Goal: Task Accomplishment & Management: Manage account settings

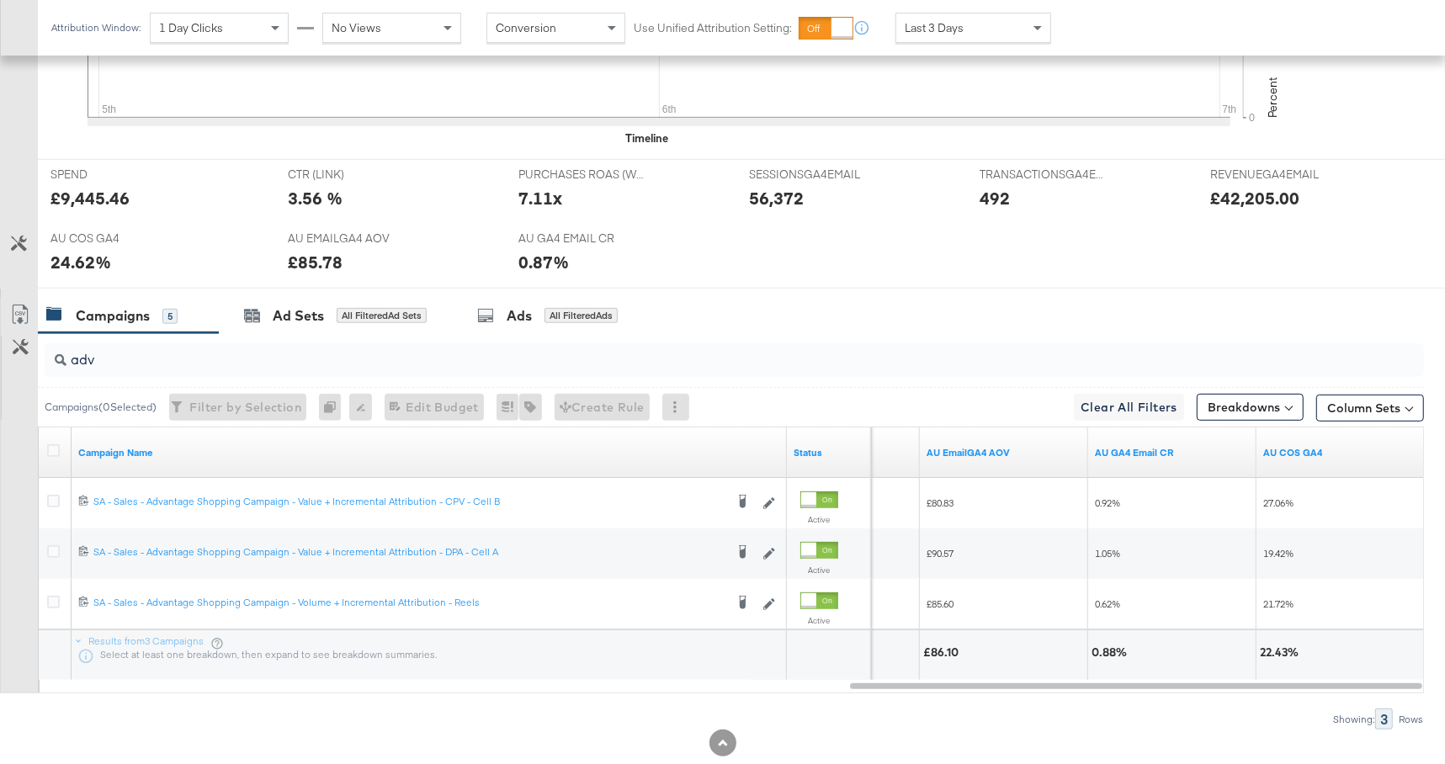
scroll to position [684, 0]
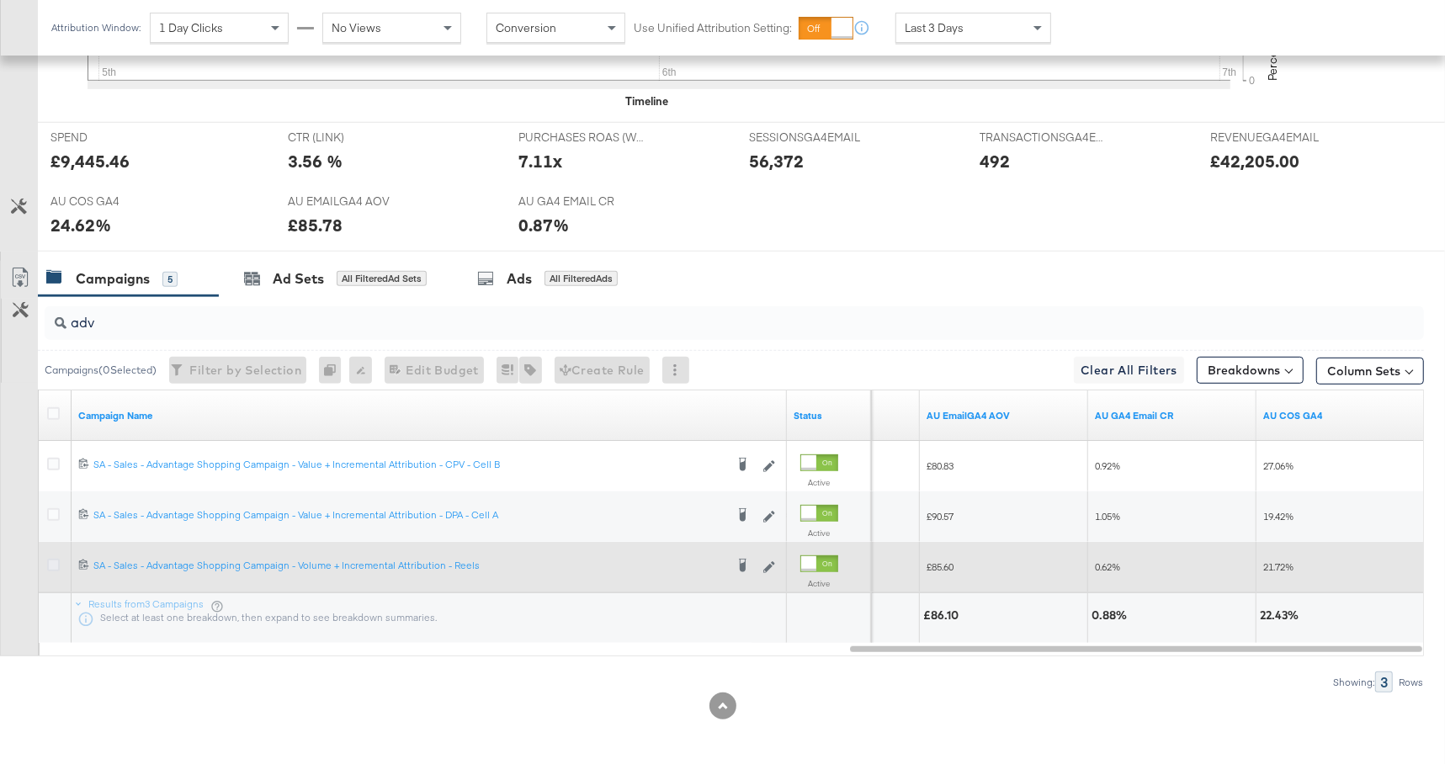
click at [54, 561] on icon at bounding box center [53, 565] width 13 height 13
click at [0, 0] on input "checkbox" at bounding box center [0, 0] width 0 height 0
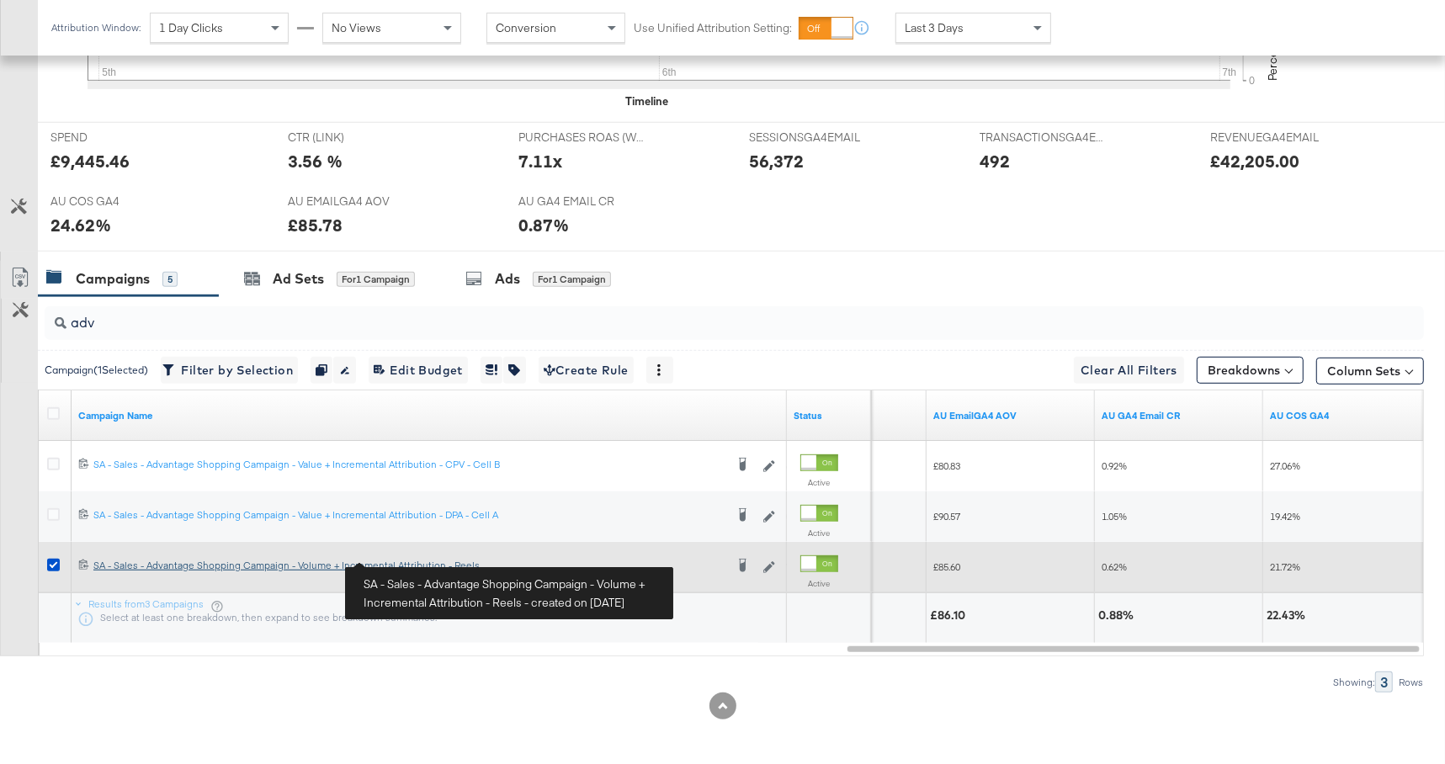
click at [410, 563] on div "SA - Sales - Advantage Shopping Campaign - Volume + Incremental Attribution - R…" at bounding box center [408, 565] width 631 height 13
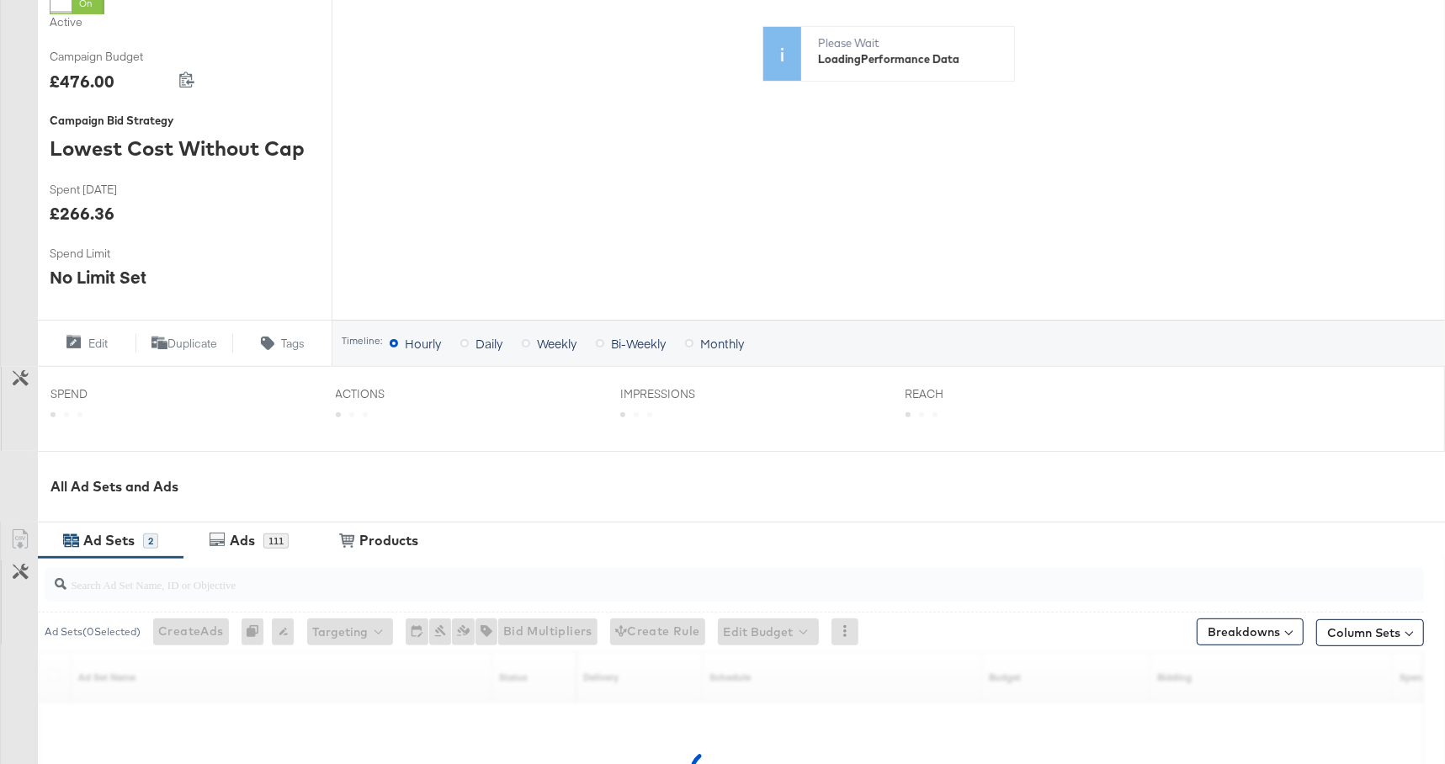
scroll to position [571, 0]
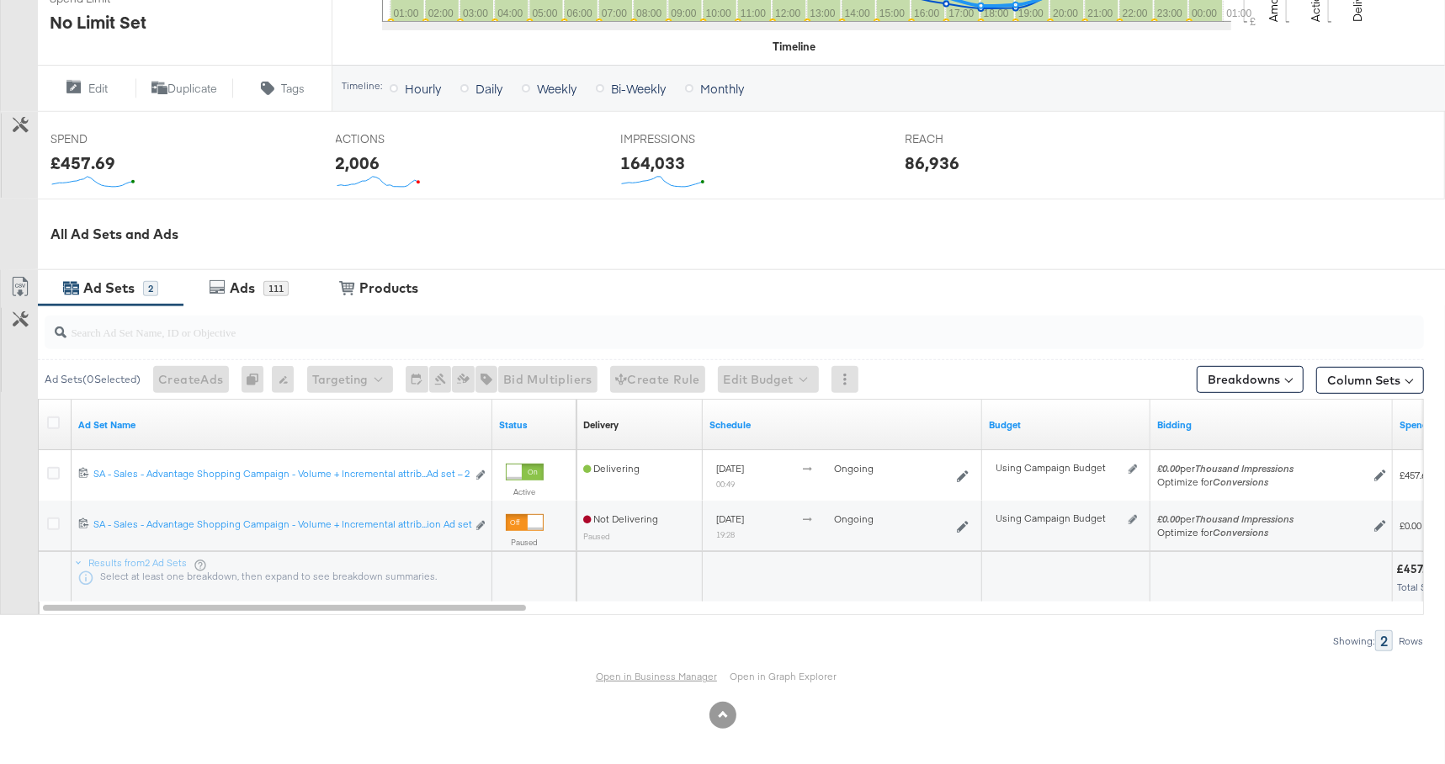
click at [657, 660] on link "Open in Business Manager" at bounding box center [656, 676] width 121 height 13
click at [647, 660] on link "Open in Business Manager" at bounding box center [656, 676] width 121 height 13
click at [654, 660] on link "Open in Business Manager" at bounding box center [656, 676] width 121 height 13
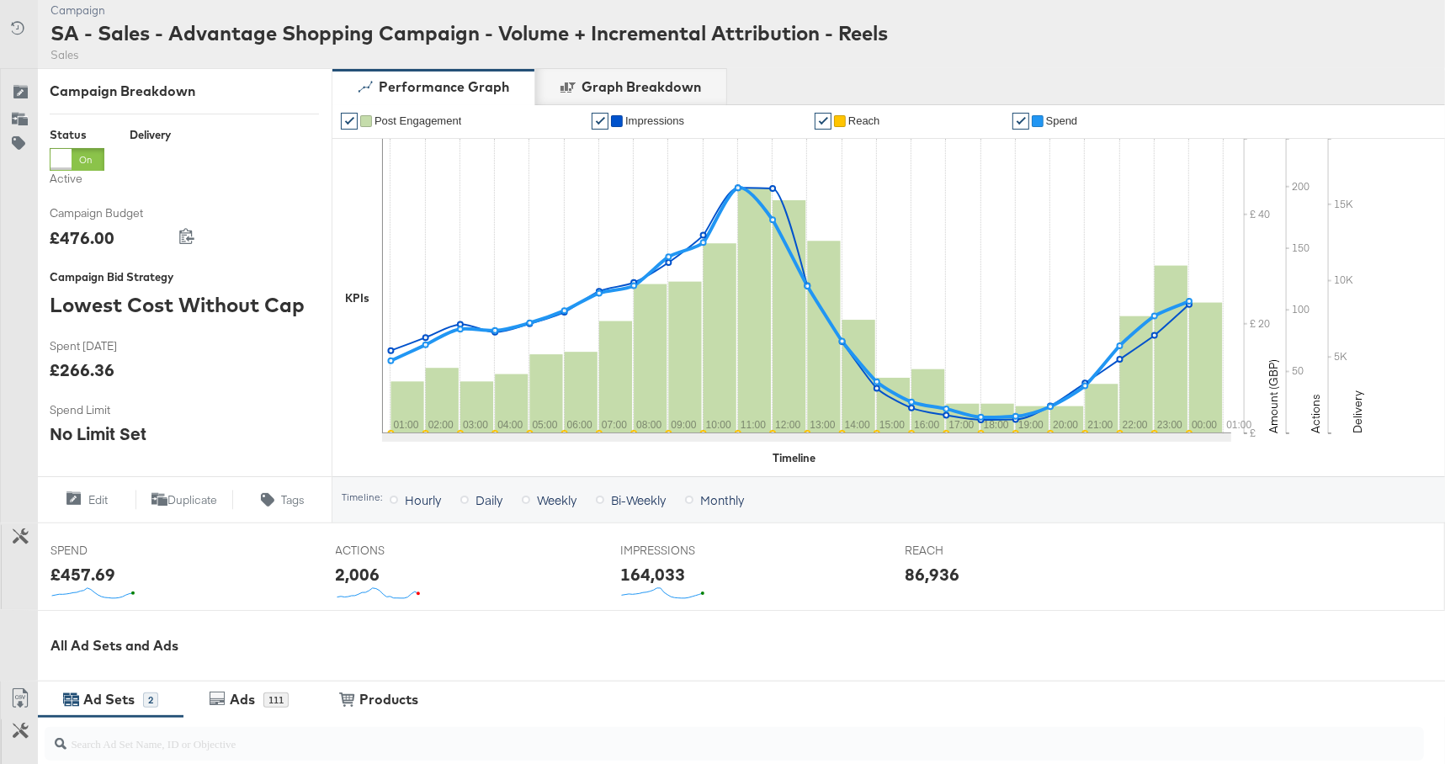
scroll to position [0, 0]
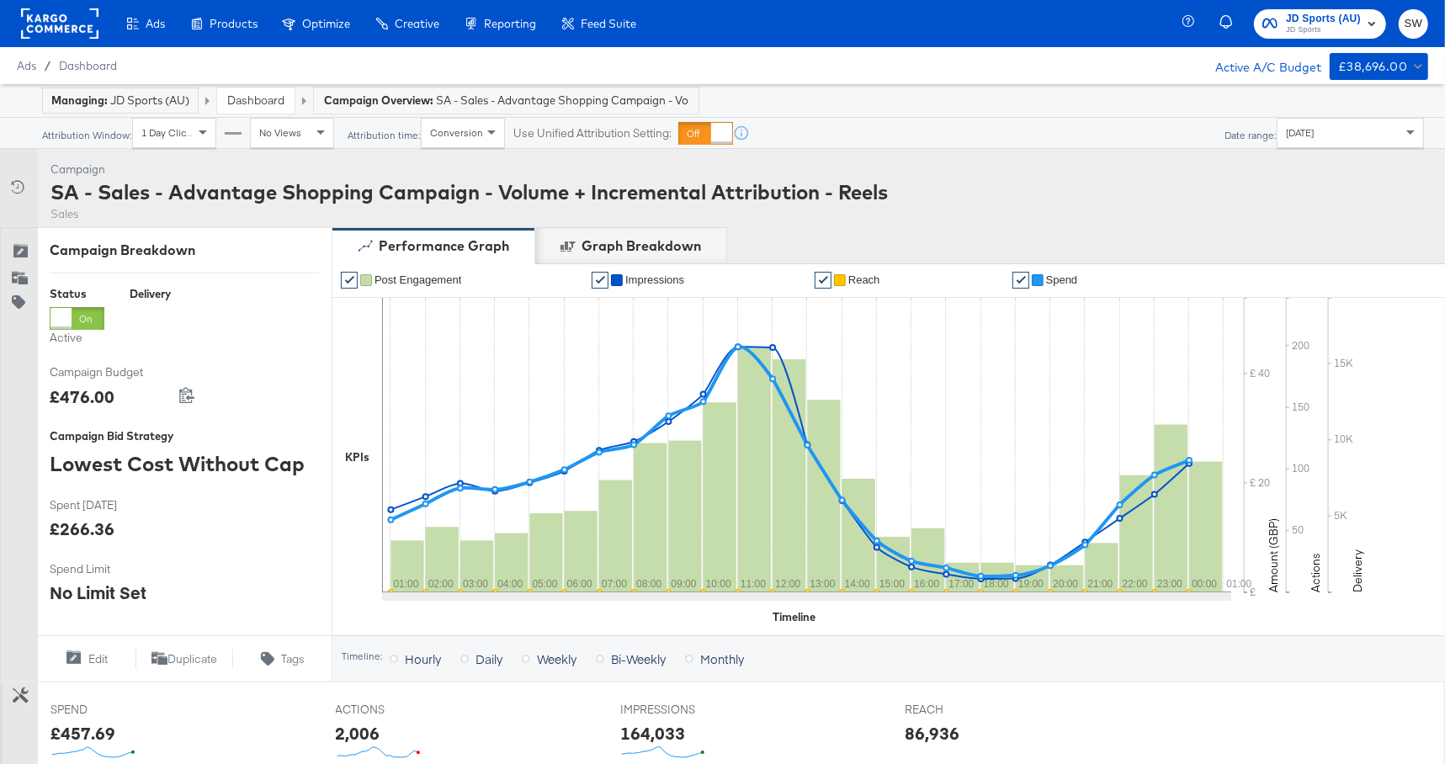
click at [256, 109] on div "Dashboard" at bounding box center [255, 101] width 77 height 26
click at [256, 100] on link "Dashboard" at bounding box center [255, 100] width 57 height 15
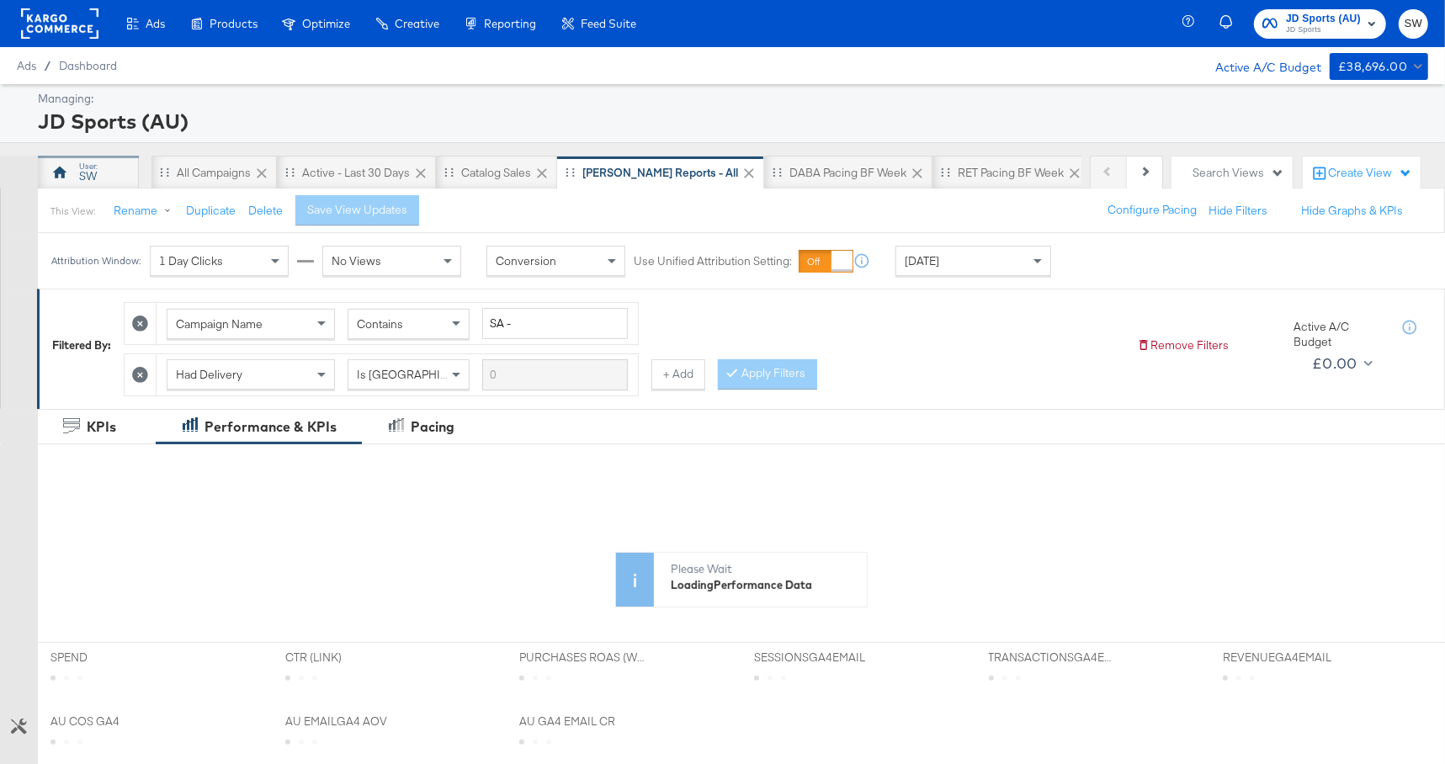
click at [109, 161] on div "SW" at bounding box center [88, 173] width 101 height 34
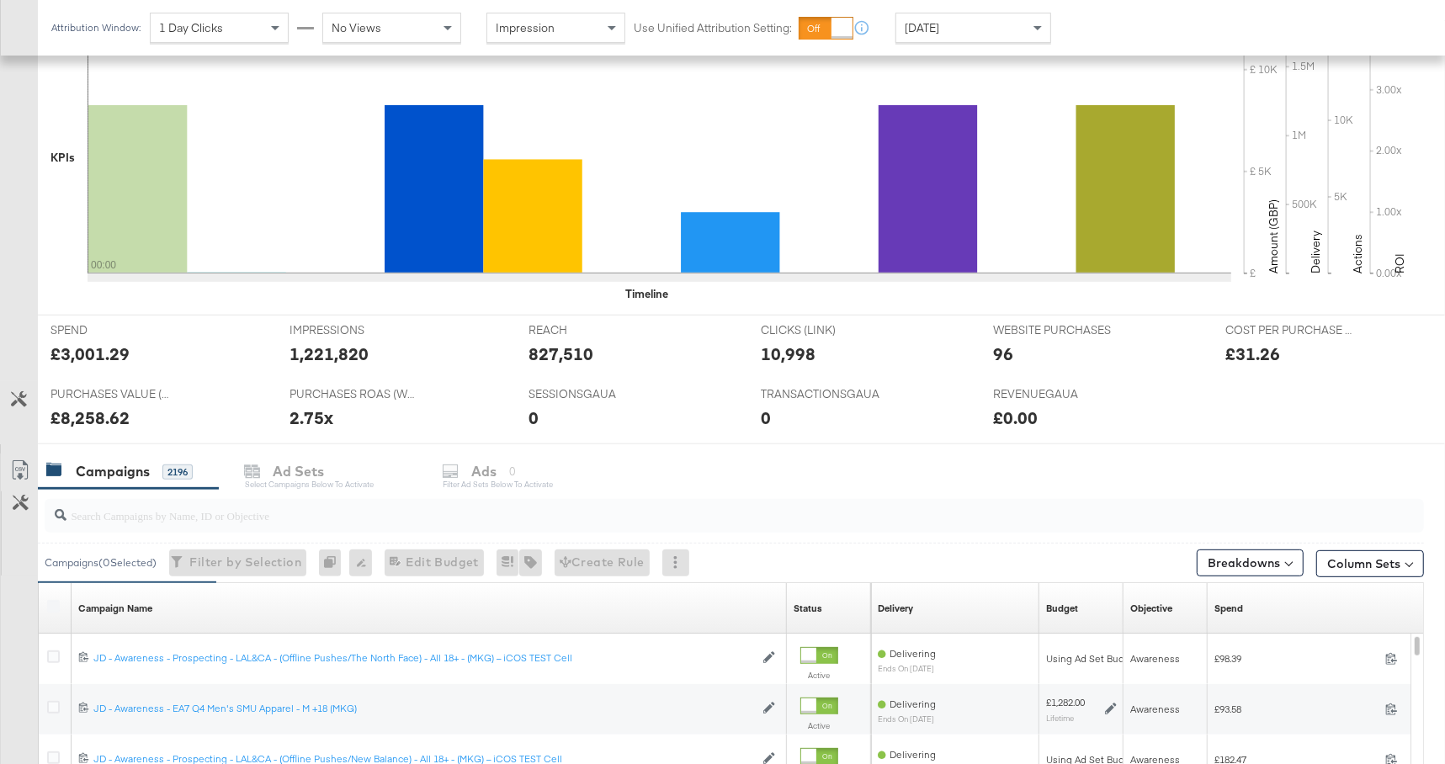
scroll to position [528, 0]
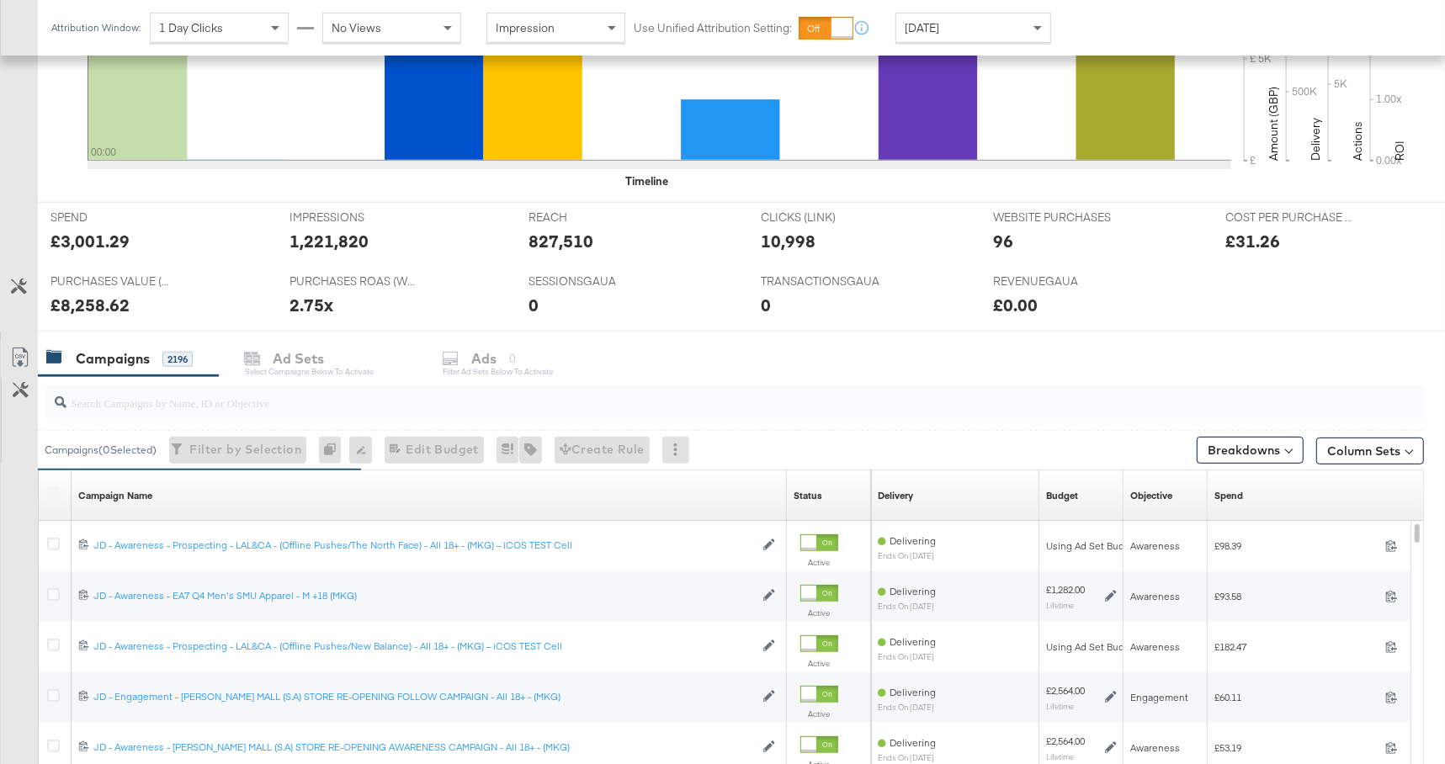
click at [521, 398] on input "search" at bounding box center [682, 396] width 1232 height 33
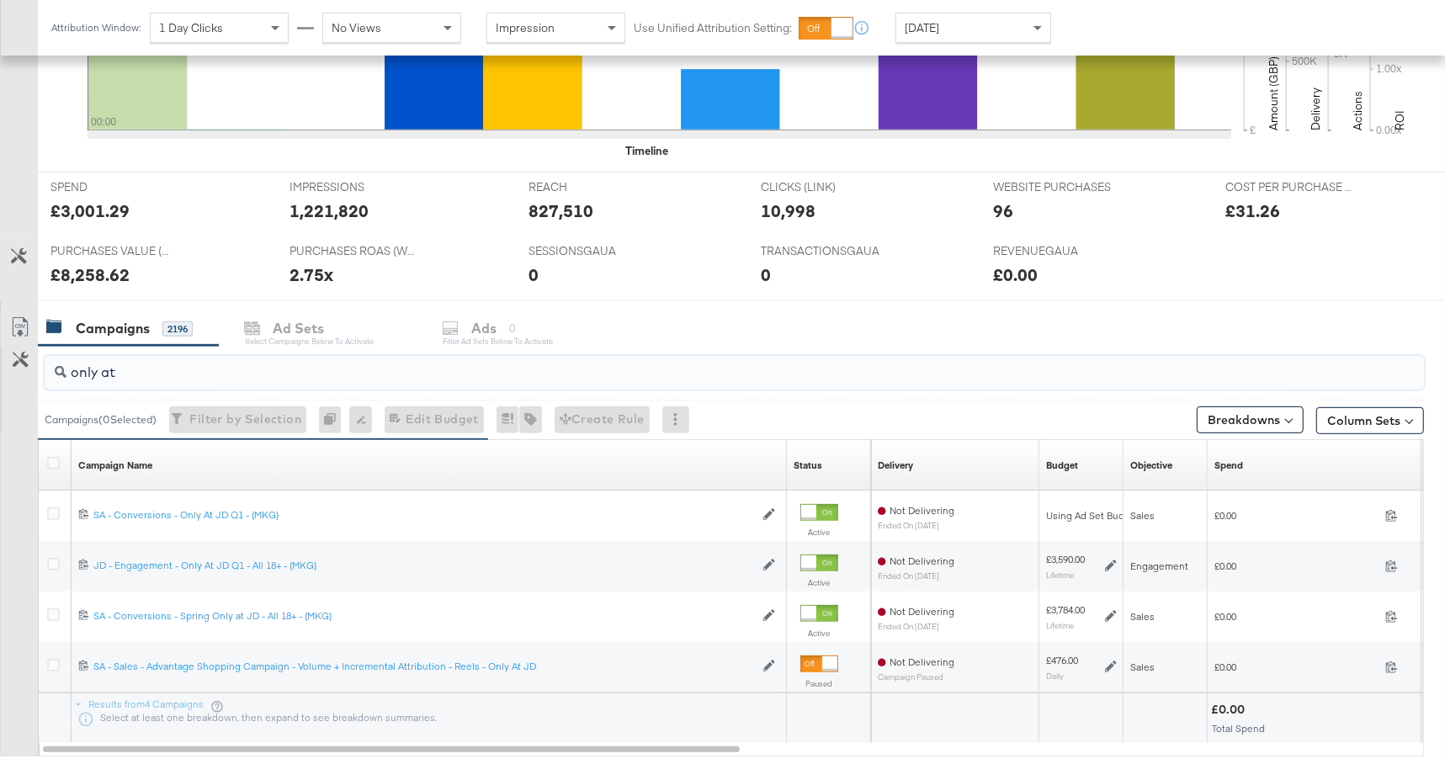
scroll to position [557, 0]
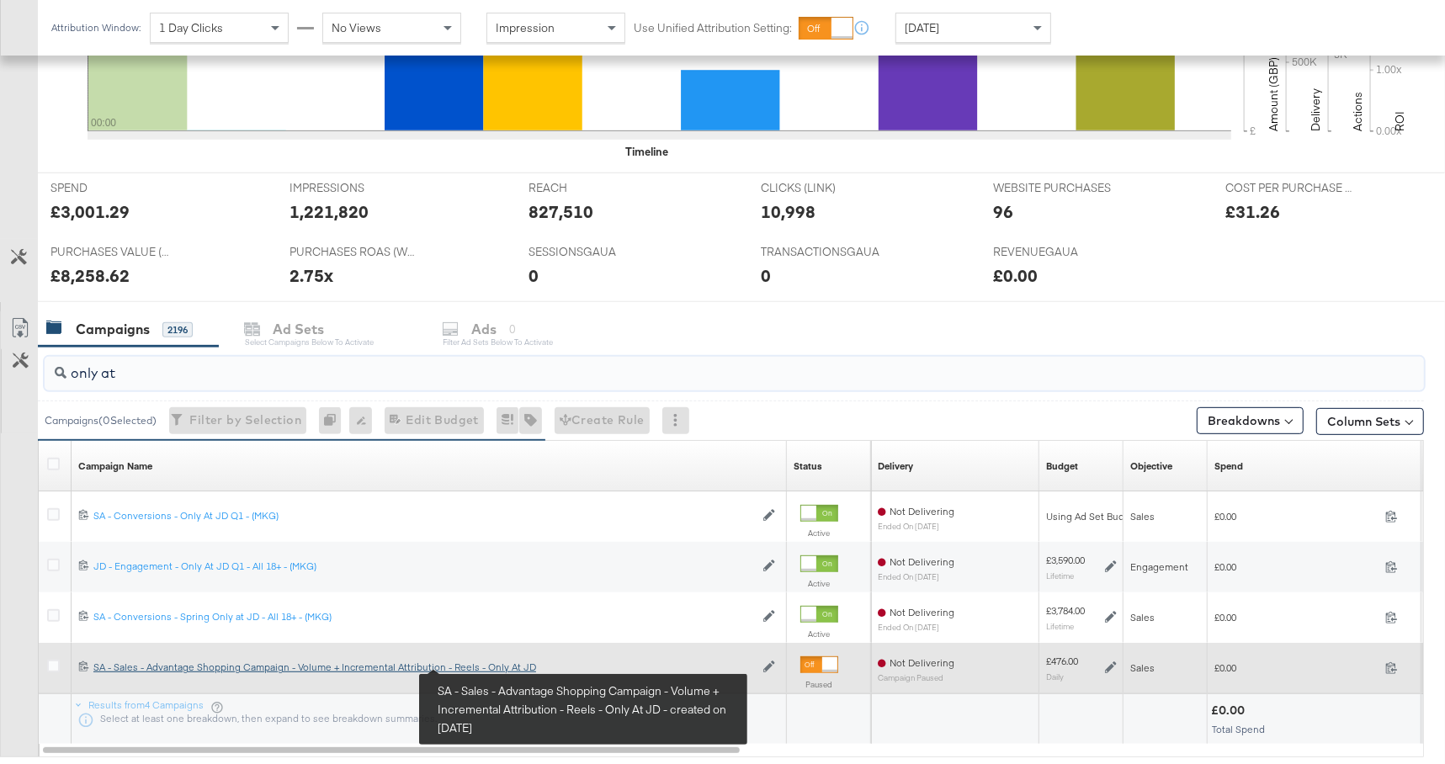
type input "only at"
click at [482, 660] on div "SA - Sales - Advantage Shopping Campaign - Volume + Incremental Attribution - R…" at bounding box center [423, 667] width 661 height 13
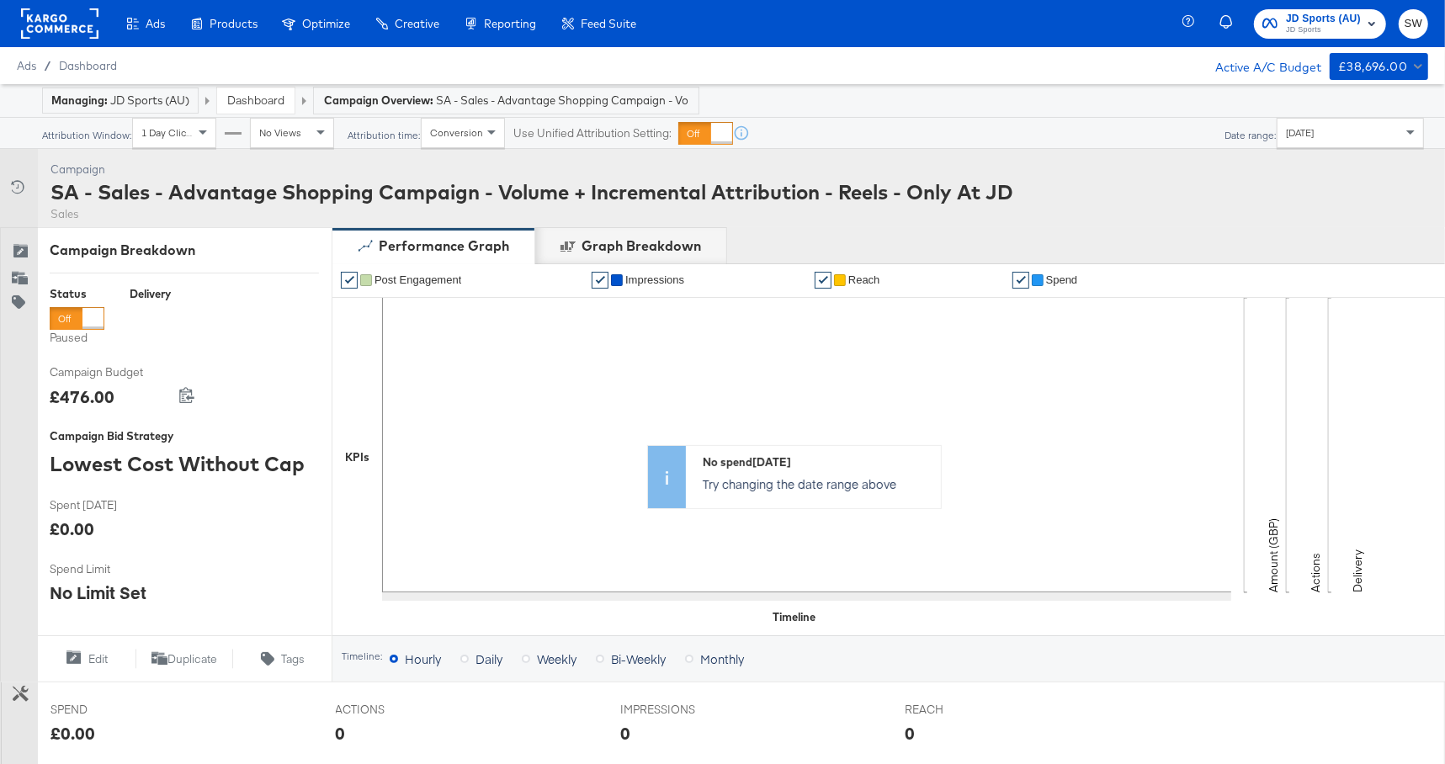
scroll to position [520, 0]
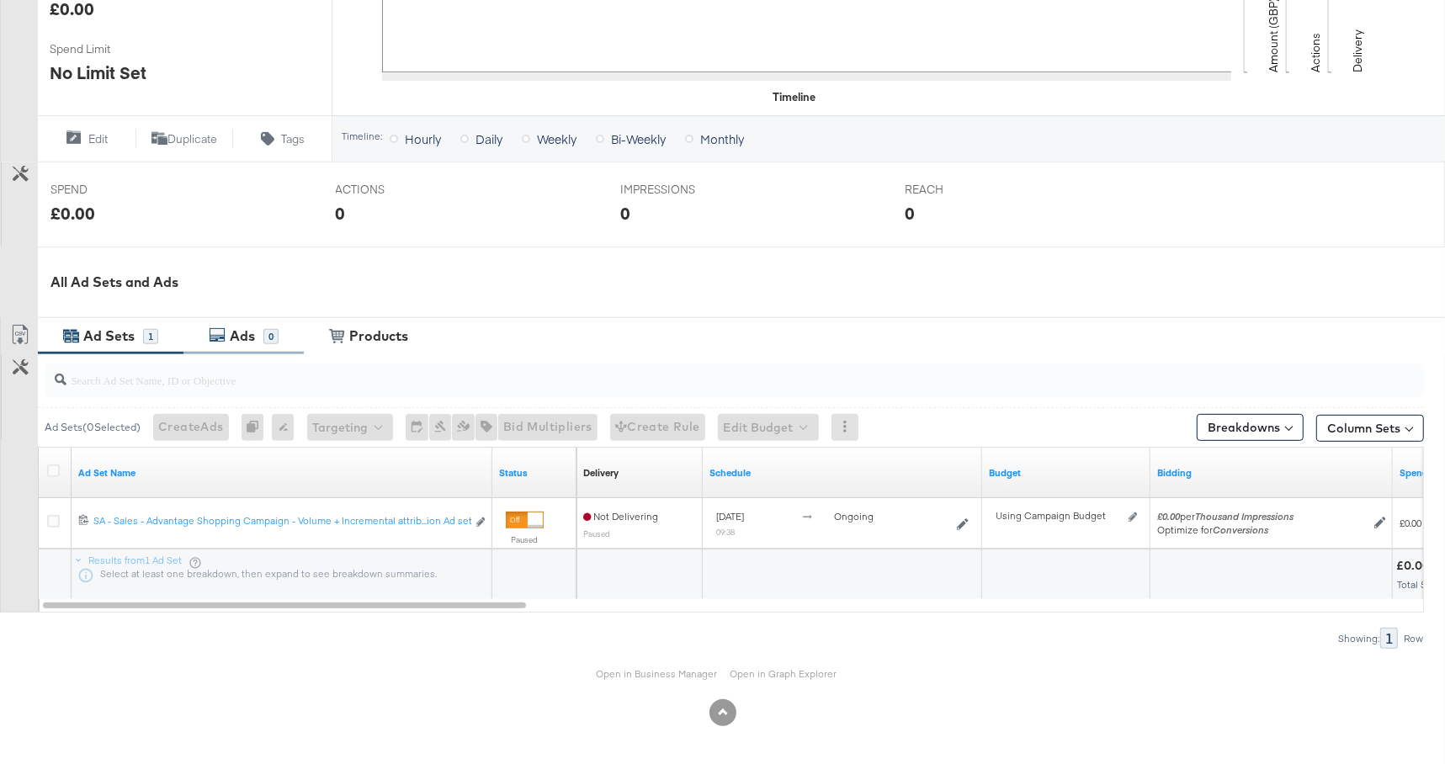
click at [272, 337] on div "0" at bounding box center [270, 336] width 15 height 15
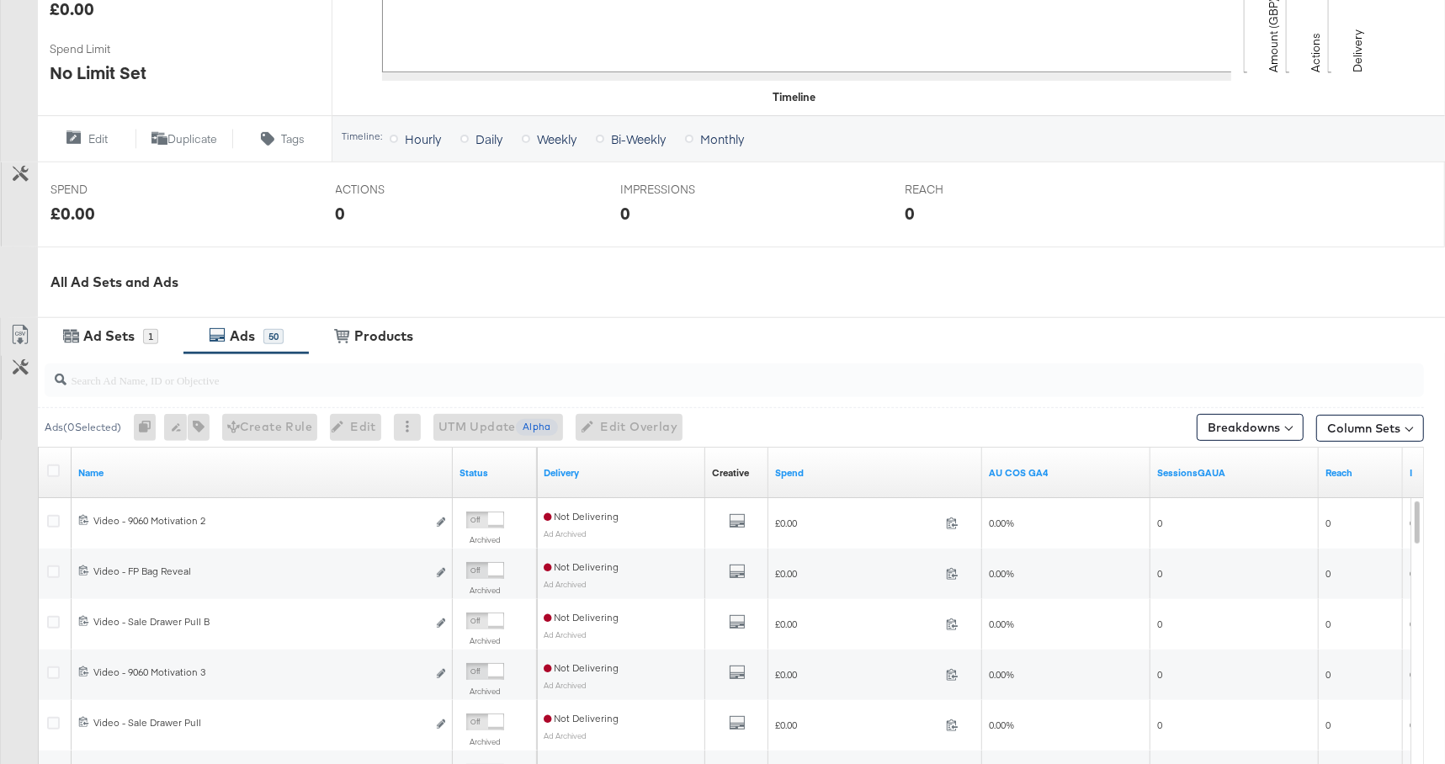
scroll to position [0, 0]
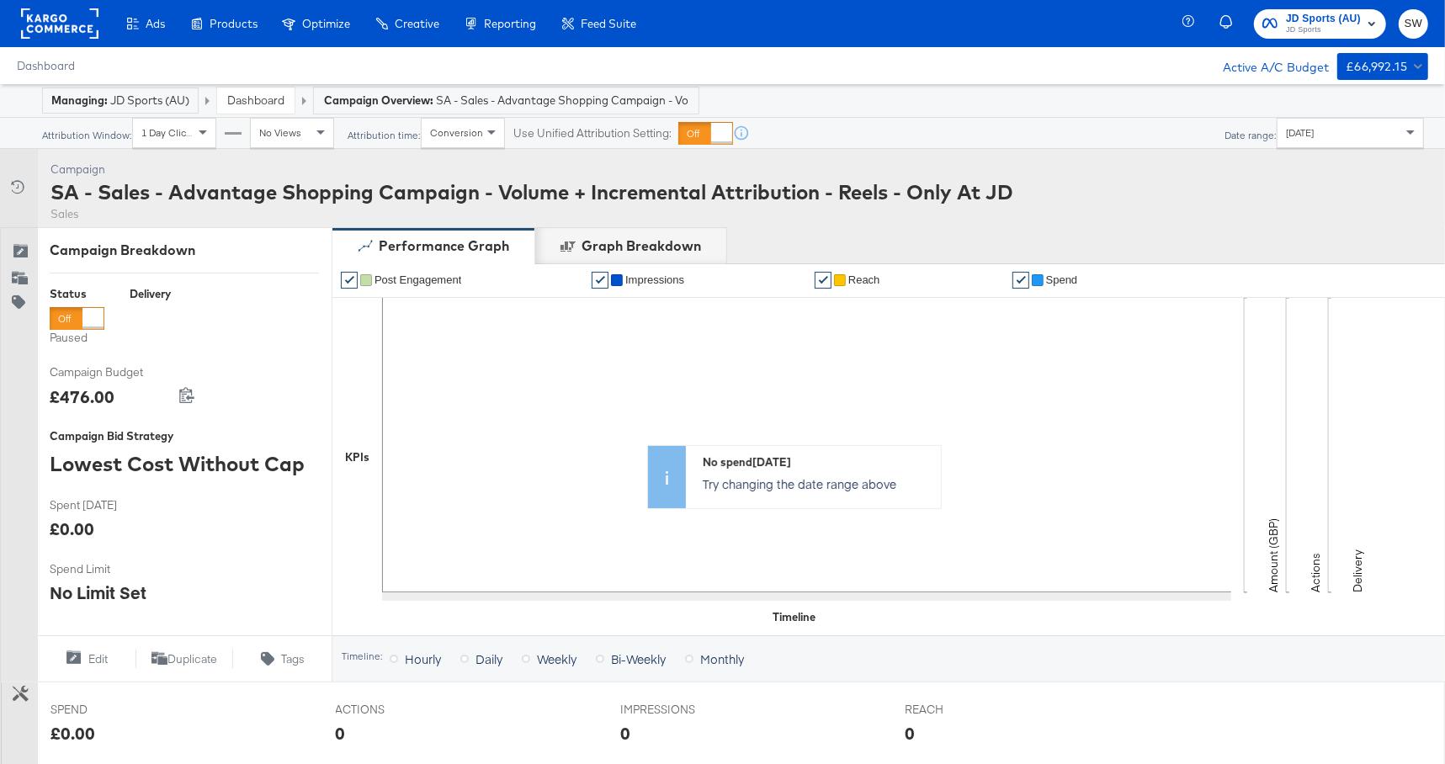
click at [387, 193] on div "SA - Sales - Advantage Shopping Campaign - Volume + Incremental Attribution - R…" at bounding box center [531, 192] width 963 height 29
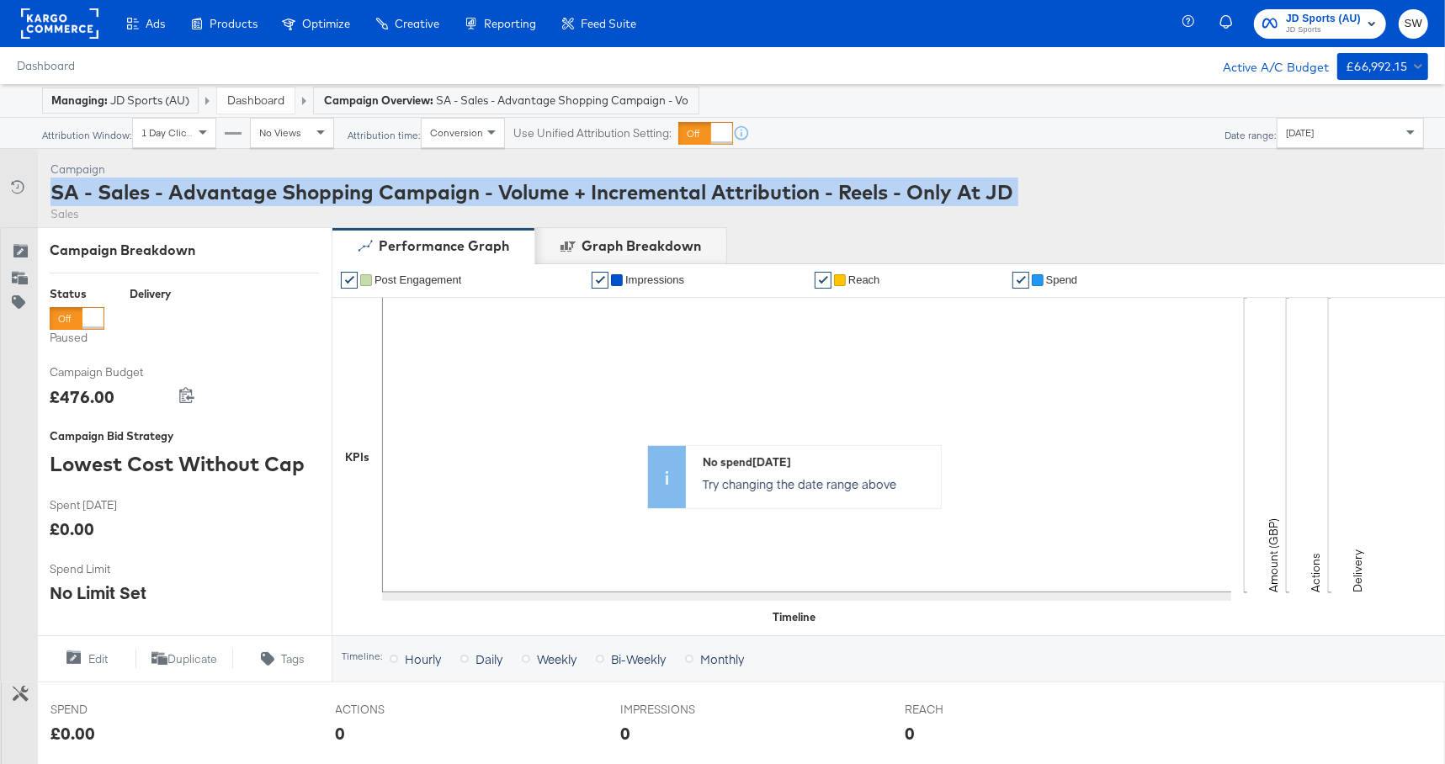
click at [387, 193] on div "SA - Sales - Advantage Shopping Campaign - Volume + Incremental Attribution - R…" at bounding box center [531, 192] width 963 height 29
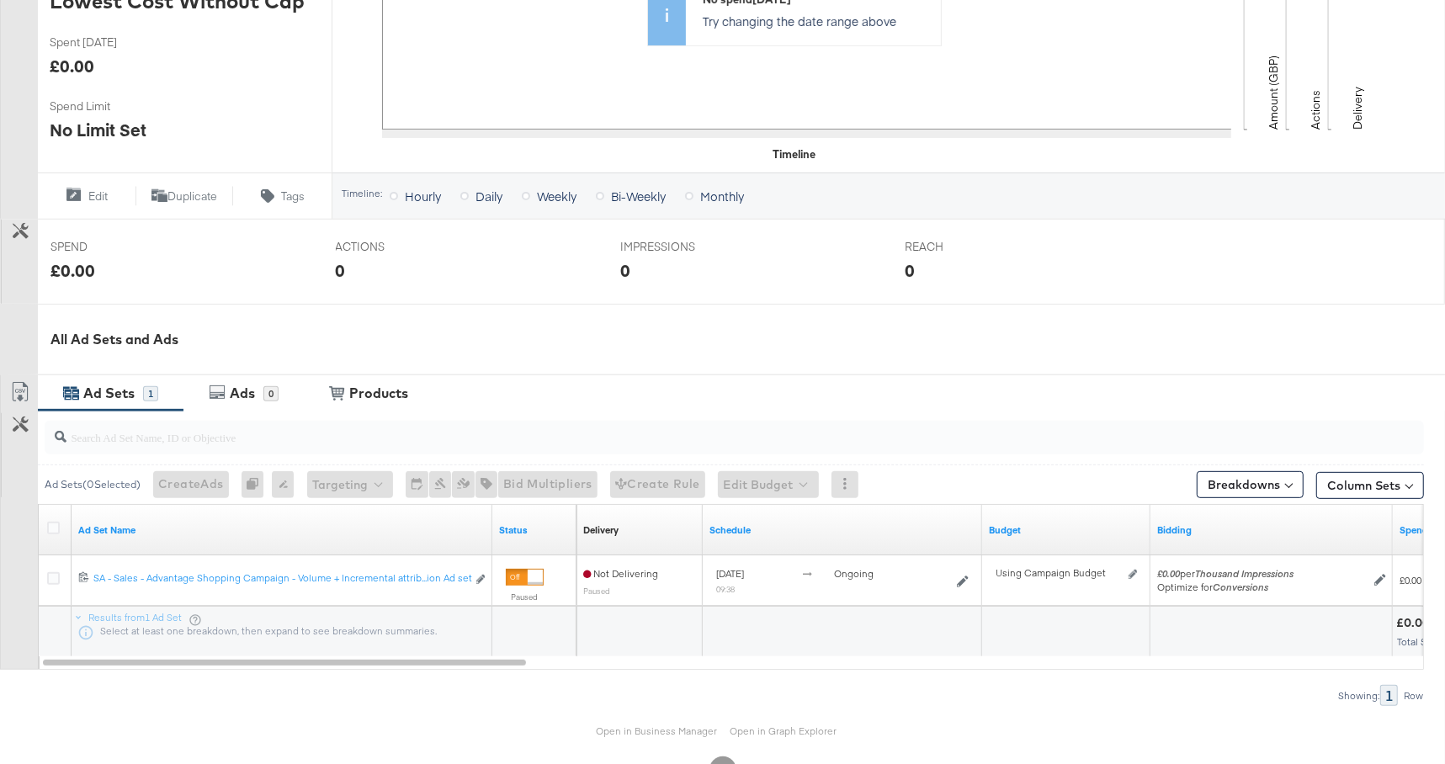
scroll to position [520, 0]
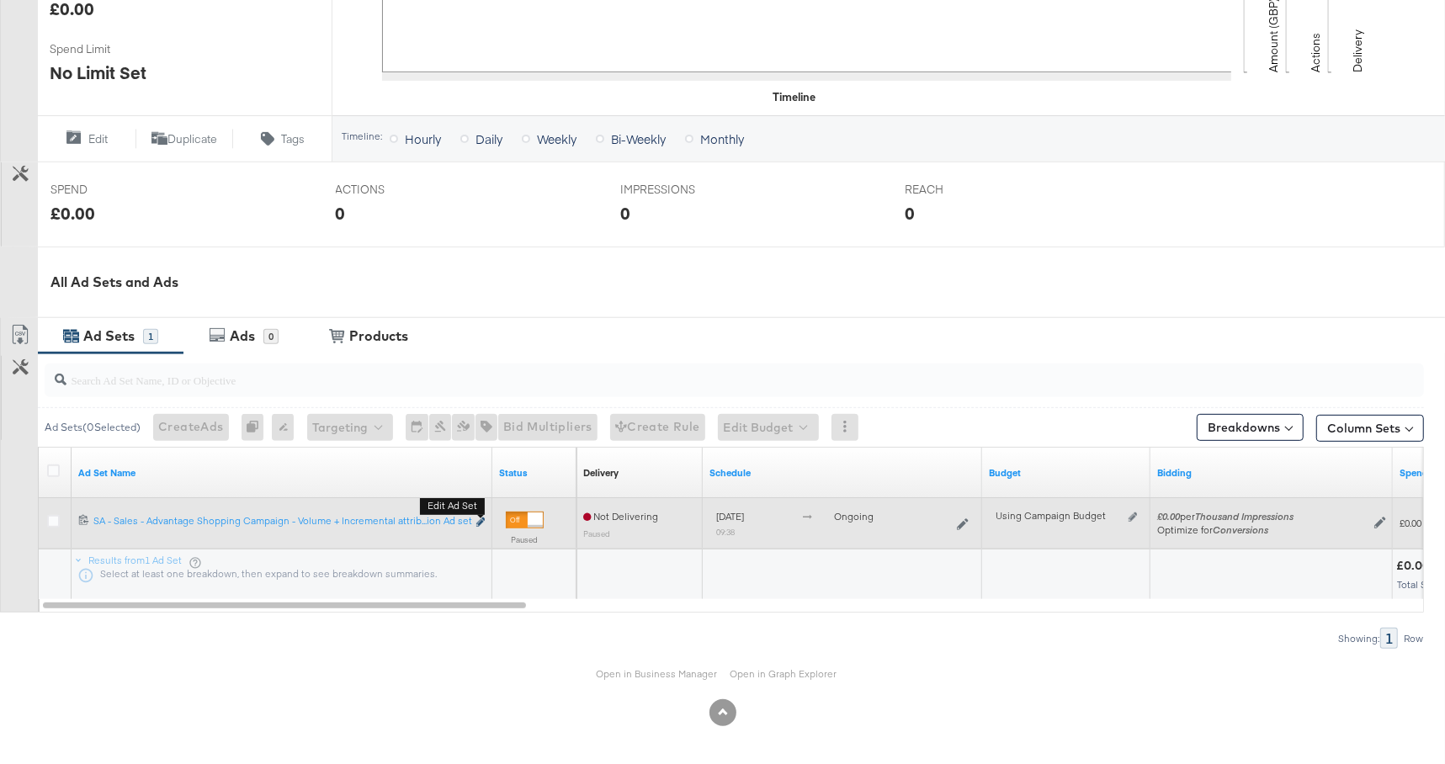
click at [481, 523] on icon "link" at bounding box center [480, 522] width 8 height 9
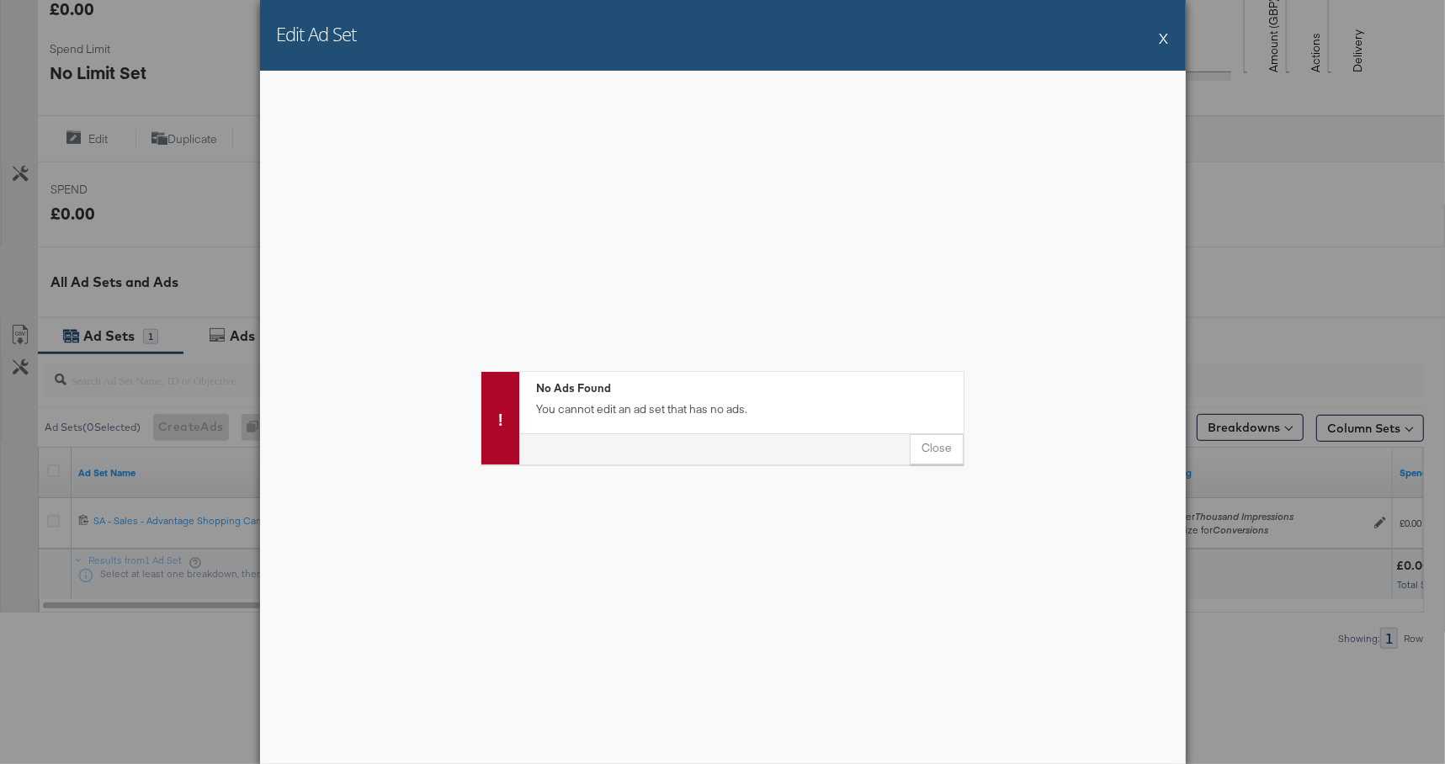
drag, startPoint x: 1161, startPoint y: 35, endPoint x: 722, endPoint y: 325, distance: 526.2
click at [1160, 36] on button "X" at bounding box center [1164, 38] width 9 height 34
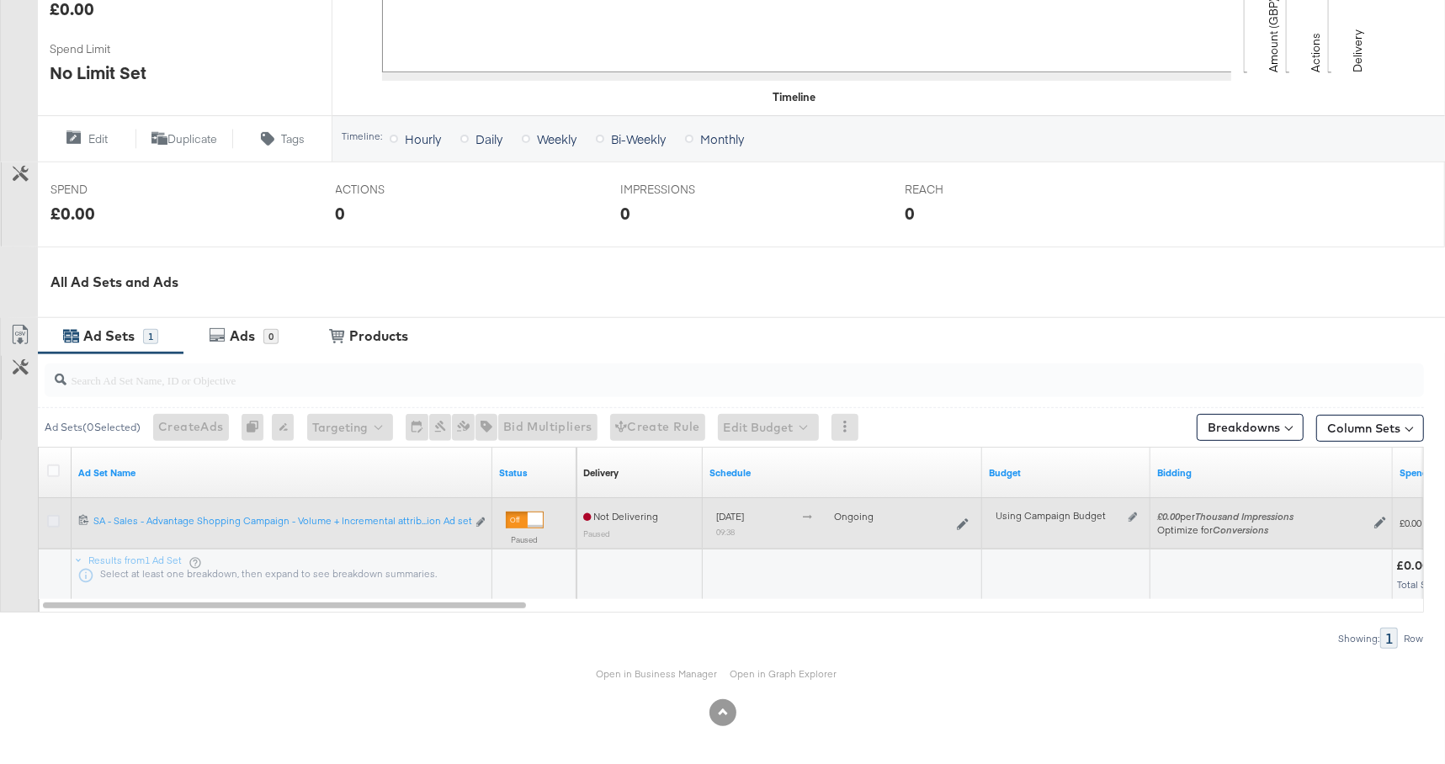
click at [56, 515] on icon at bounding box center [53, 521] width 13 height 13
click at [0, 0] on input "checkbox" at bounding box center [0, 0] width 0 height 0
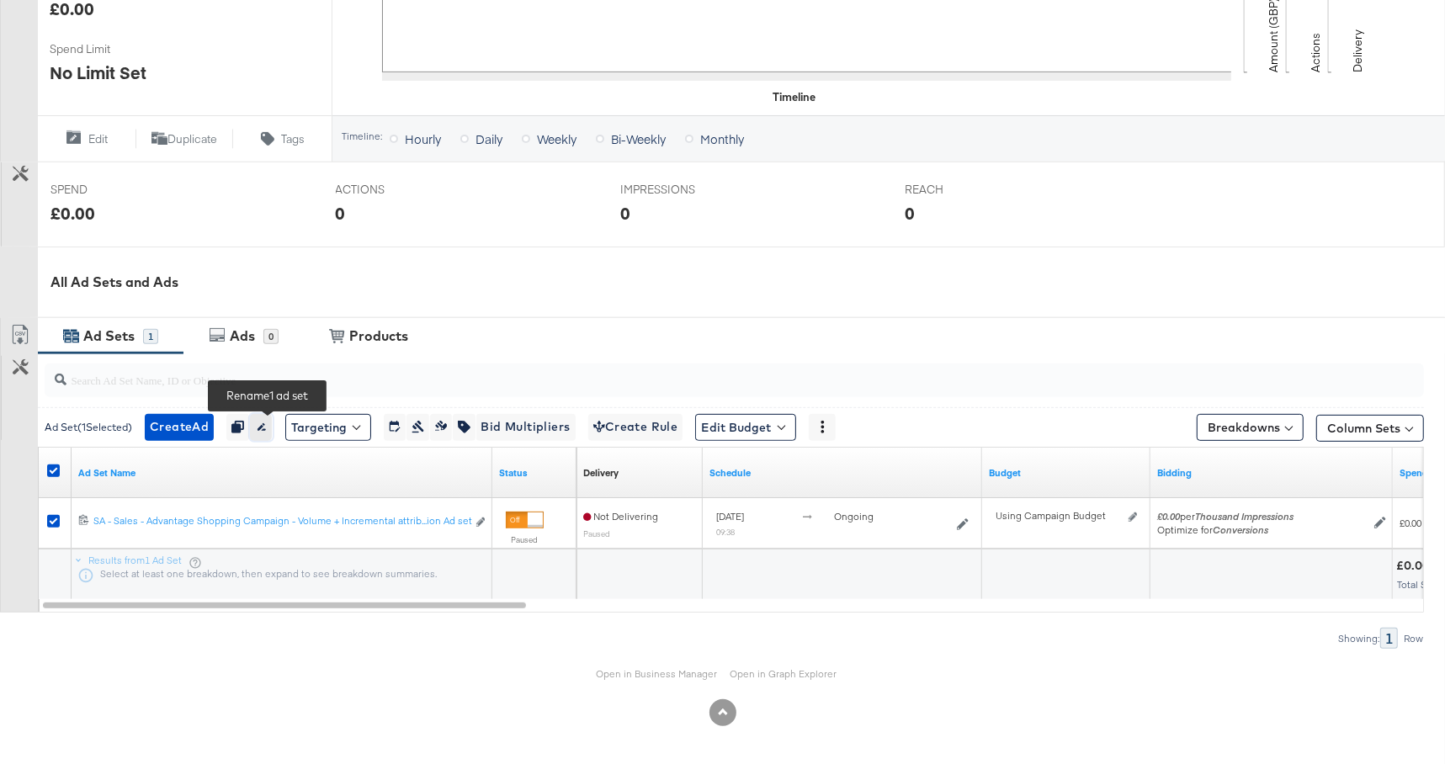
click at [266, 427] on icon "button" at bounding box center [262, 428] width 8 height 8
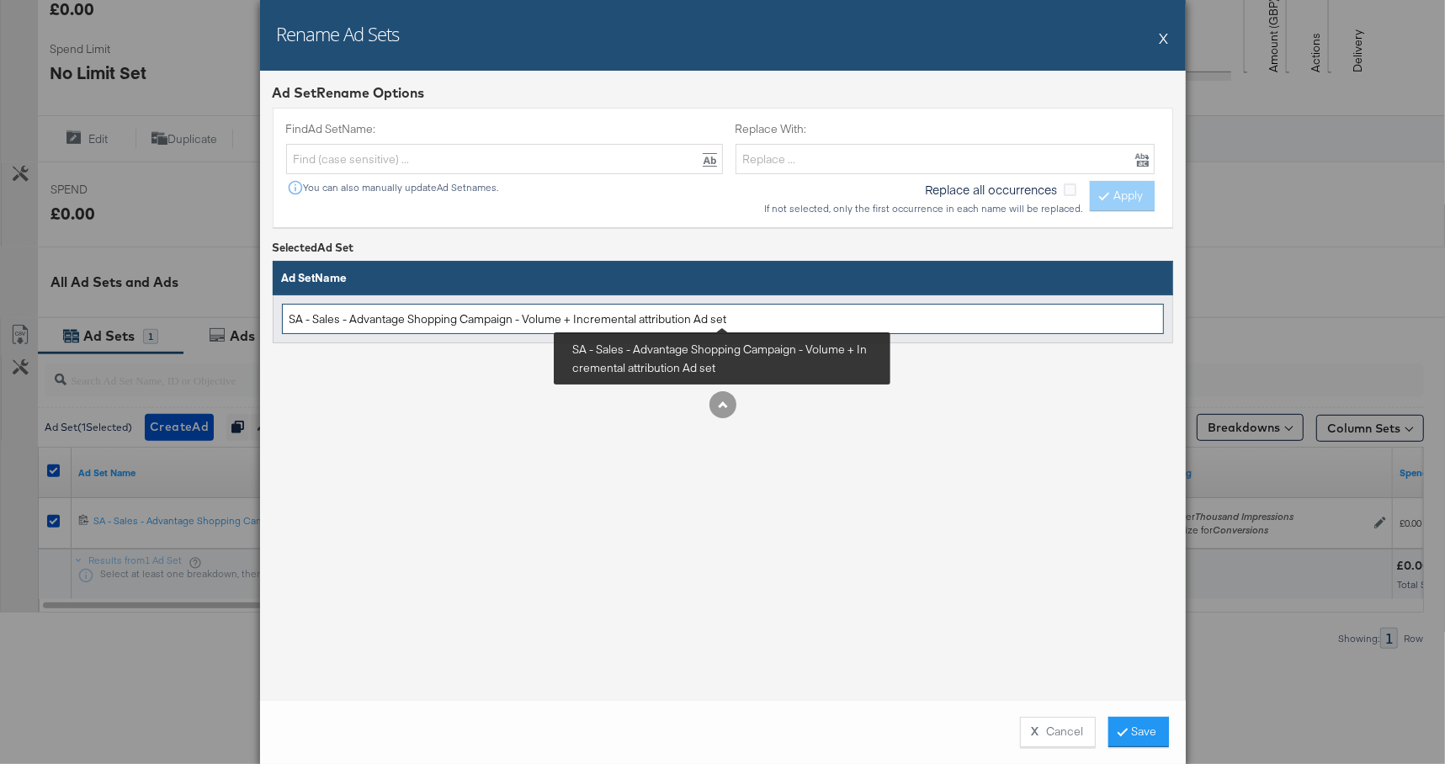
click at [531, 315] on input "SA - Sales - Advantage Shopping Campaign - Volume + Incremental attribution Ad …" at bounding box center [723, 319] width 882 height 31
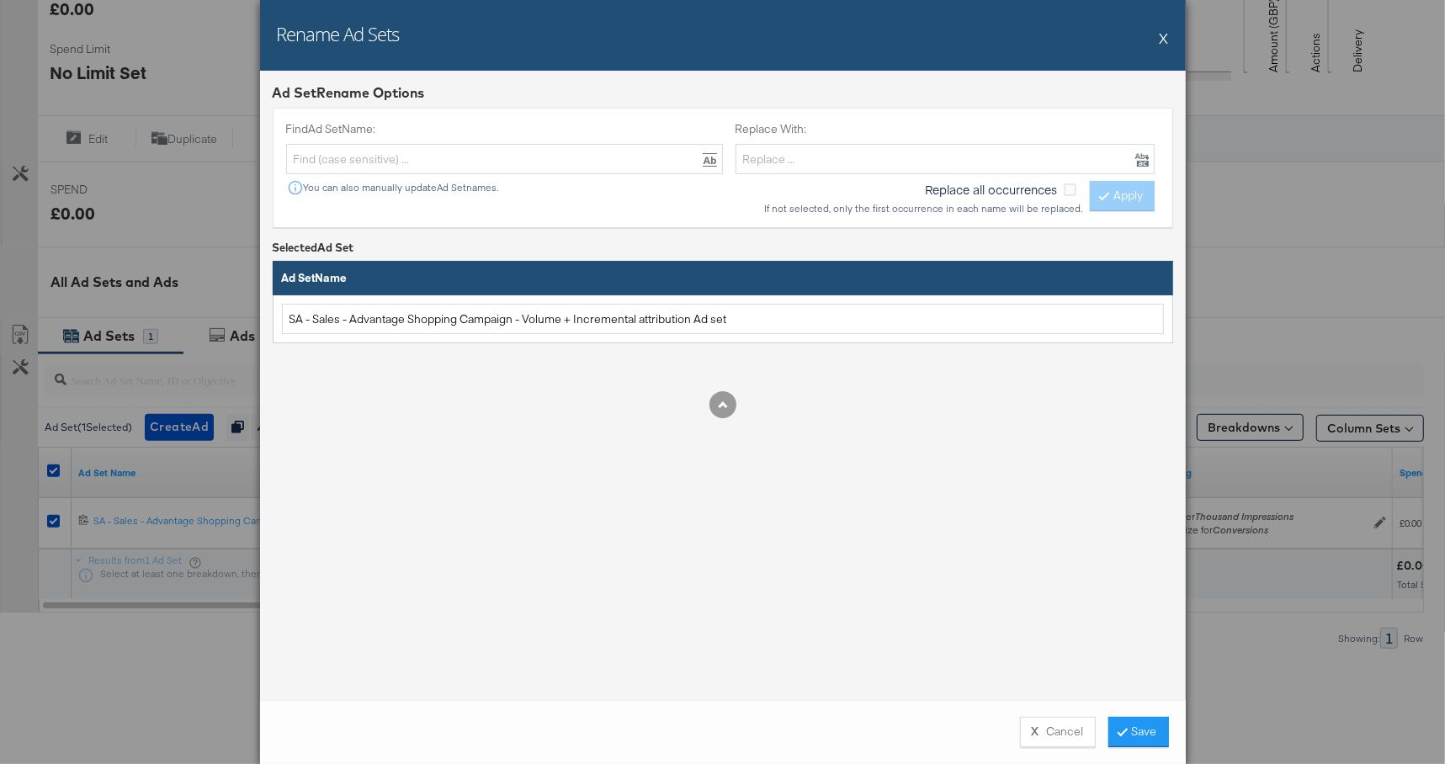
click at [1167, 34] on button "X" at bounding box center [1164, 38] width 9 height 34
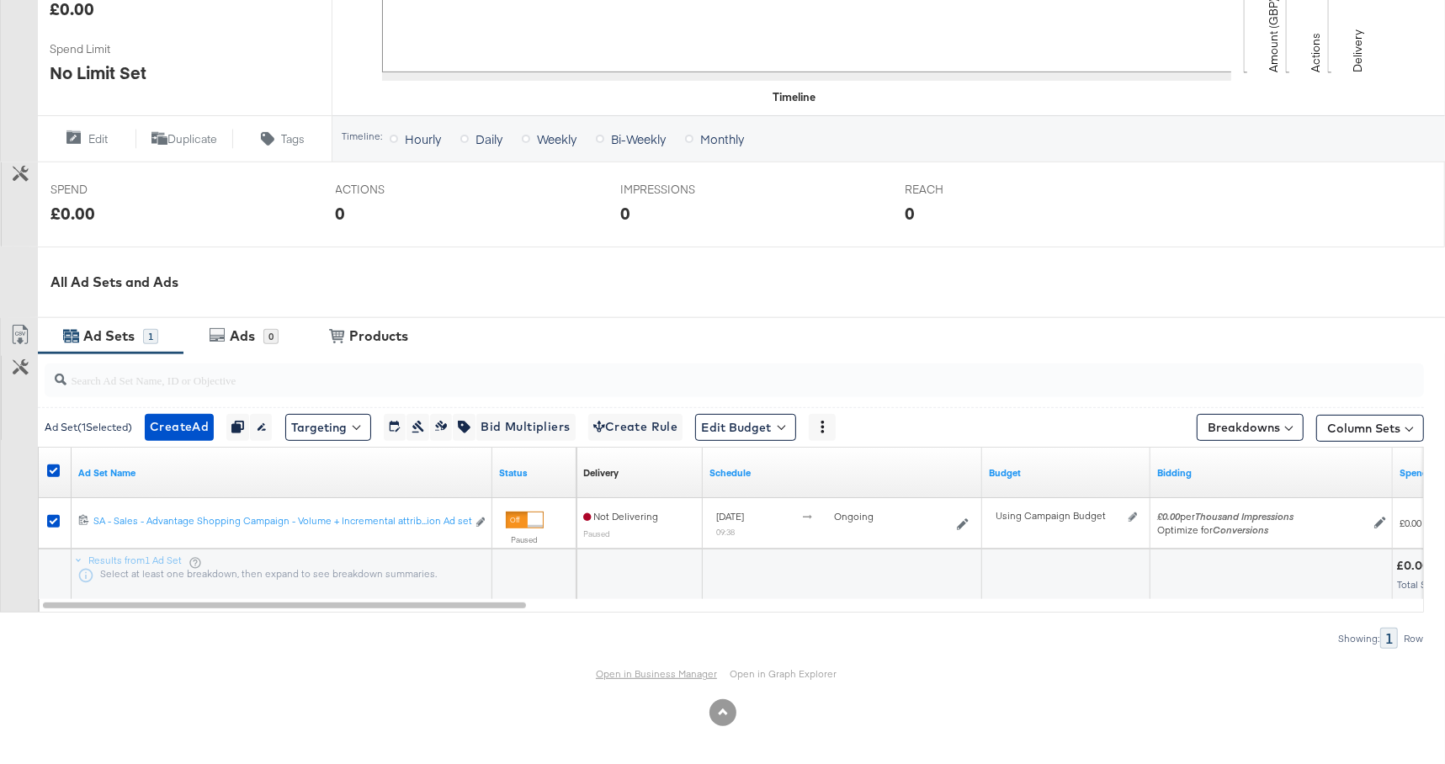
click at [664, 672] on link "Open in Business Manager" at bounding box center [656, 673] width 121 height 13
click at [609, 669] on link "Open in Business Manager" at bounding box center [656, 673] width 121 height 13
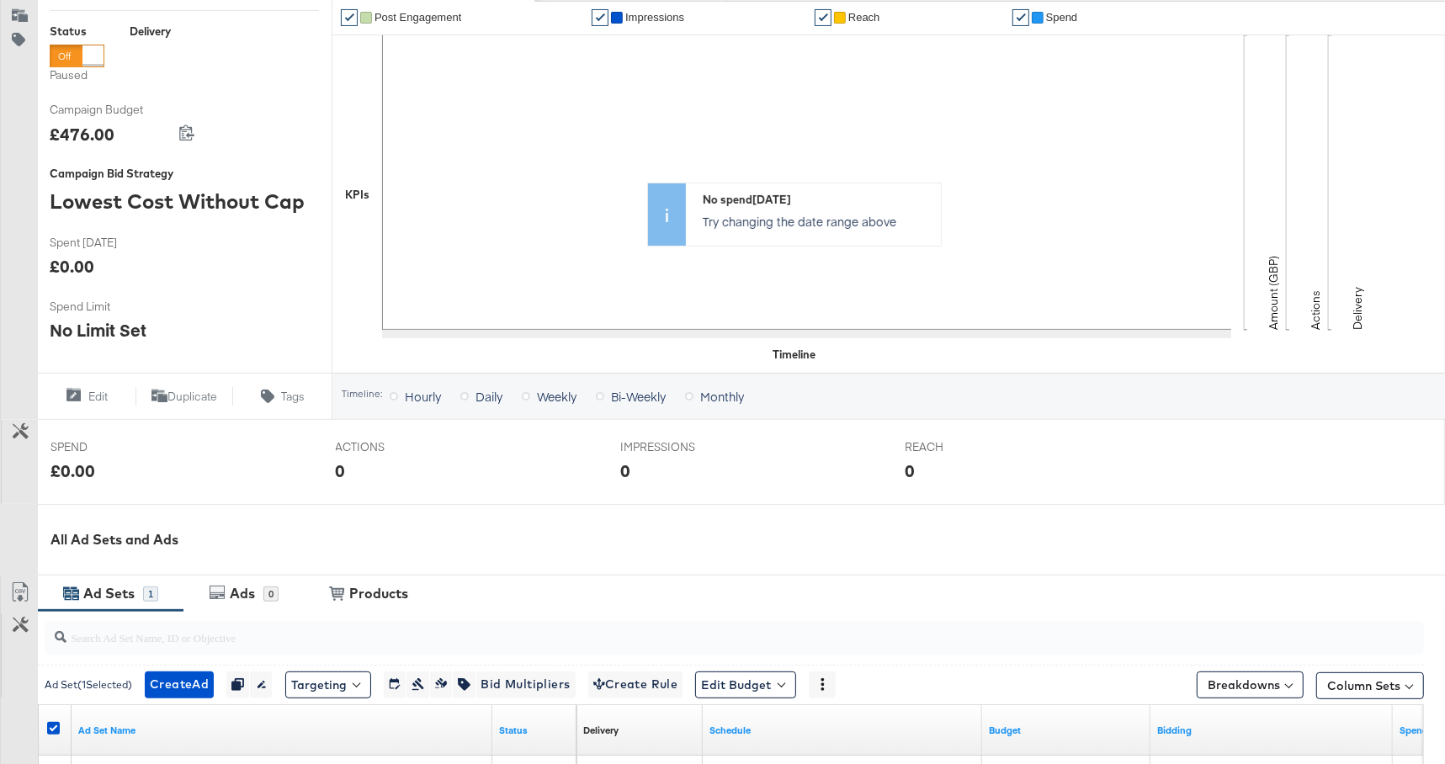
scroll to position [0, 0]
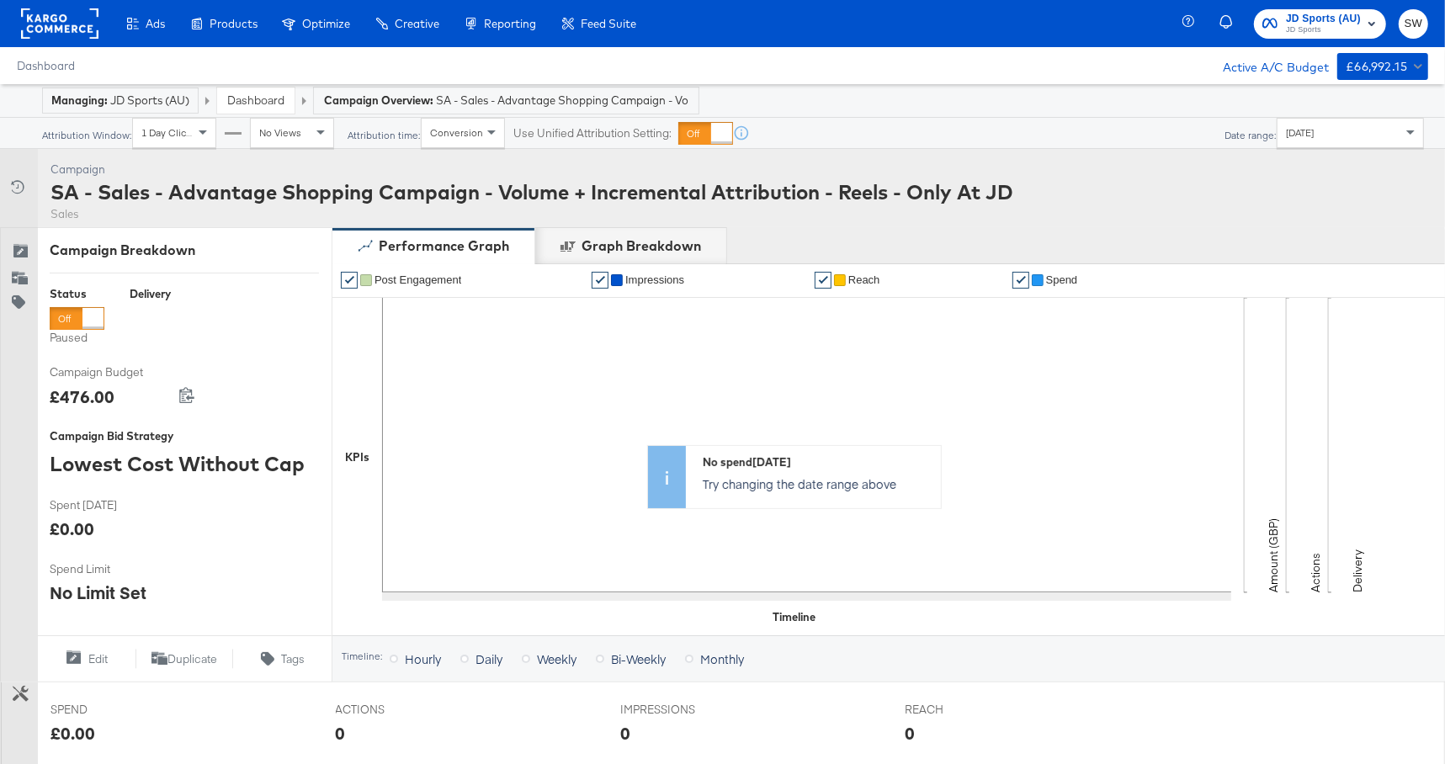
click at [259, 98] on link "Dashboard" at bounding box center [255, 100] width 57 height 15
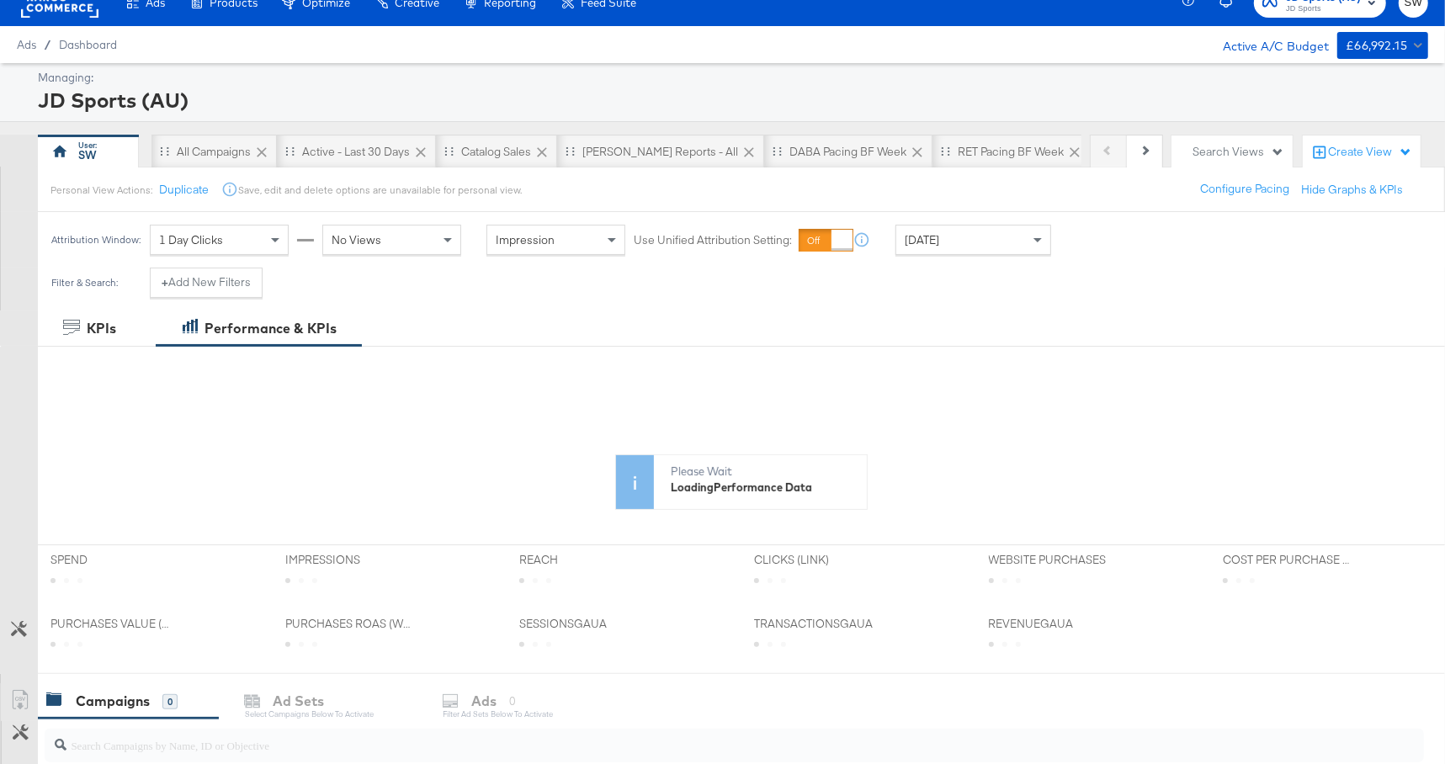
scroll to position [22, 0]
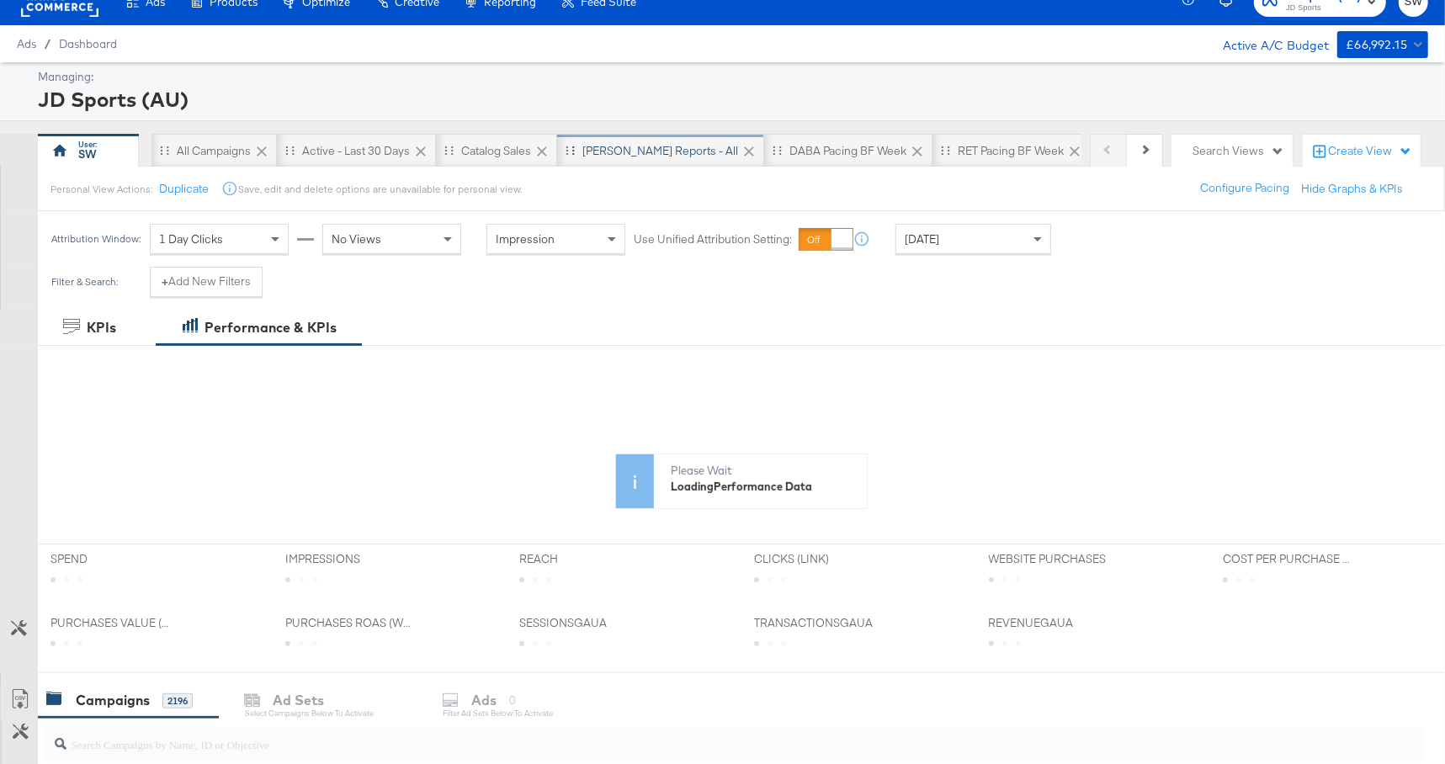
click at [660, 144] on div "SA - JD Reports - All" at bounding box center [660, 151] width 156 height 16
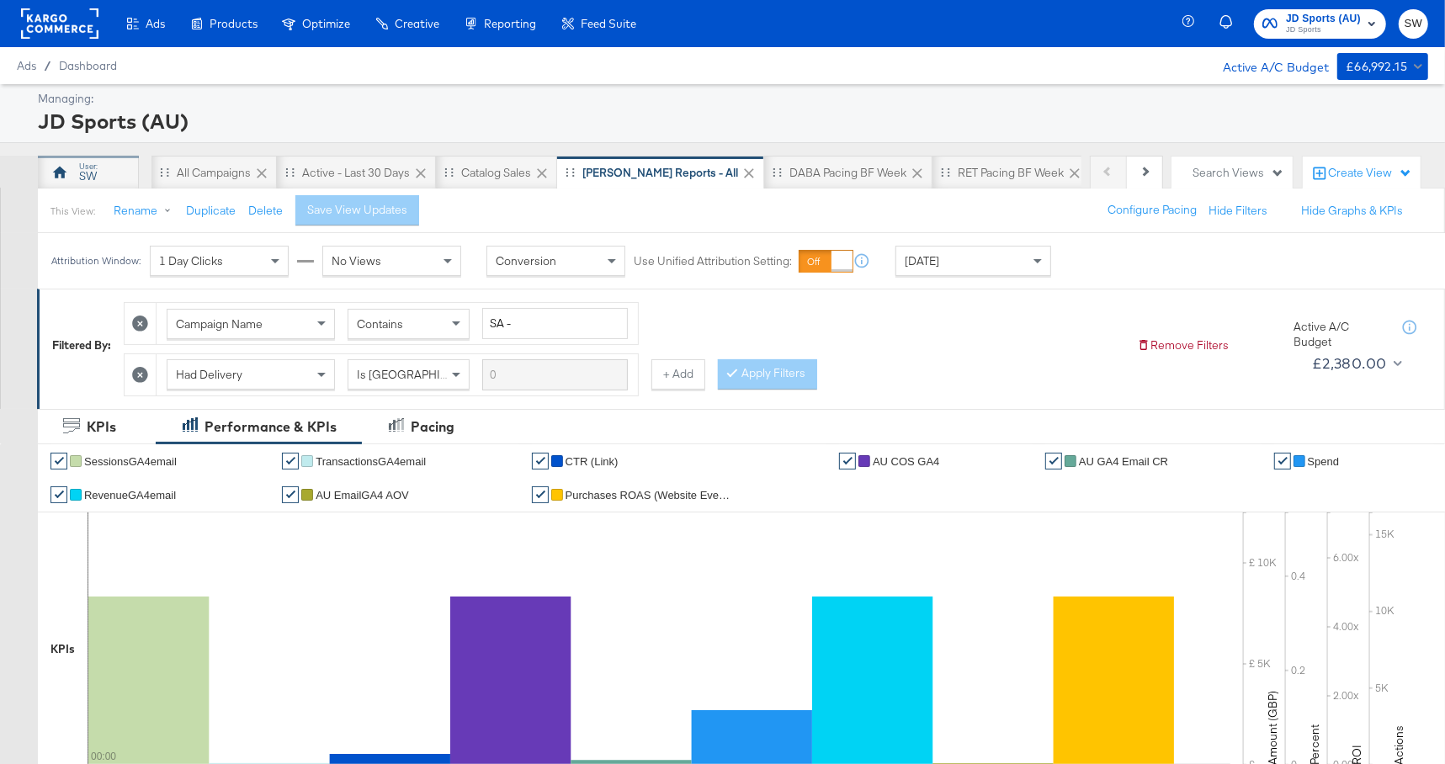
click at [96, 177] on div "SW" at bounding box center [88, 176] width 18 height 16
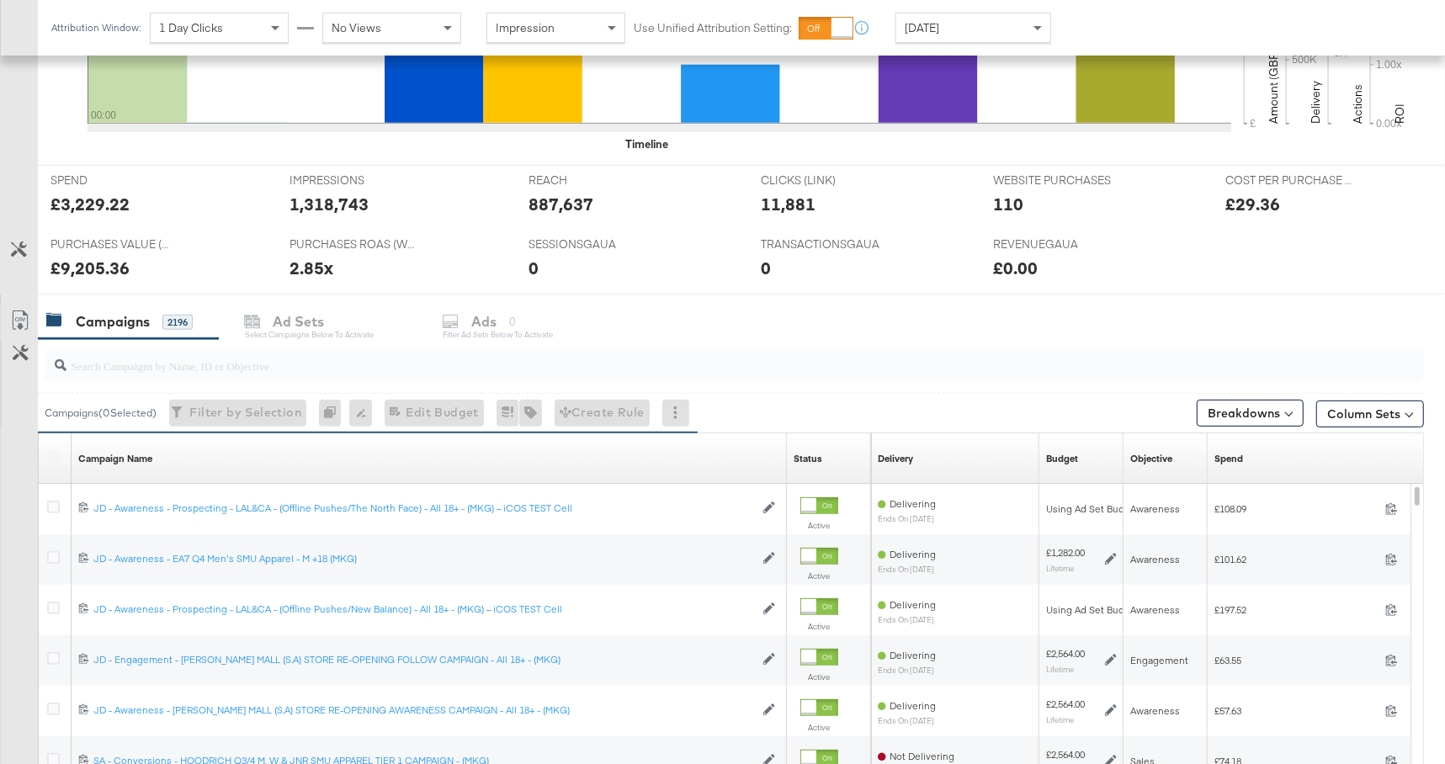
scroll to position [811, 0]
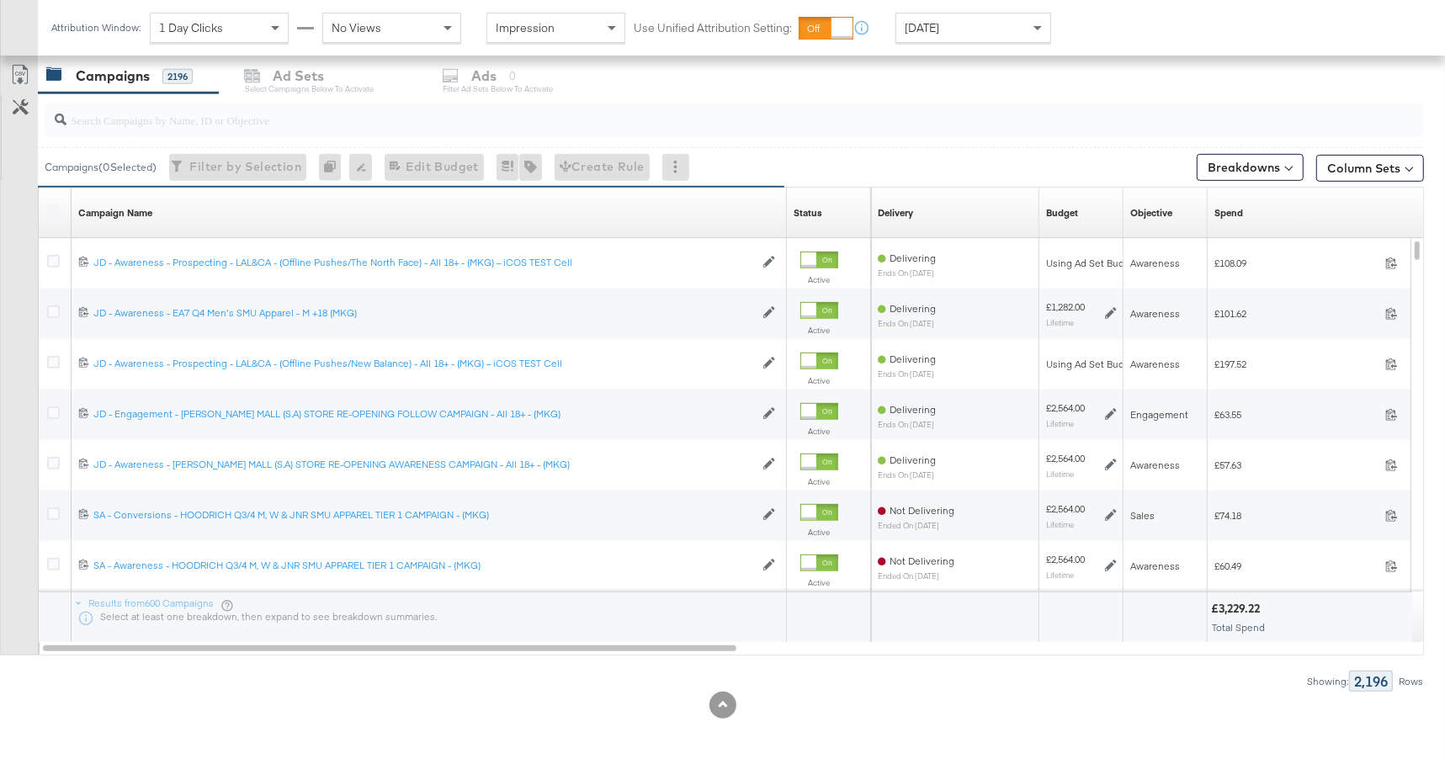
click at [548, 123] on input "search" at bounding box center [682, 113] width 1232 height 33
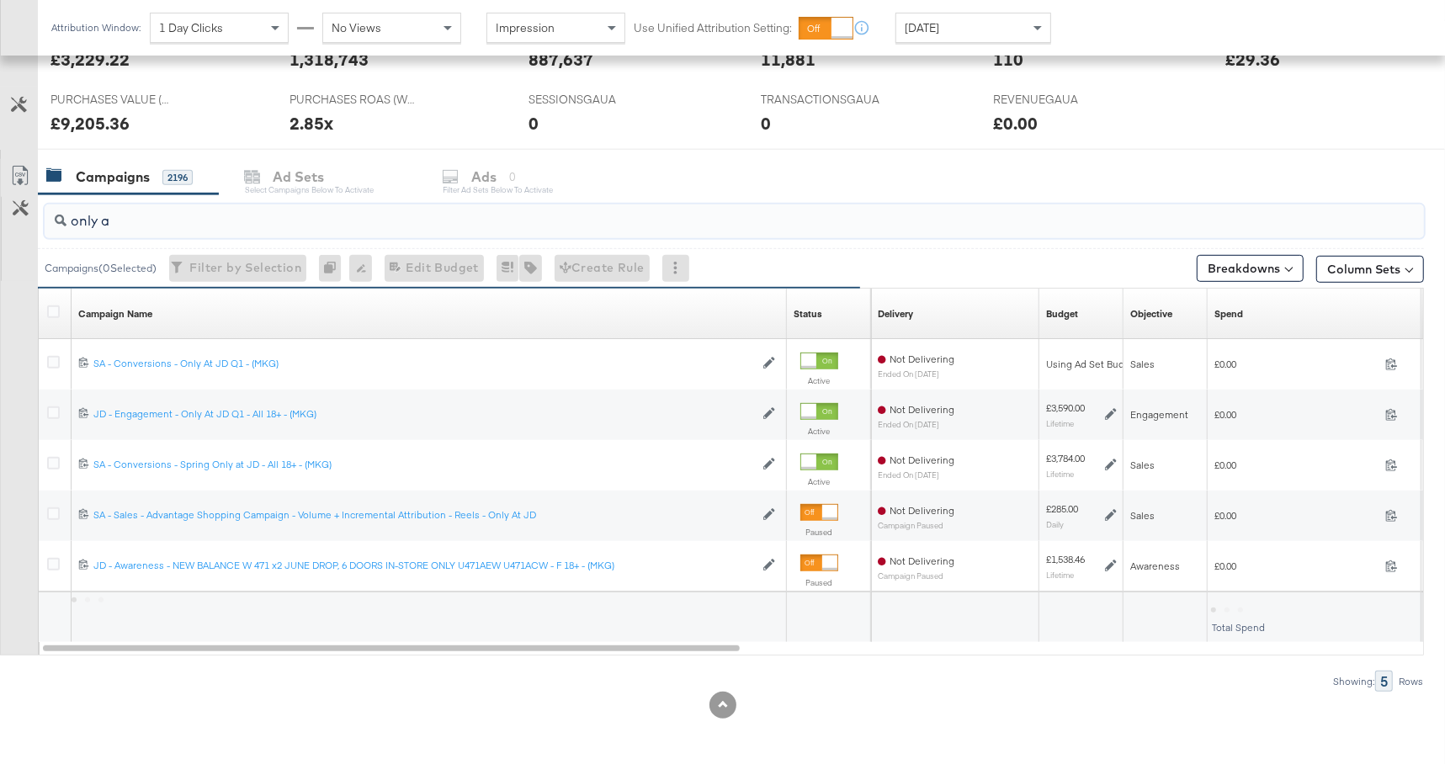
scroll to position [659, 0]
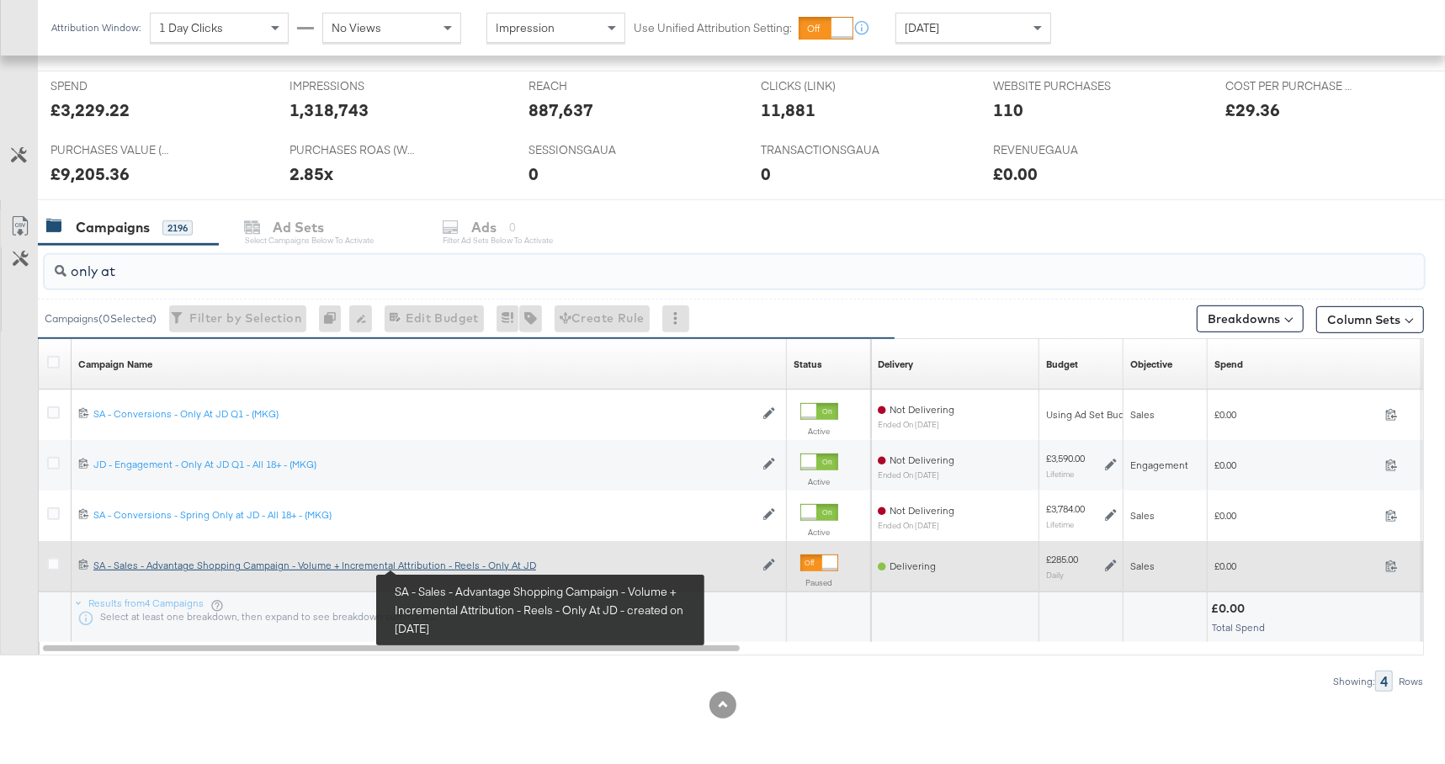
type input "only at"
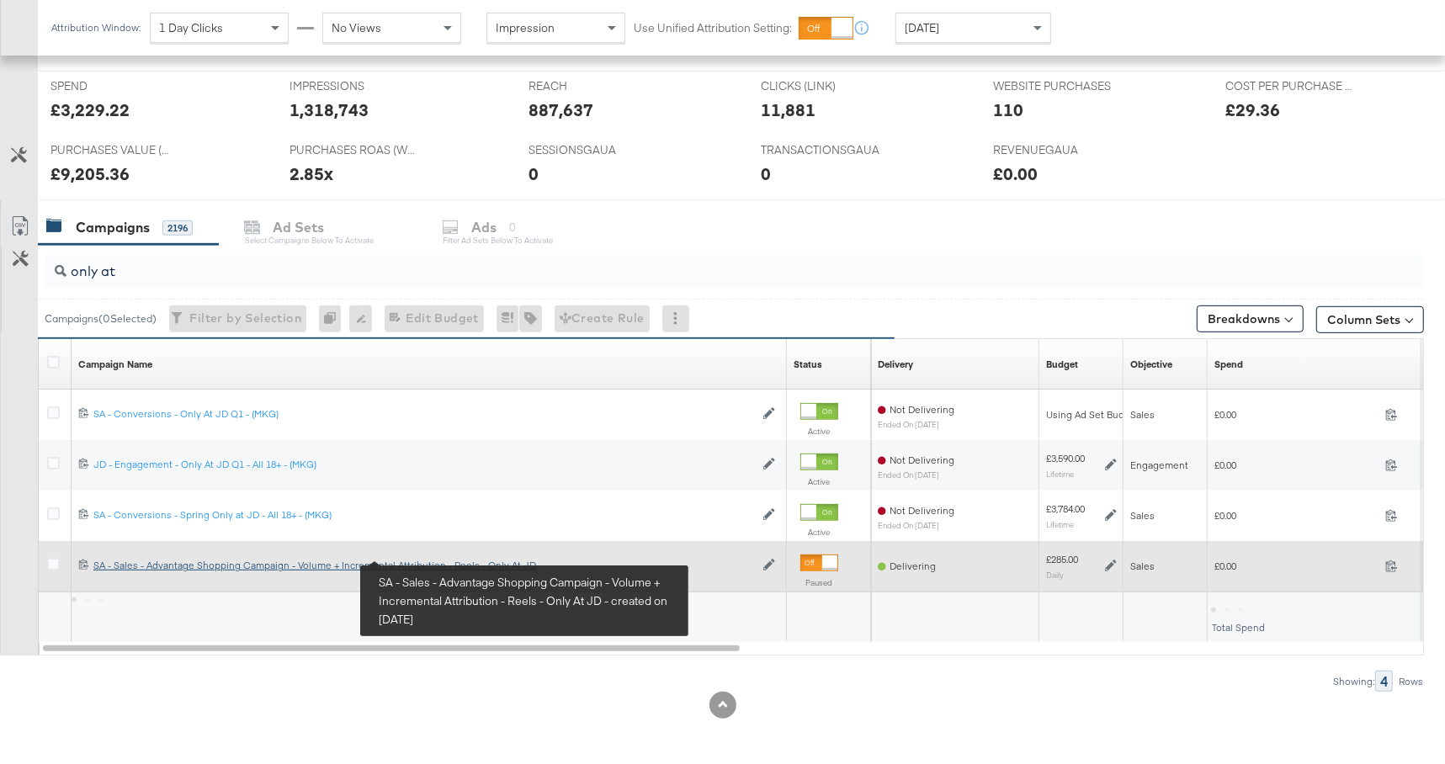
click at [438, 562] on div "SA - Sales - Advantage Shopping Campaign - Volume + Incremental Attribution - R…" at bounding box center [423, 565] width 661 height 13
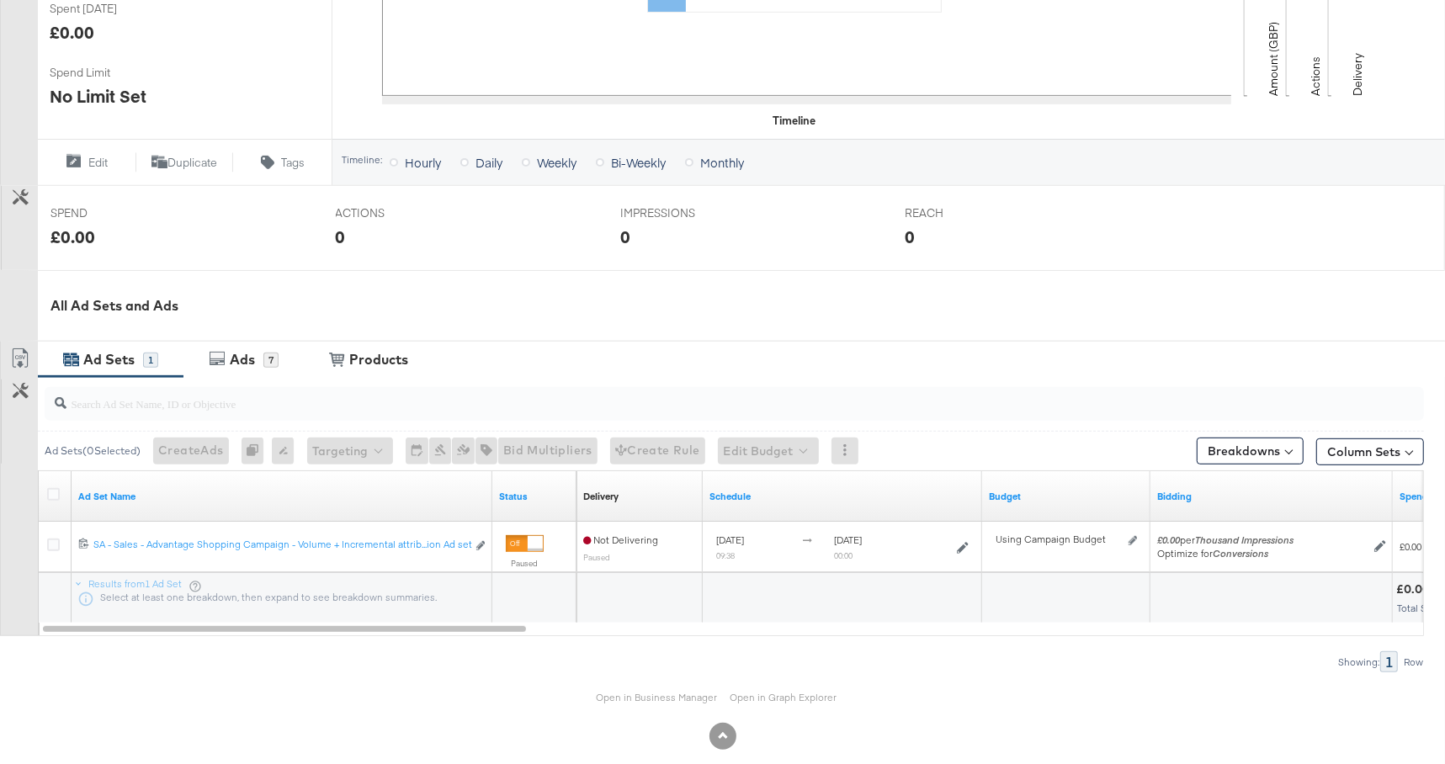
scroll to position [500, 0]
click at [270, 367] on div "Ads 7" at bounding box center [243, 356] width 120 height 36
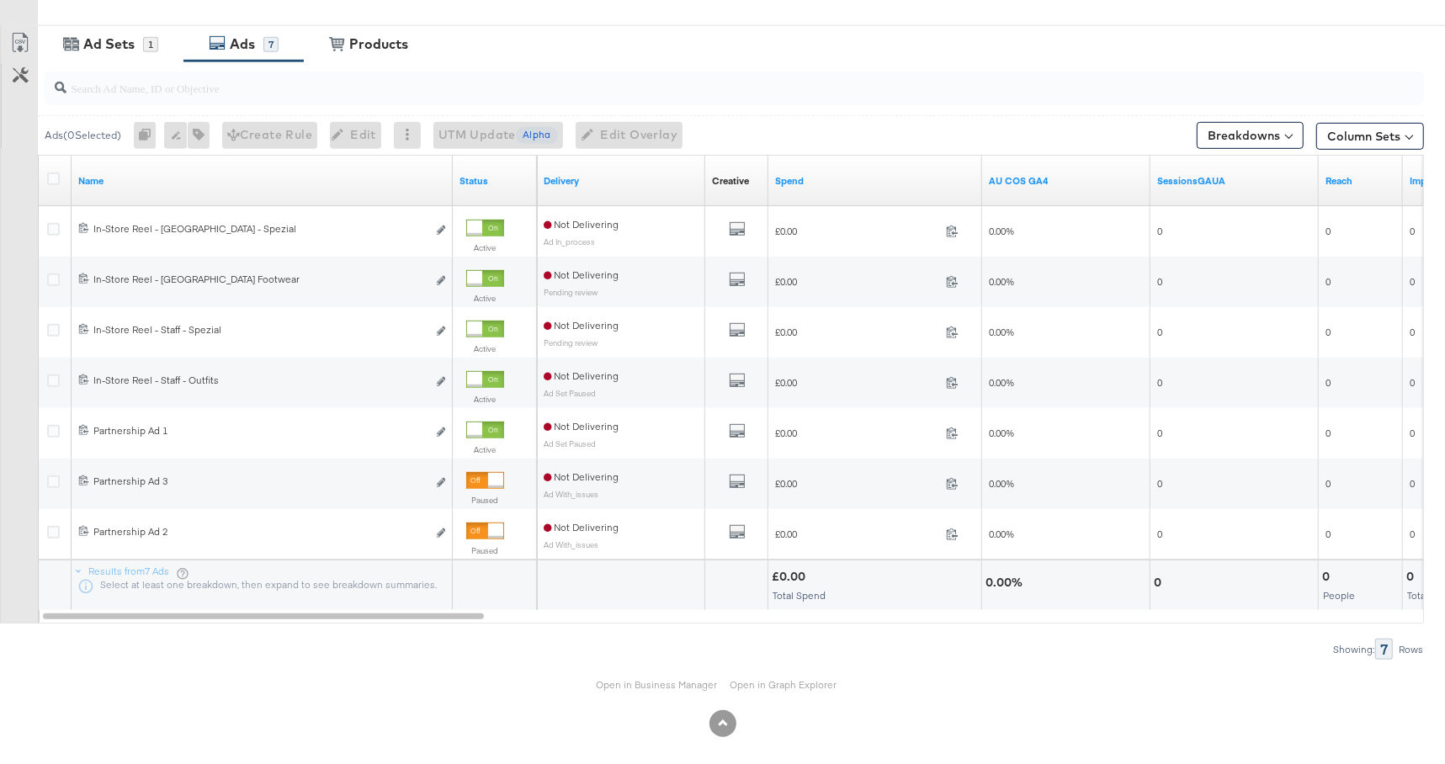
scroll to position [814, 0]
click at [641, 686] on link "Open in Business Manager" at bounding box center [656, 683] width 121 height 13
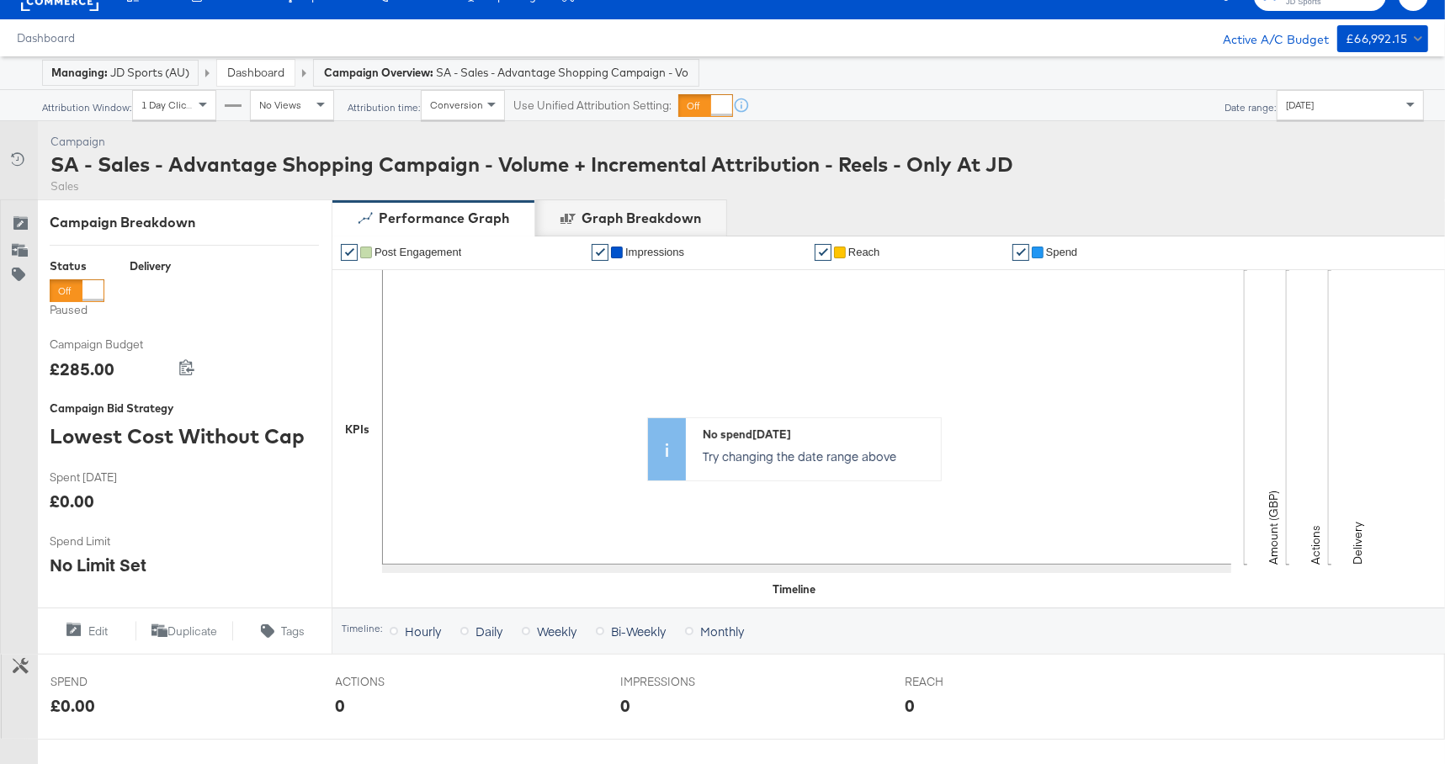
scroll to position [520, 0]
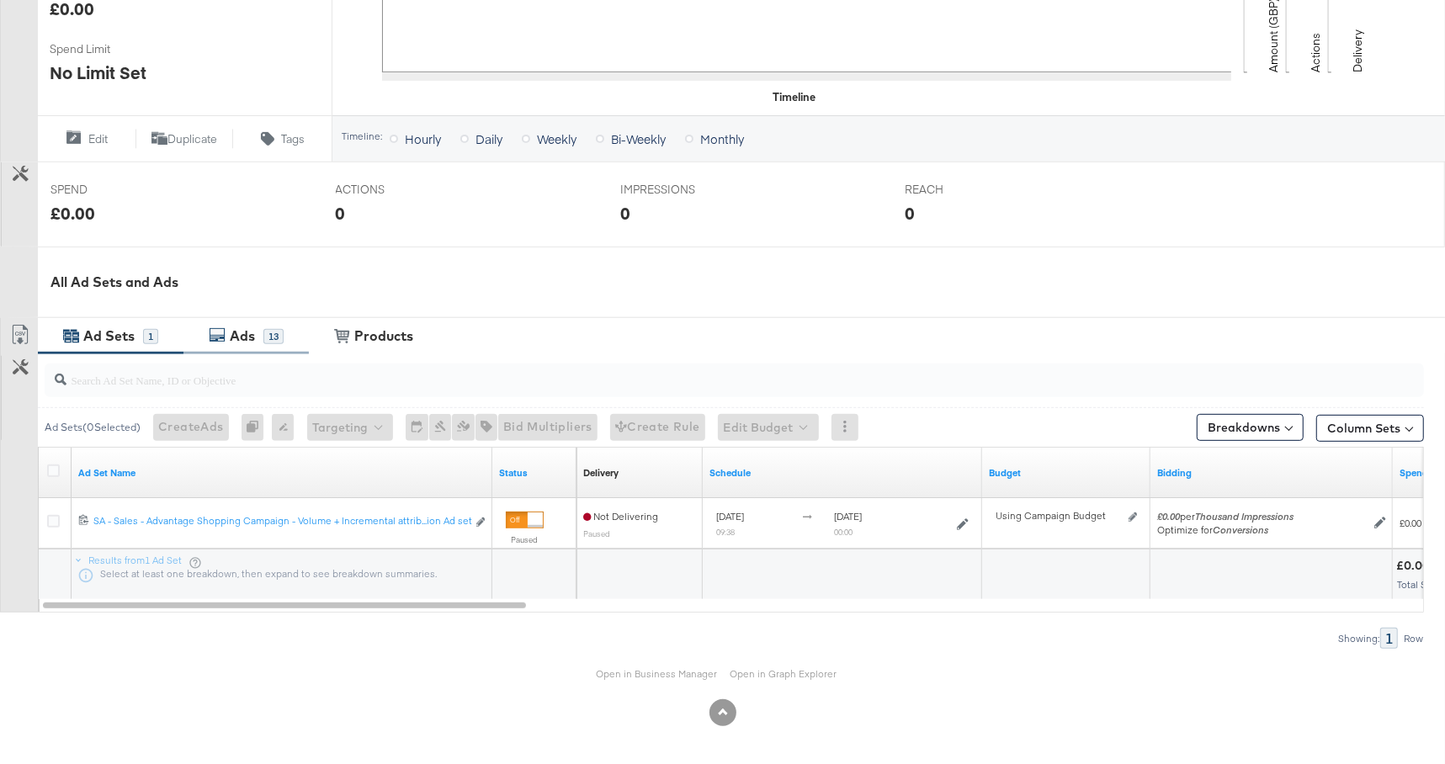
click at [272, 332] on div "13" at bounding box center [273, 336] width 20 height 15
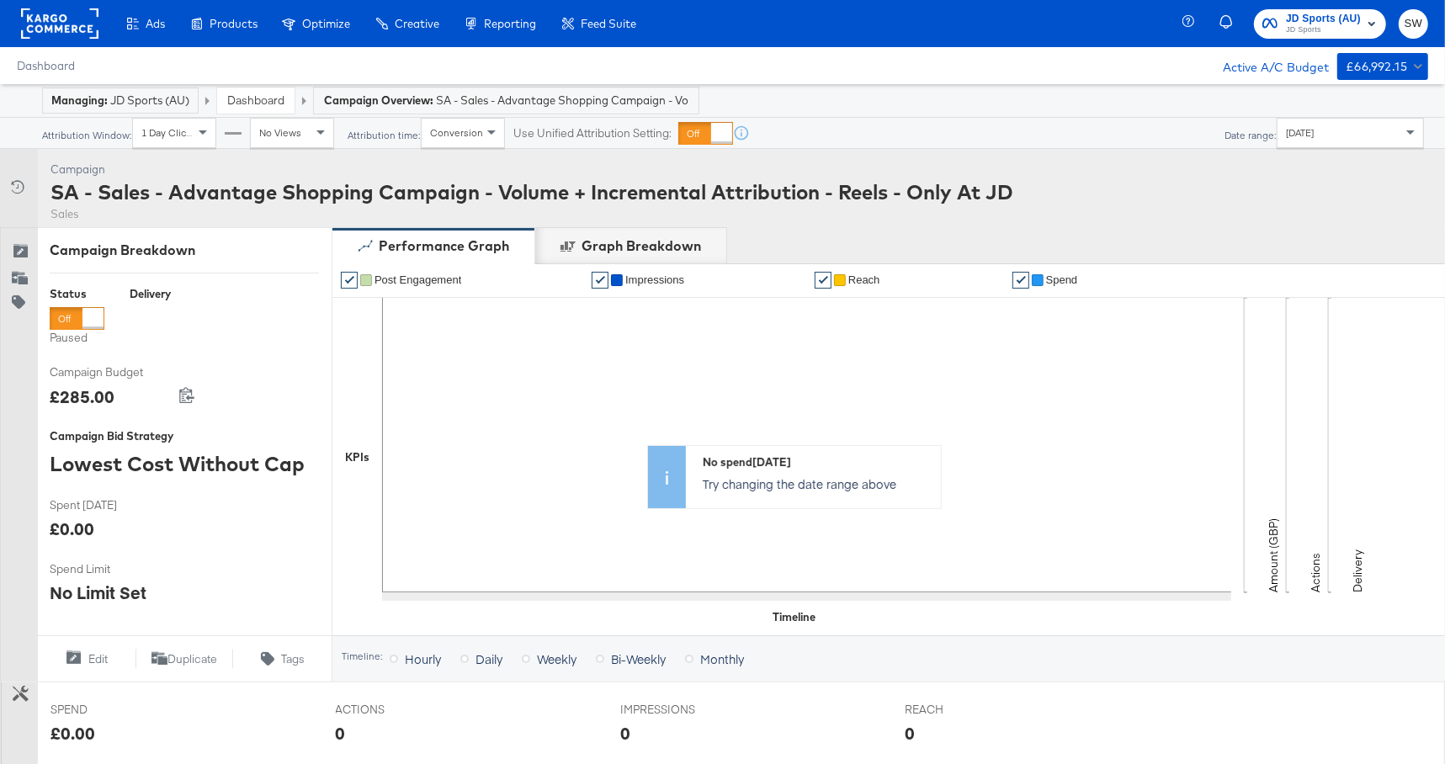
scroll to position [0, 0]
click at [710, 195] on div "SA - Sales - Advantage Shopping Campaign - Volume + Incremental Attribution - R…" at bounding box center [531, 192] width 963 height 29
click at [708, 195] on div "SA - Sales - Advantage Shopping Campaign - Volume + Incremental Attribution - R…" at bounding box center [531, 192] width 963 height 29
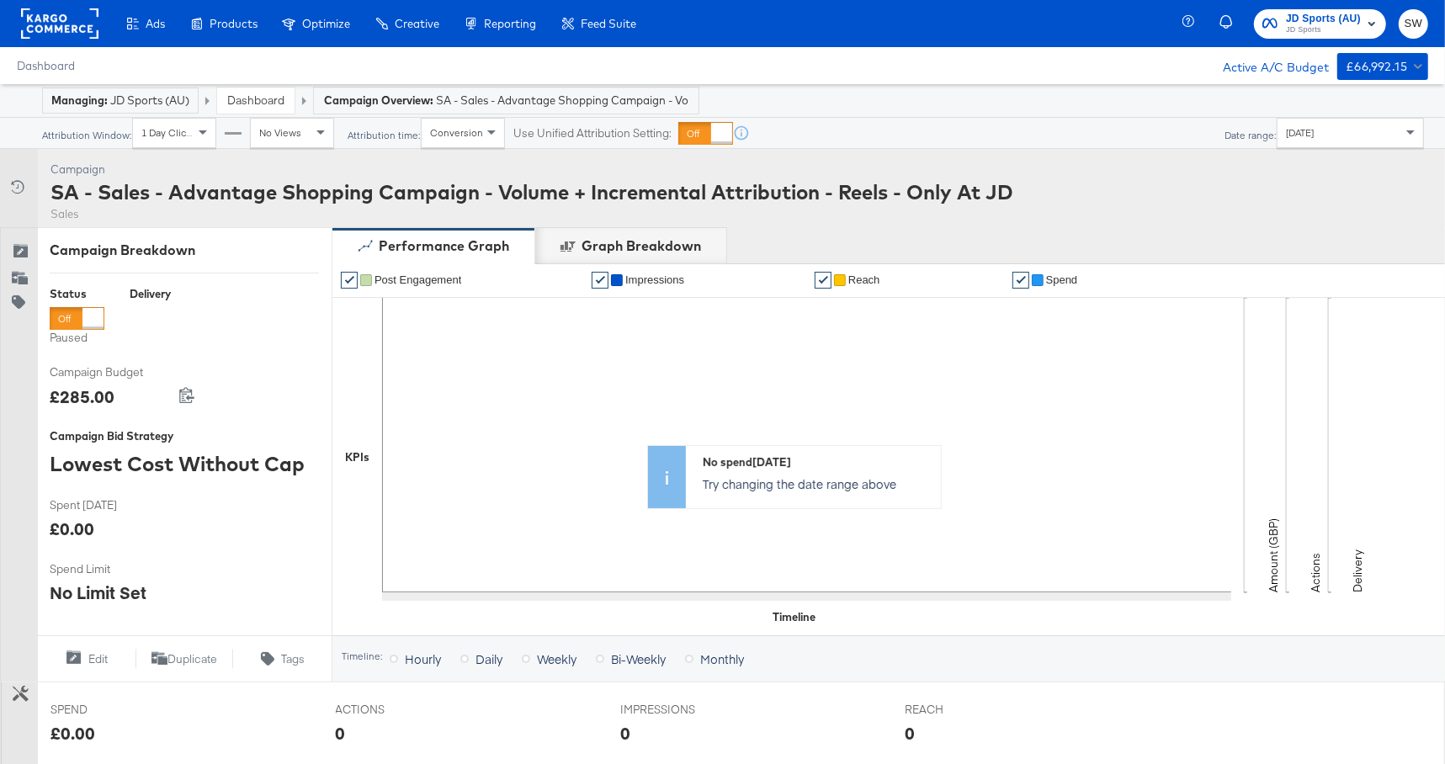
click at [858, 189] on div "SA - Sales - Advantage Shopping Campaign - Volume + Incremental Attribution - R…" at bounding box center [531, 192] width 963 height 29
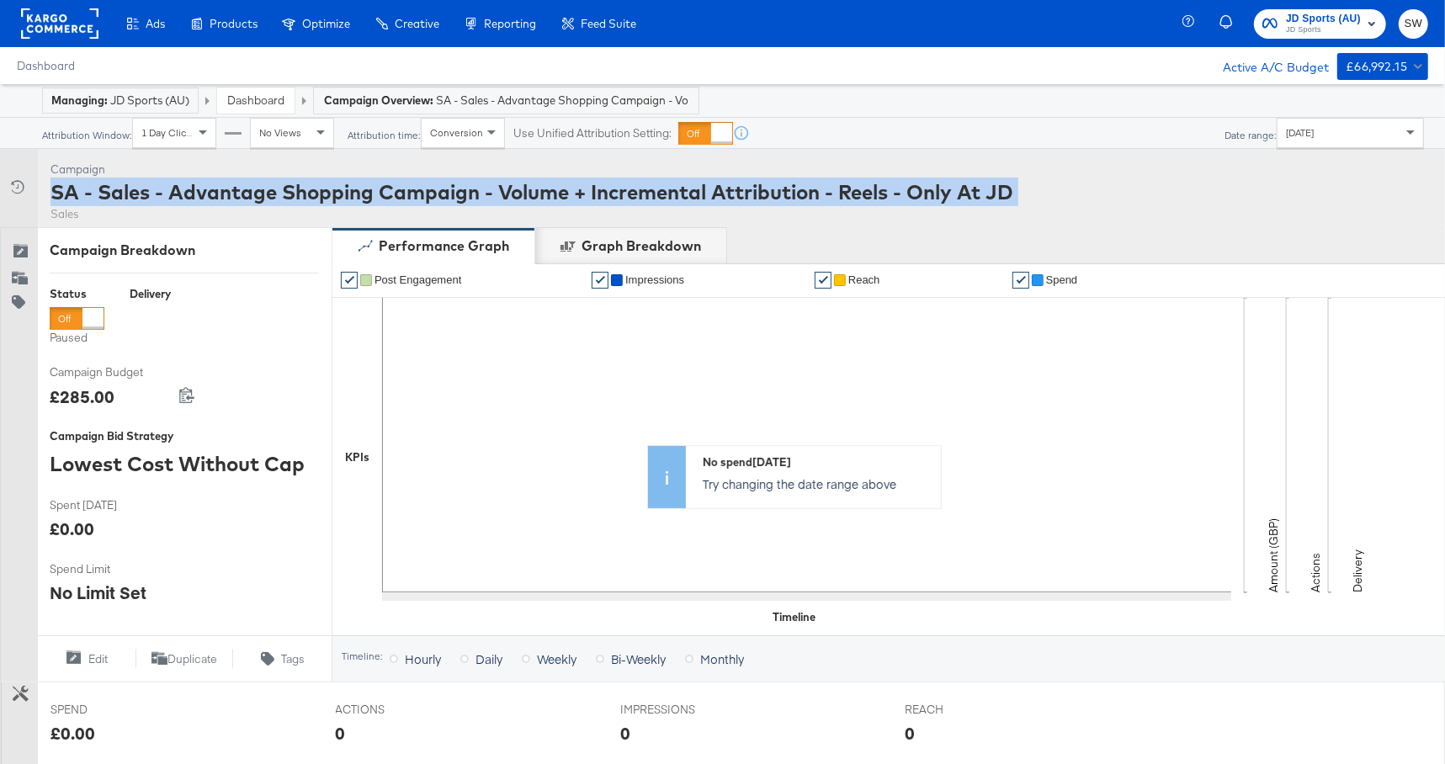
click at [858, 189] on div "SA - Sales - Advantage Shopping Campaign - Volume + Incremental Attribution - R…" at bounding box center [531, 192] width 963 height 29
copy div "SA - Sales - Advantage Shopping Campaign - Volume + Incremental Attribution - R…"
click at [1358, 13] on span "JD Sports (AU)" at bounding box center [1323, 19] width 75 height 18
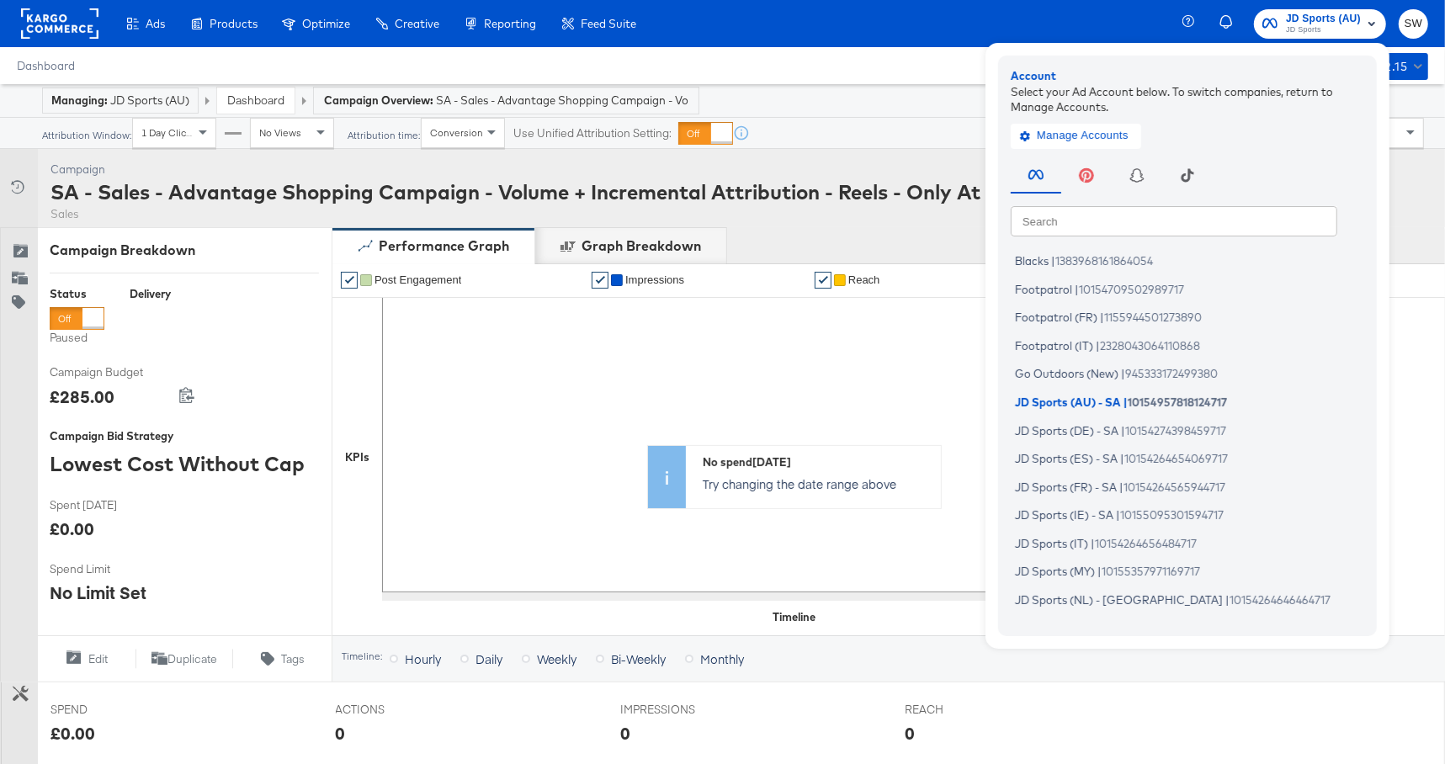
click at [1187, 212] on input "text" at bounding box center [1174, 220] width 327 height 30
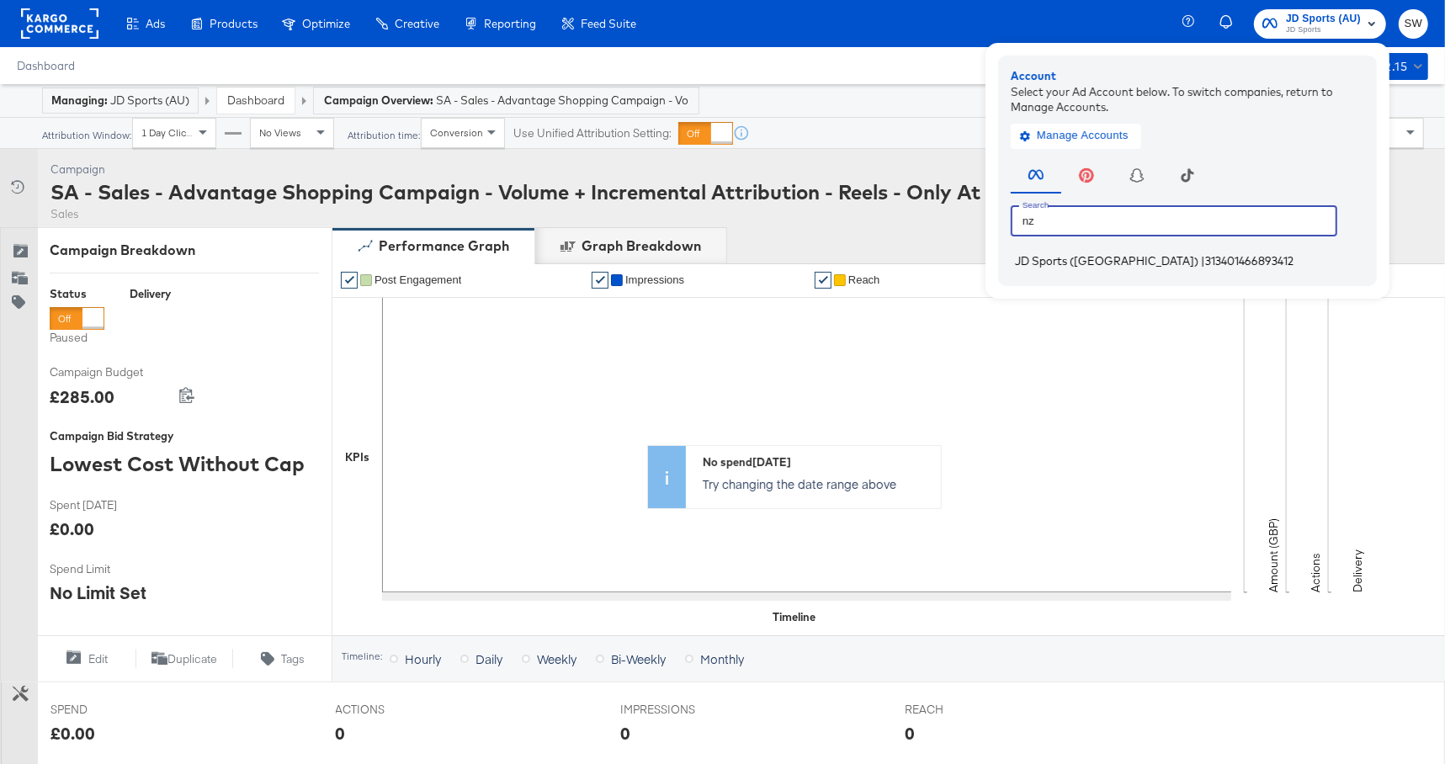
type input "nz"
click at [1205, 263] on span "313401466893412" at bounding box center [1249, 260] width 88 height 13
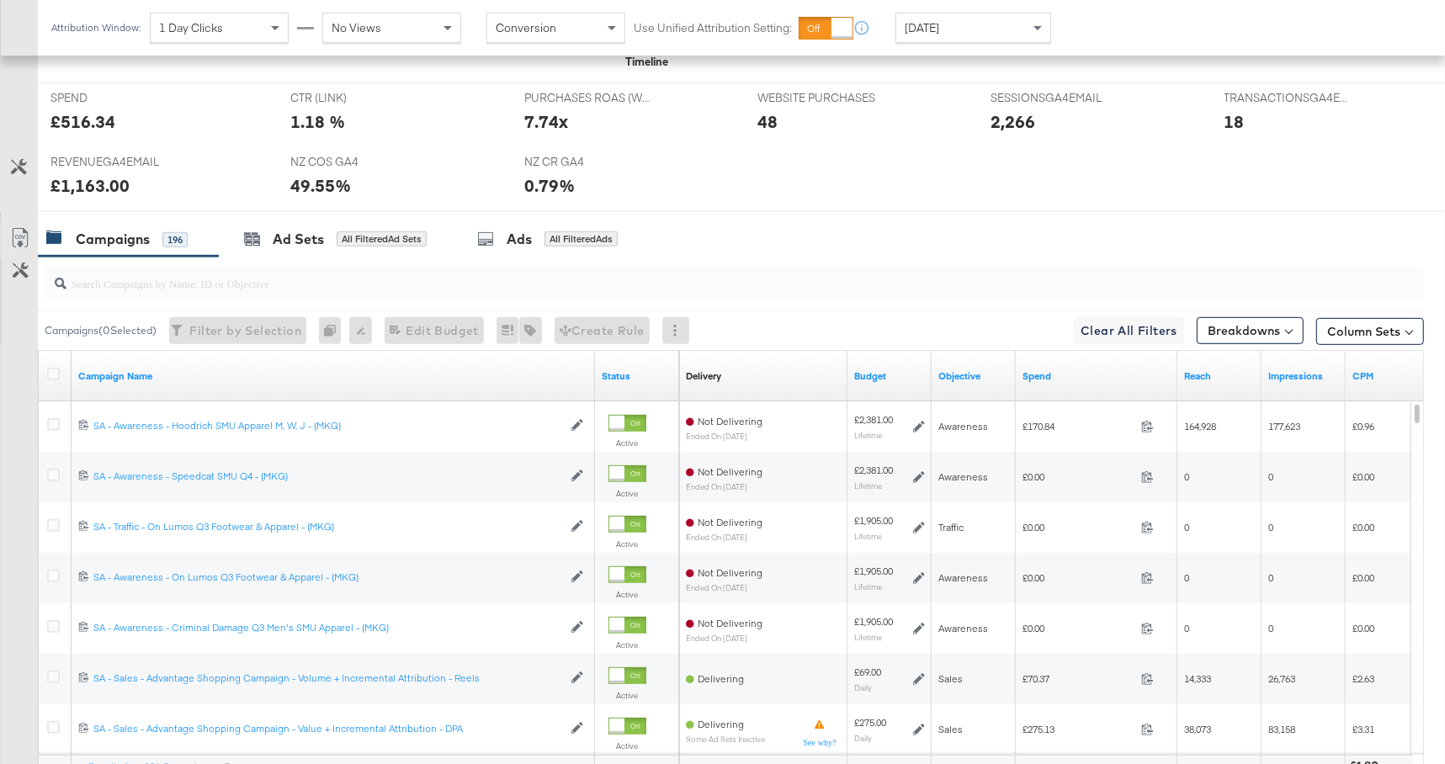
scroll to position [849, 0]
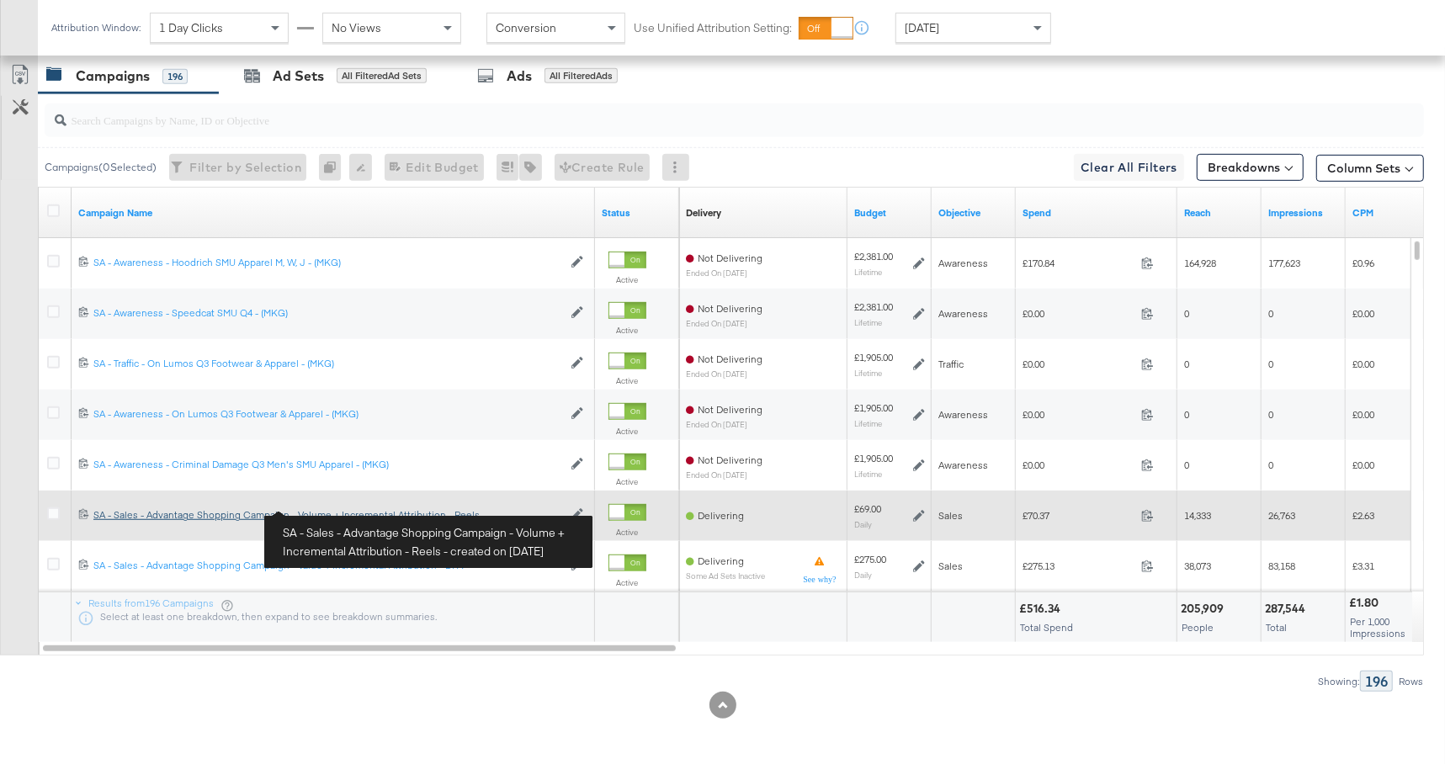
click at [455, 509] on div "SA - Sales - Advantage Shopping Campaign - Volume + Incremental Attribution - R…" at bounding box center [327, 514] width 469 height 13
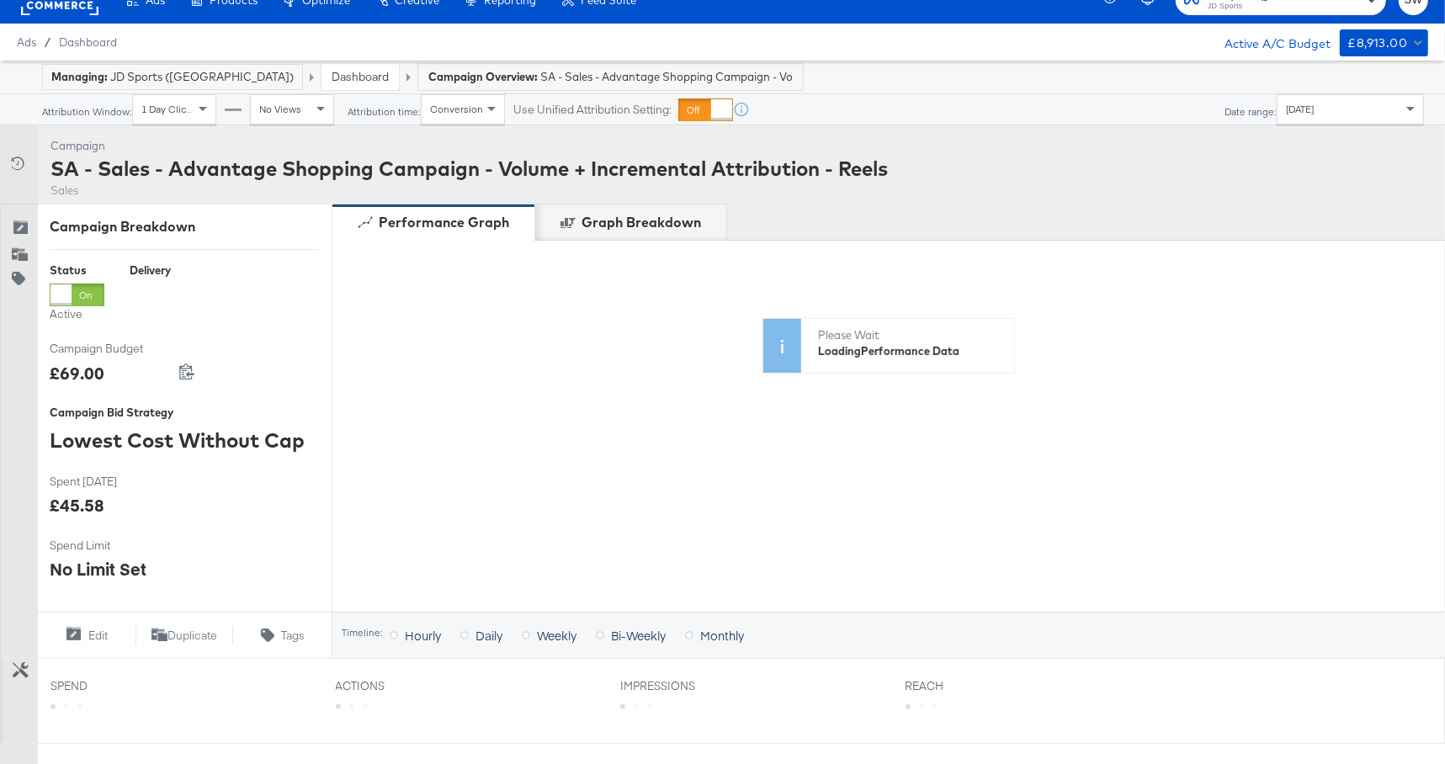
scroll to position [571, 0]
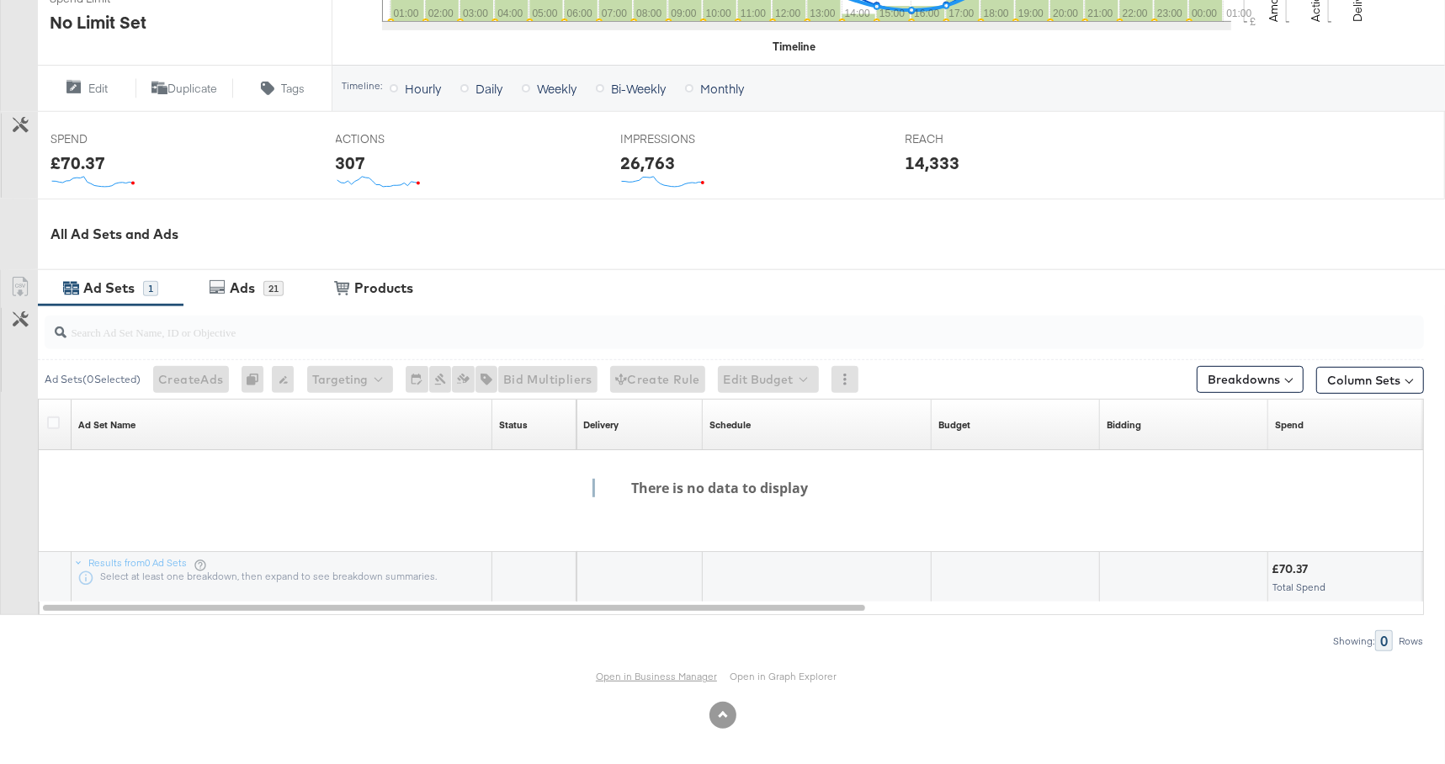
click at [635, 673] on link "Open in Business Manager" at bounding box center [656, 676] width 121 height 13
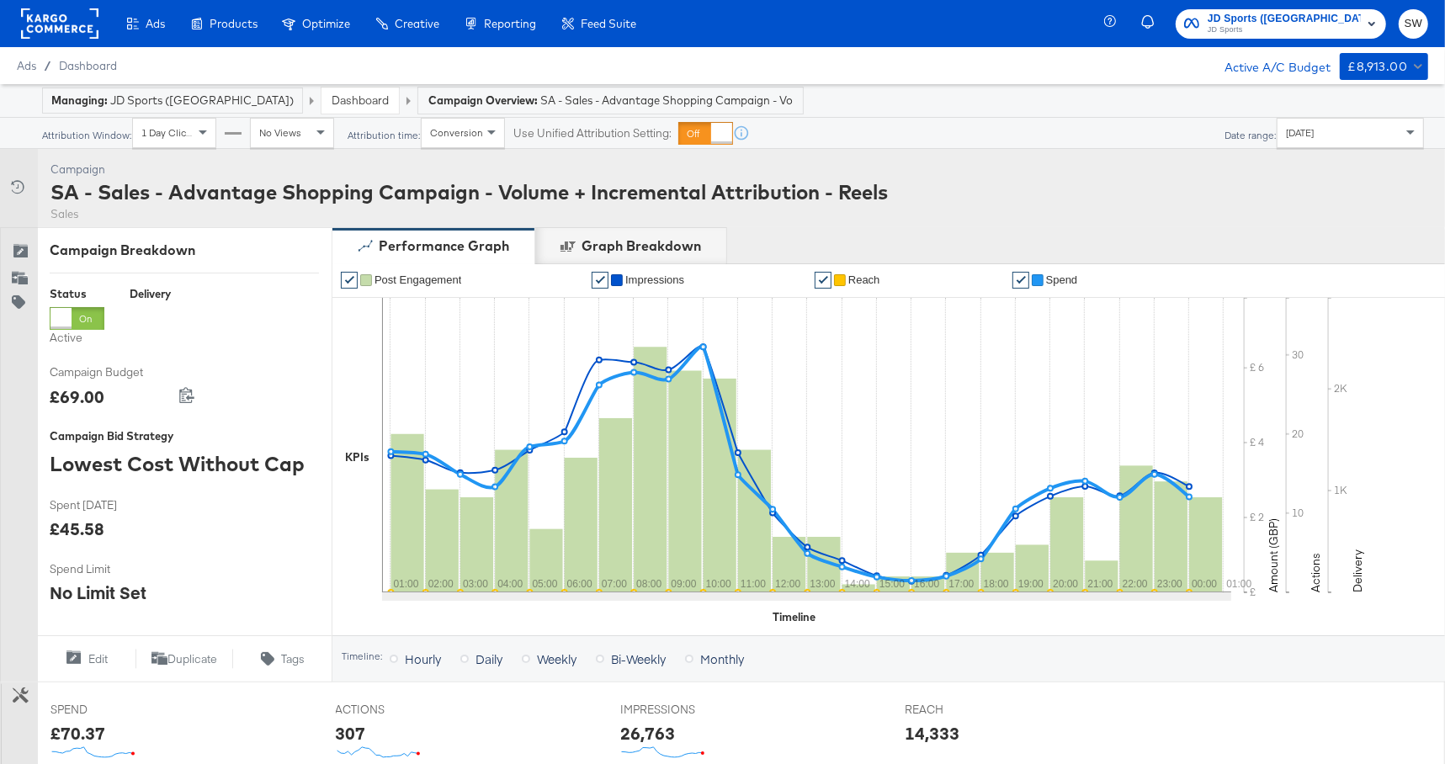
click at [332, 97] on link "Dashboard" at bounding box center [360, 100] width 57 height 15
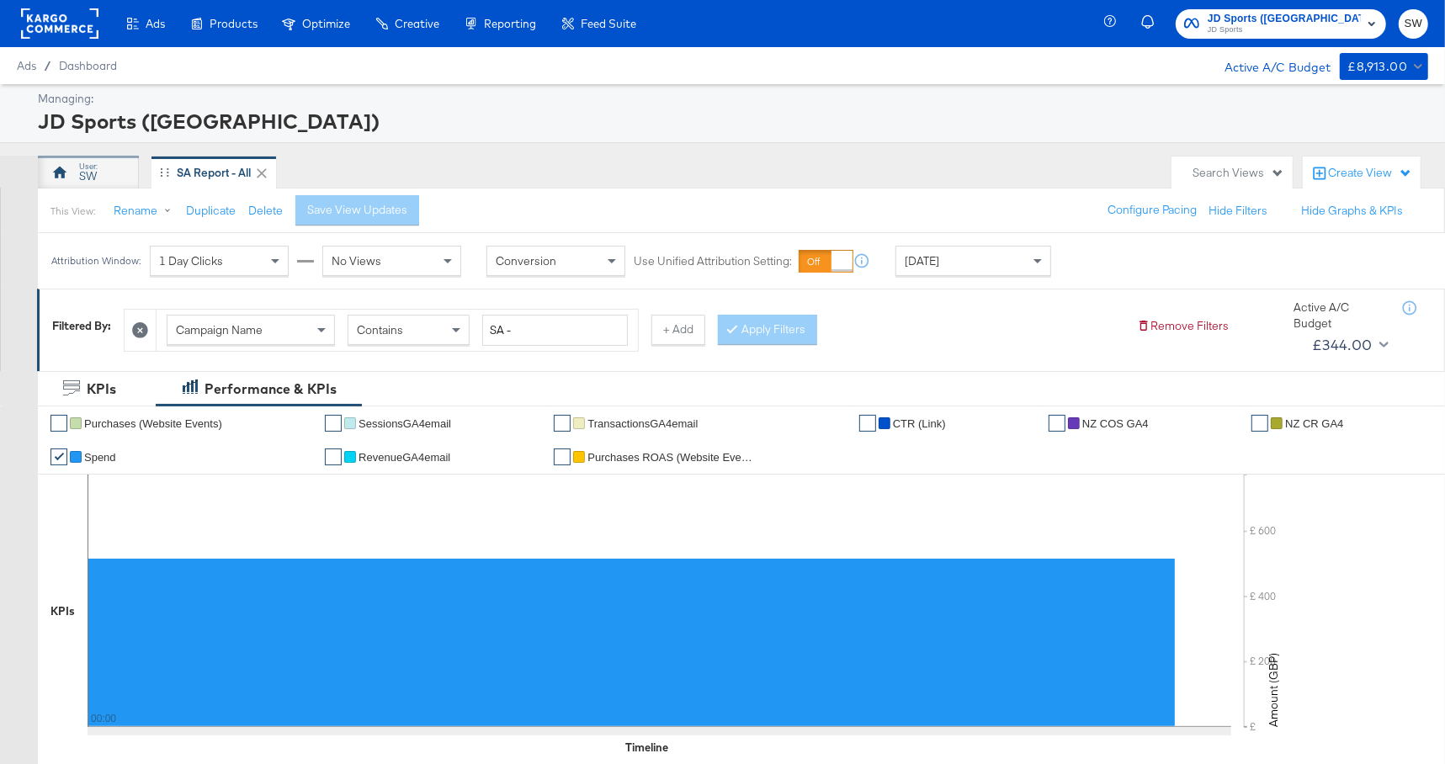
click at [79, 168] on div "SW" at bounding box center [88, 176] width 18 height 16
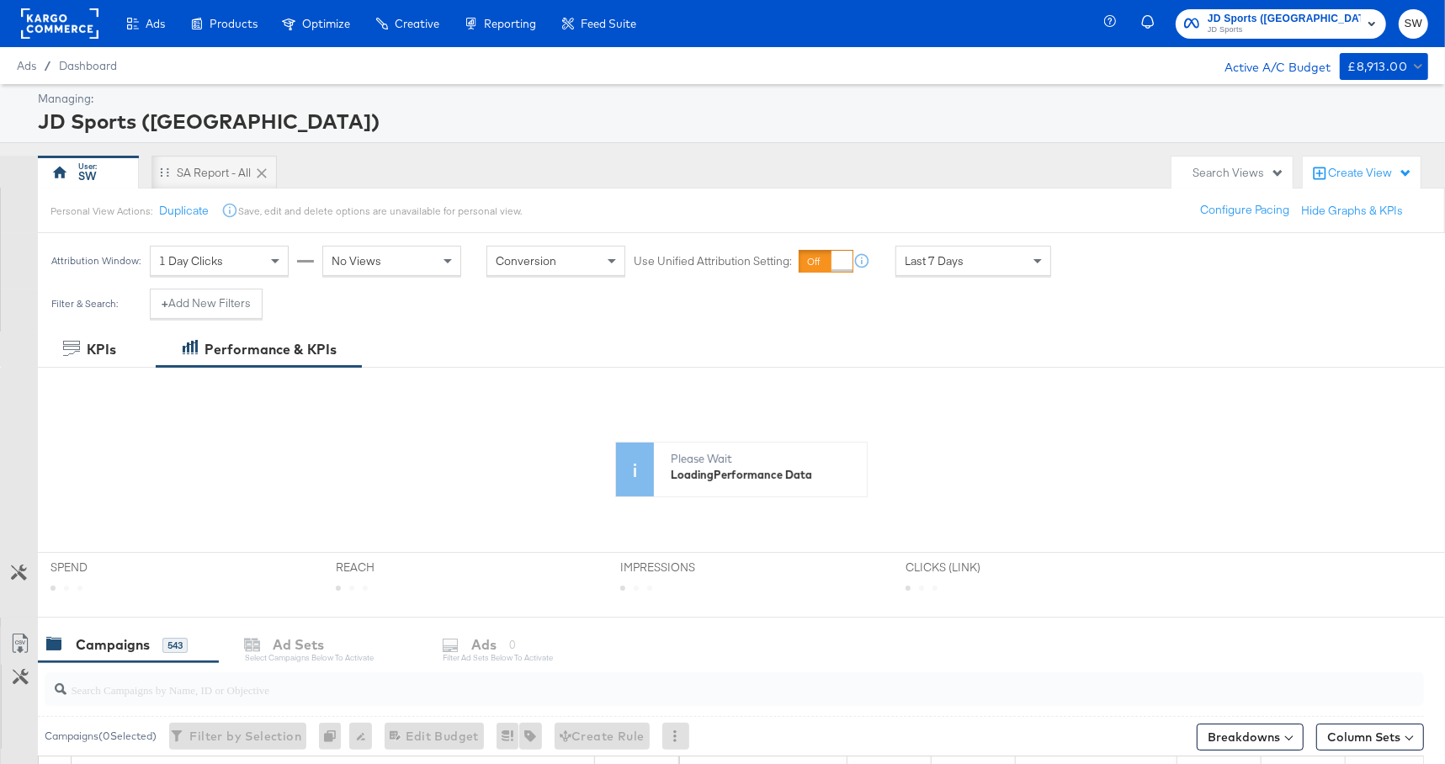
click at [212, 175] on div "SA Report - All" at bounding box center [214, 173] width 74 height 16
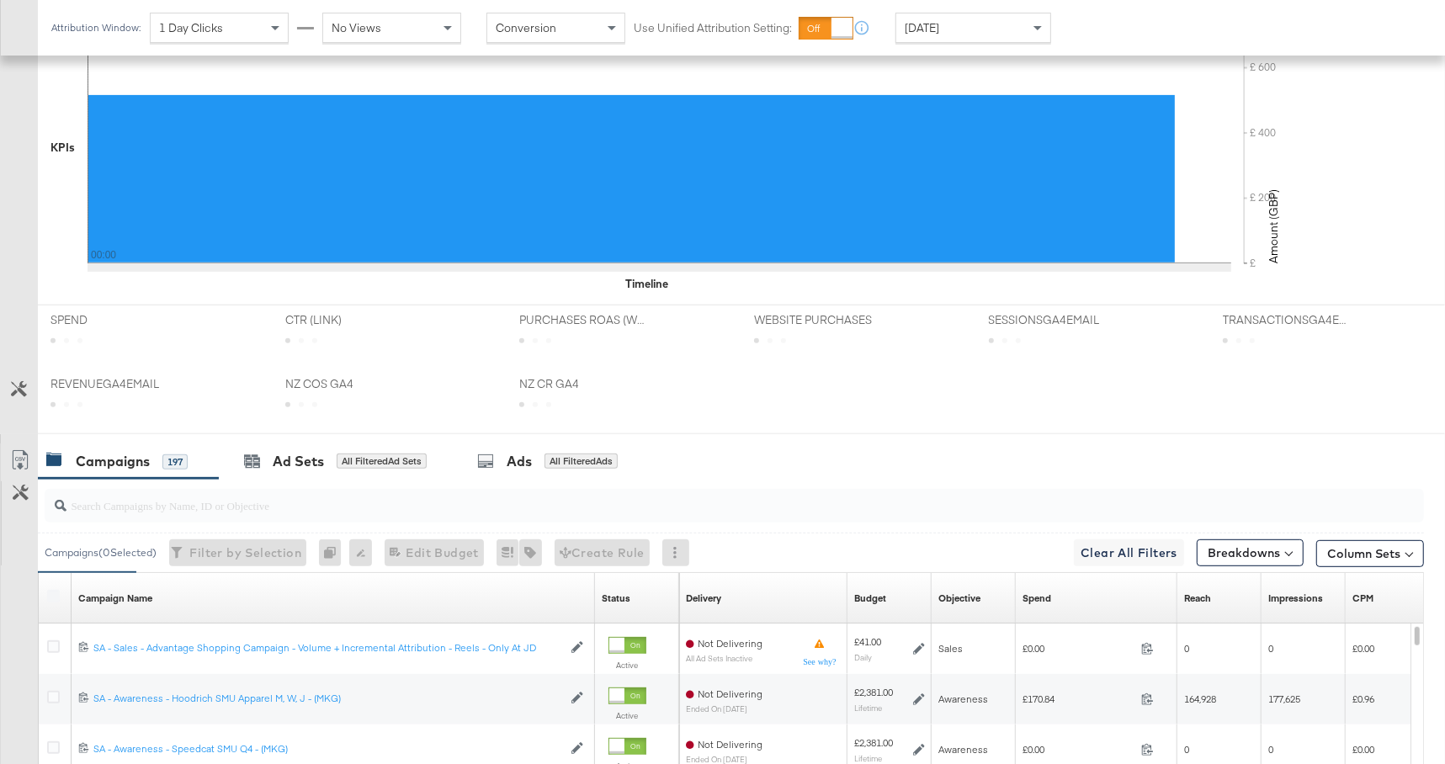
scroll to position [628, 0]
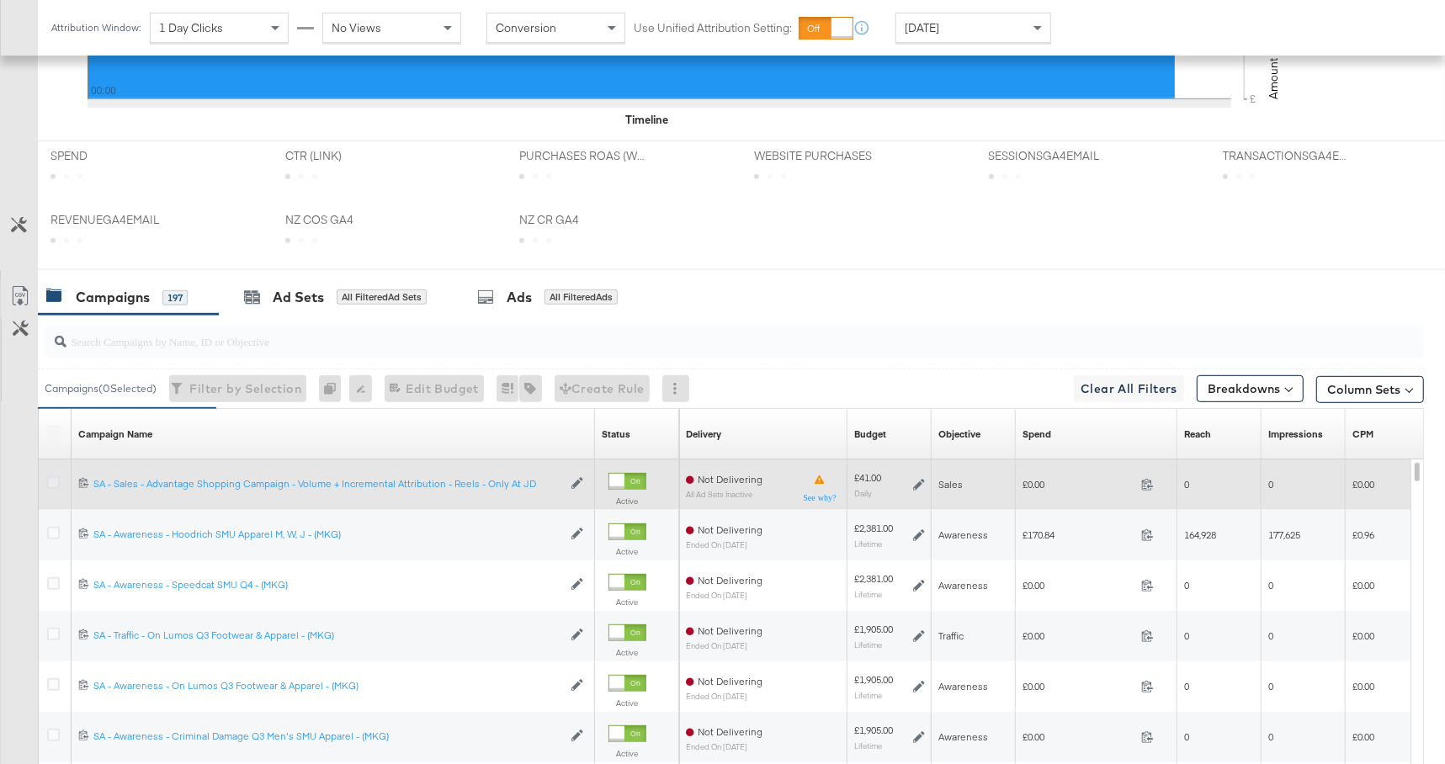
click at [54, 481] on icon at bounding box center [53, 482] width 13 height 13
click at [0, 0] on input "checkbox" at bounding box center [0, 0] width 0 height 0
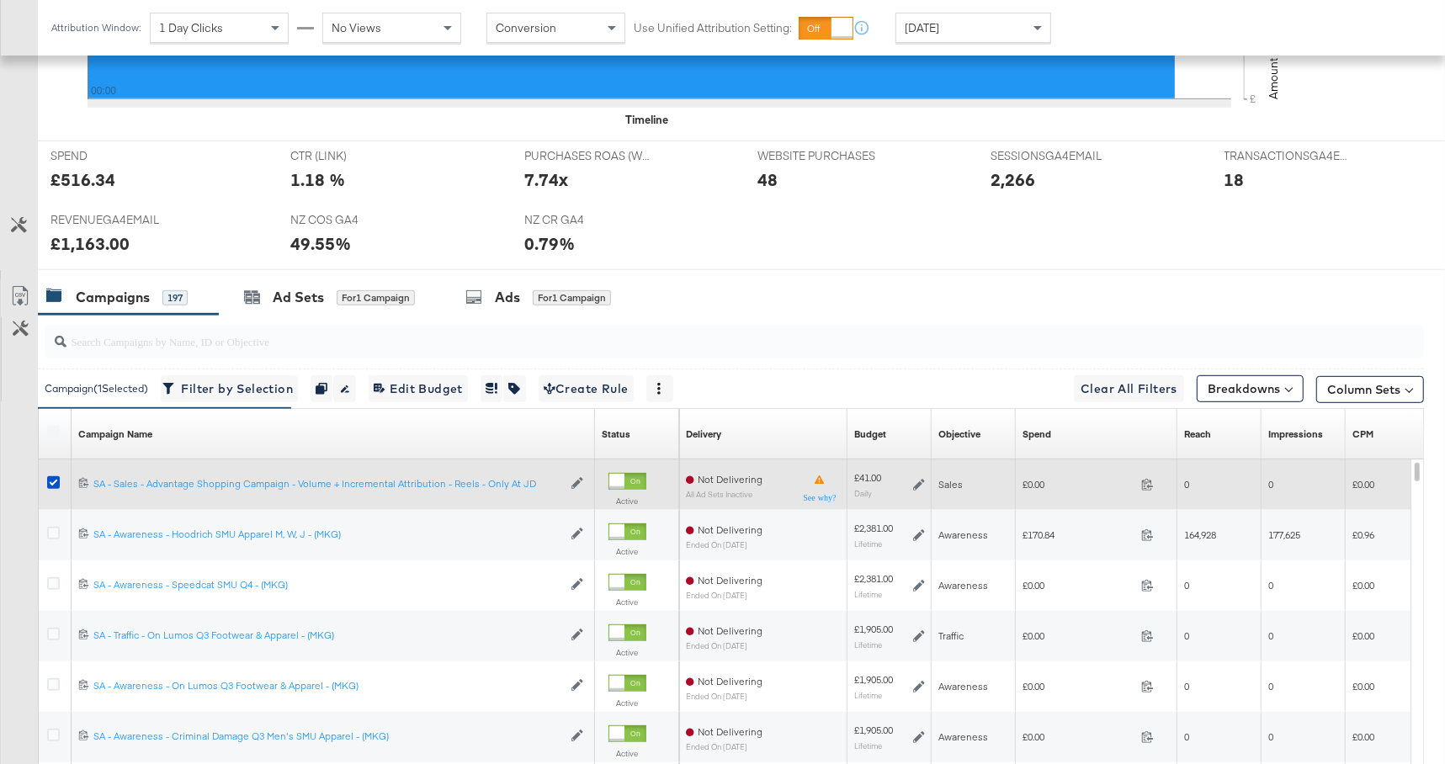
click at [640, 481] on div at bounding box center [628, 481] width 38 height 17
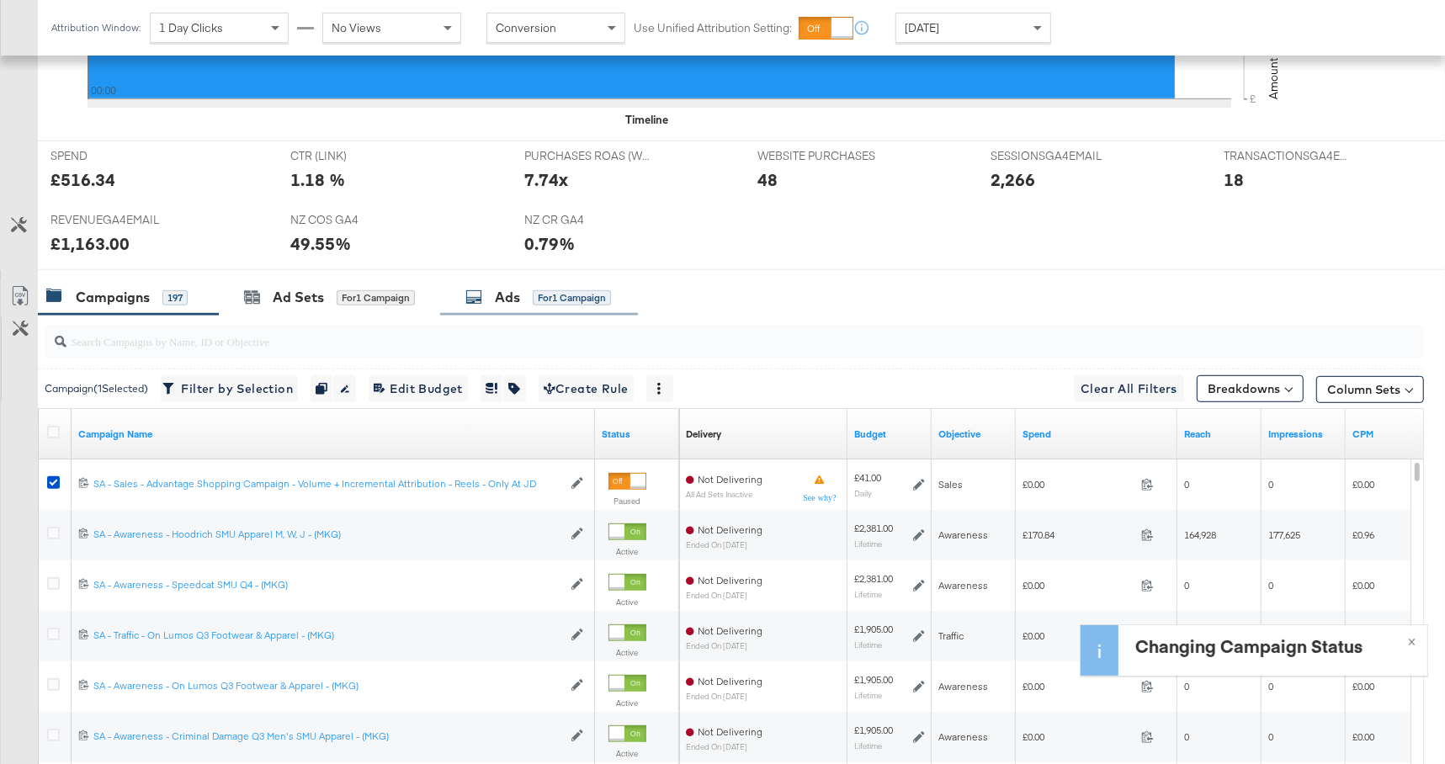
click at [520, 295] on div "Ads" at bounding box center [507, 297] width 25 height 19
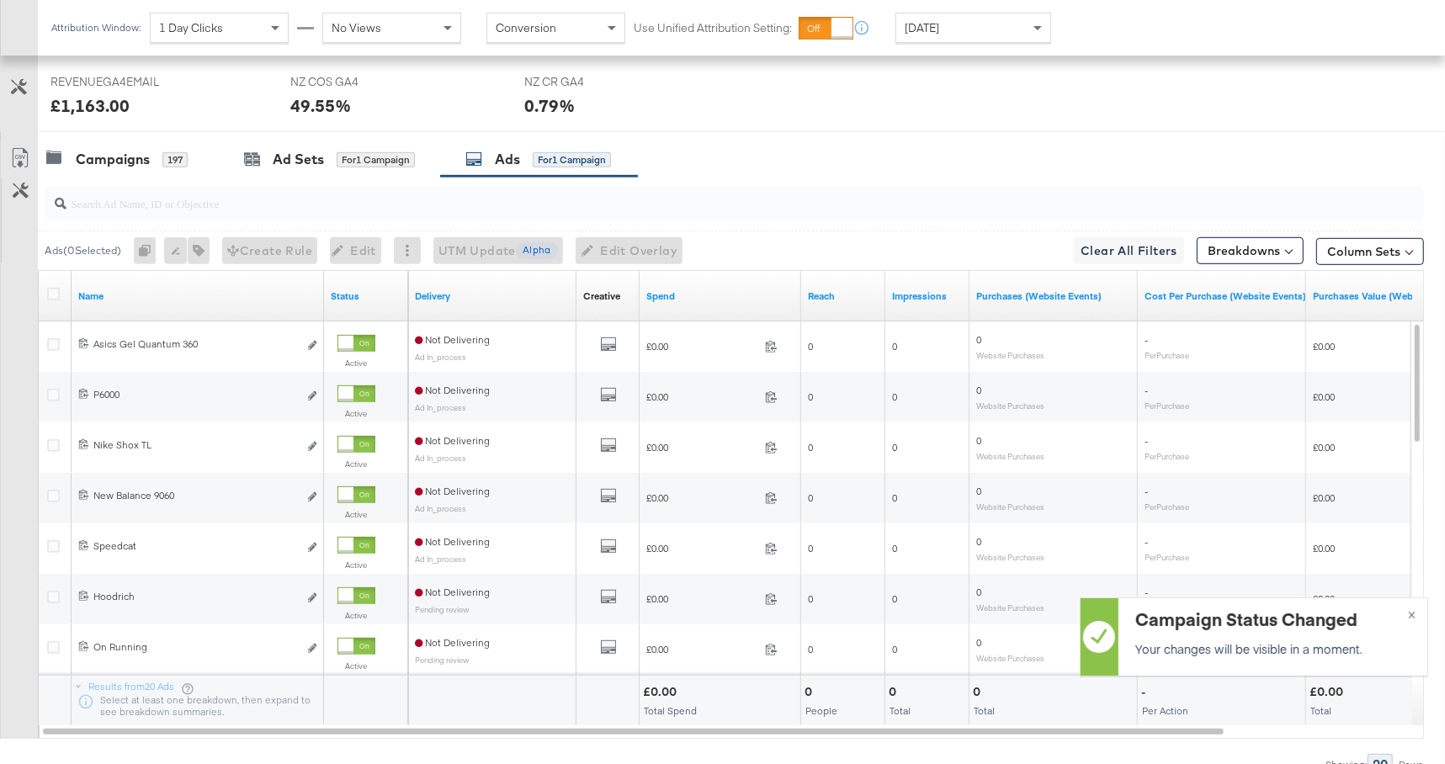
scroll to position [774, 0]
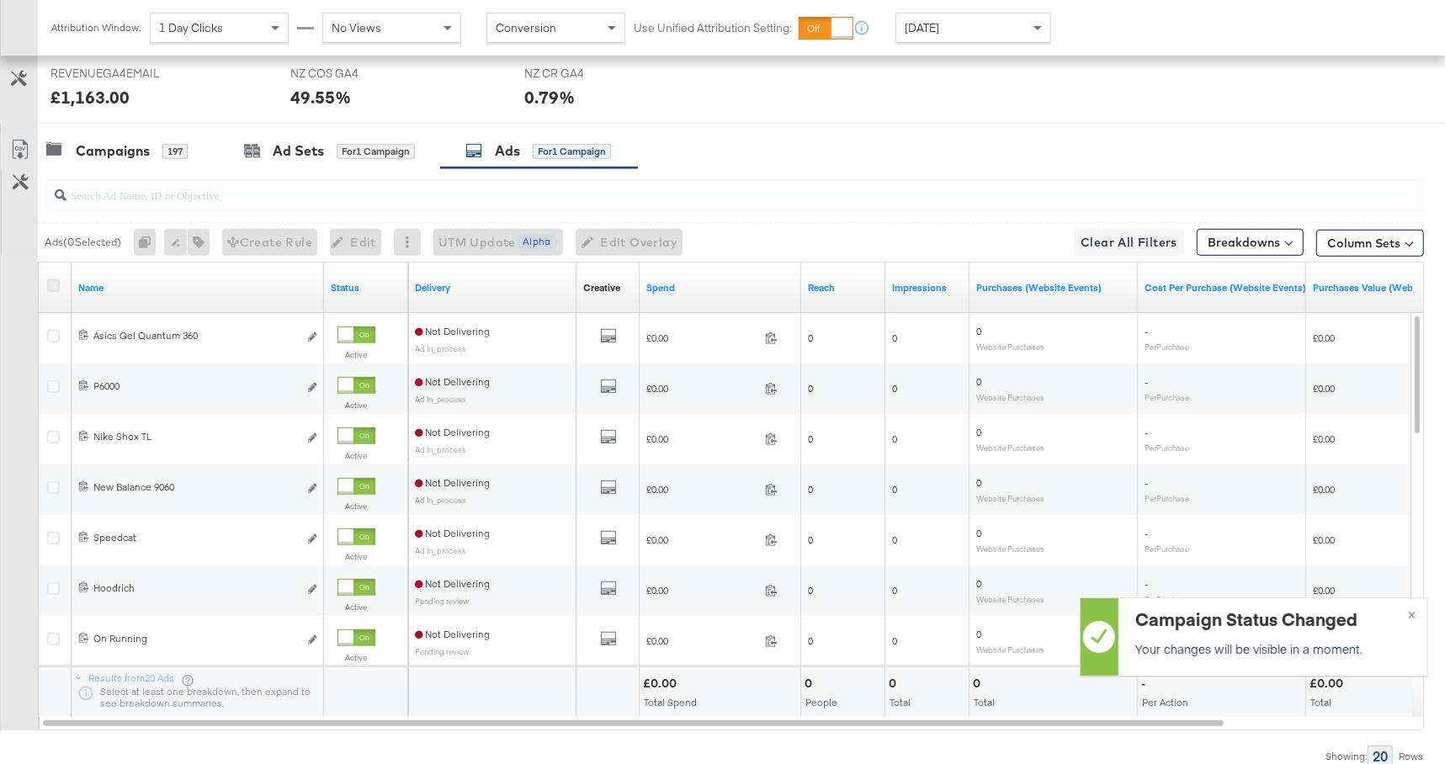
click at [55, 284] on icon at bounding box center [53, 285] width 13 height 13
click at [0, 0] on input "checkbox" at bounding box center [0, 0] width 0 height 0
click at [405, 242] on div at bounding box center [405, 242] width 27 height 27
click at [407, 239] on icon at bounding box center [405, 243] width 3 height 12
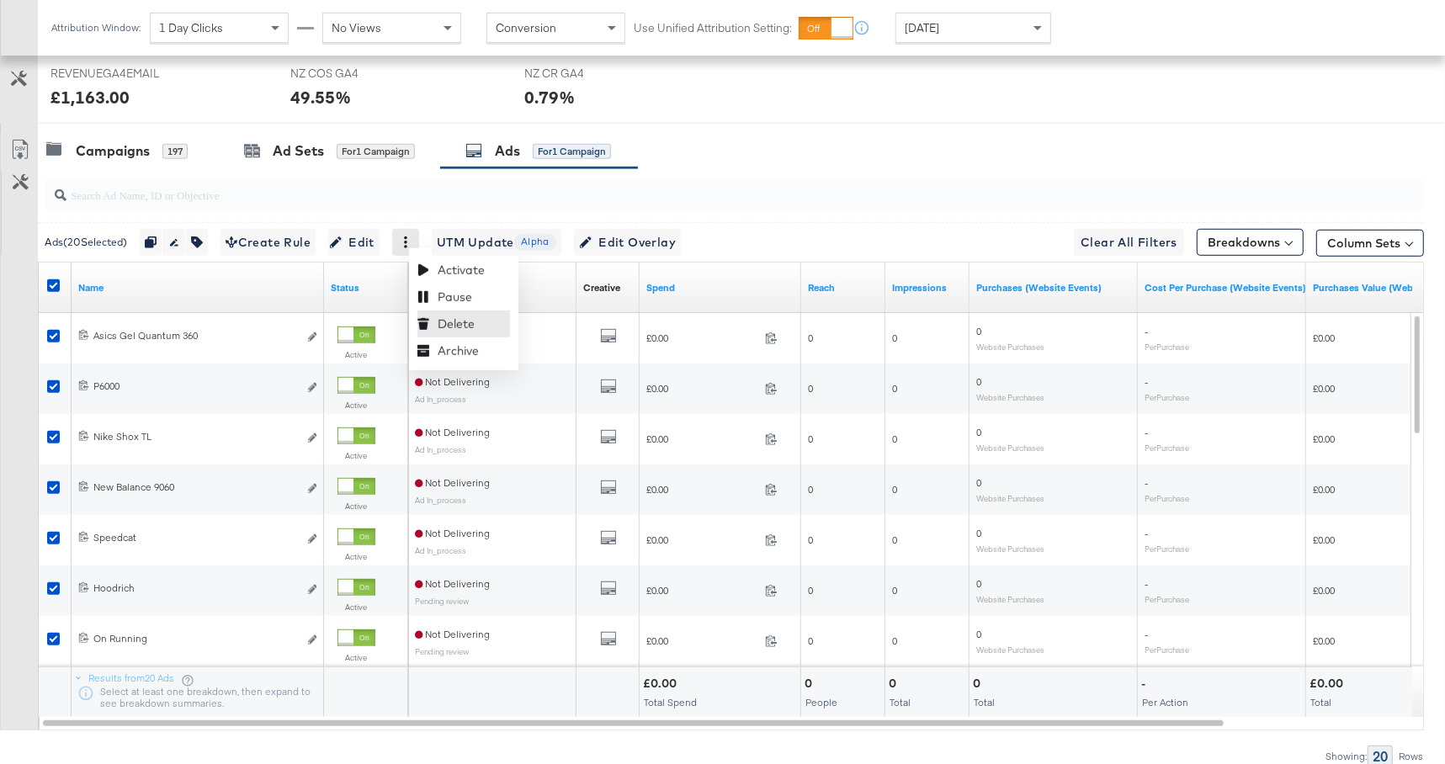
click at [458, 323] on div "Delete" at bounding box center [463, 324] width 93 height 27
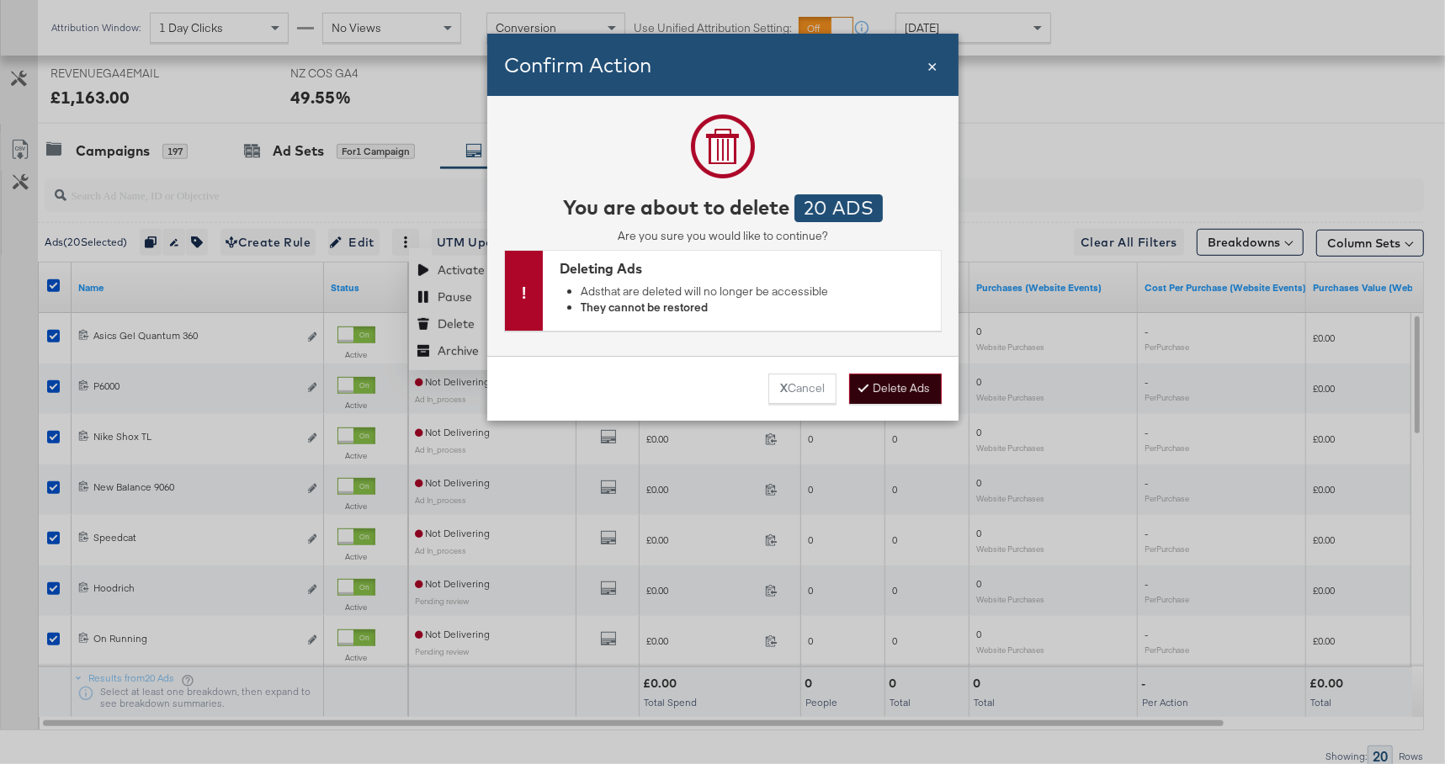
click at [923, 392] on button "Delete Ads" at bounding box center [895, 389] width 93 height 30
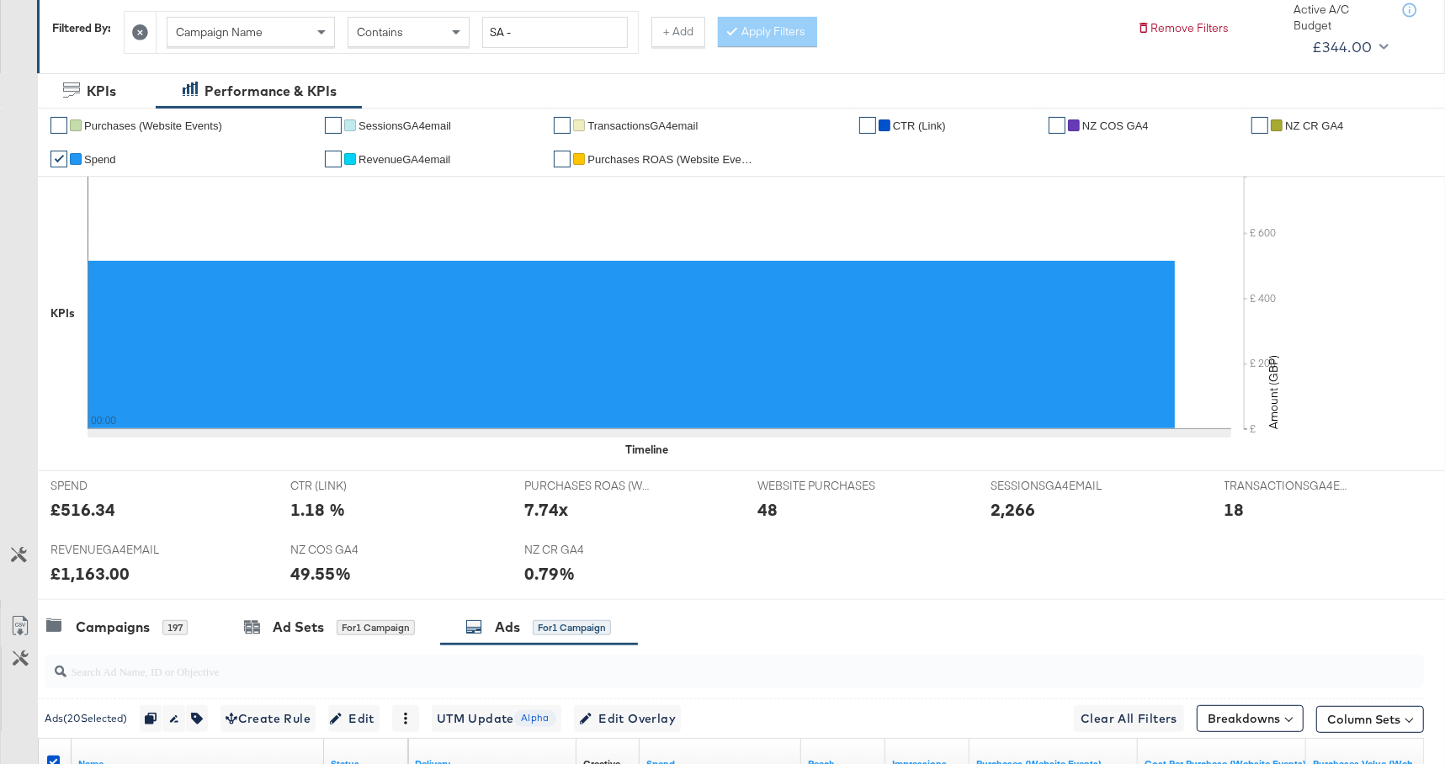
scroll to position [849, 0]
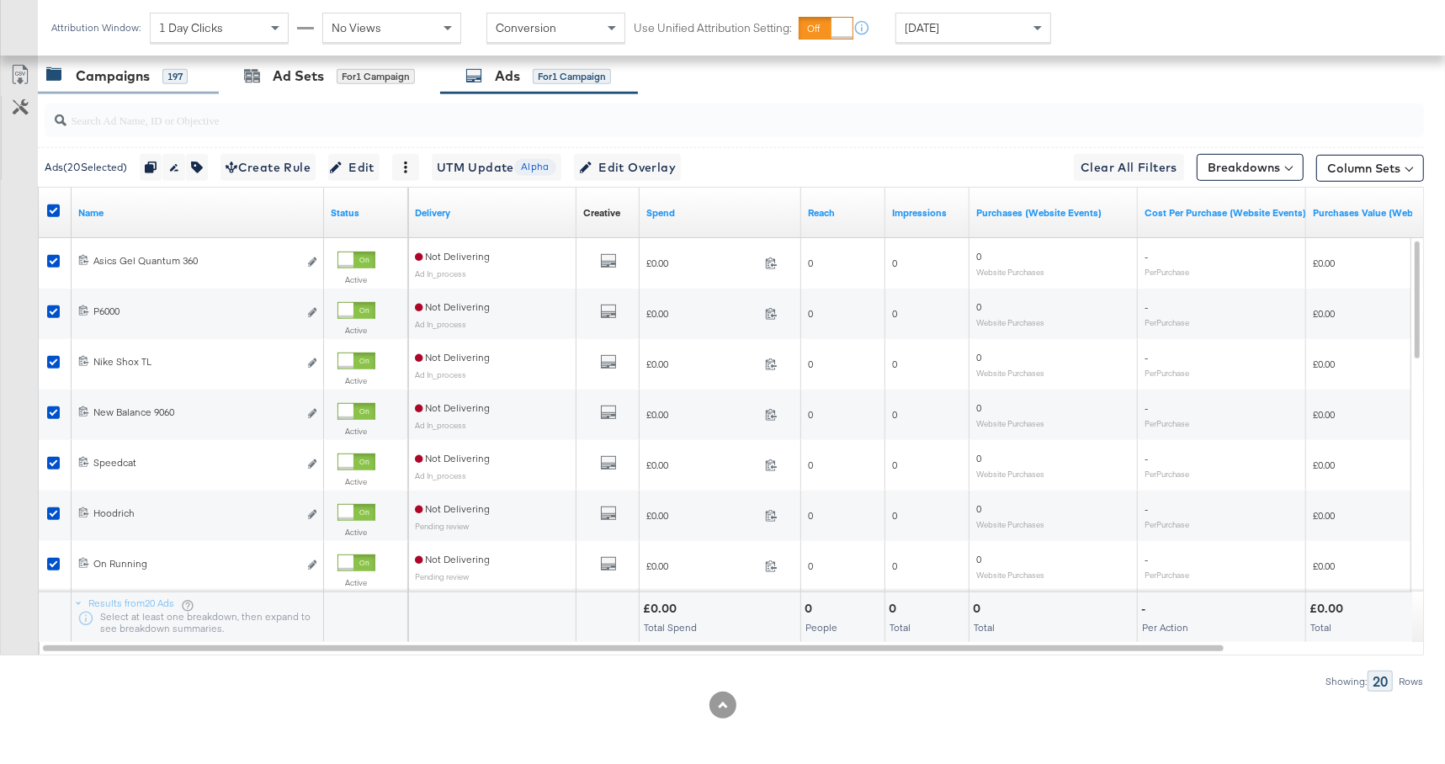
click at [160, 82] on div "Campaigns 197" at bounding box center [116, 75] width 141 height 19
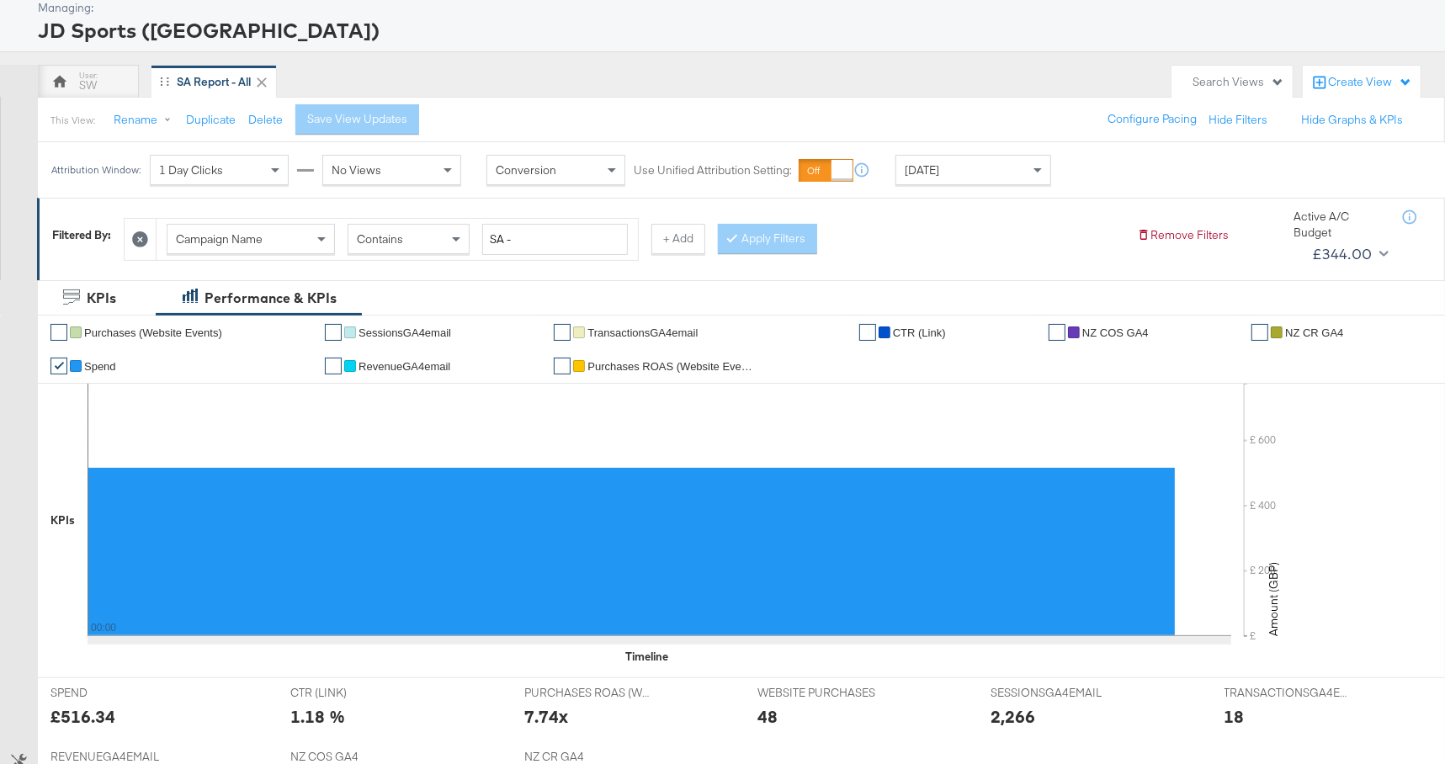
scroll to position [40, 0]
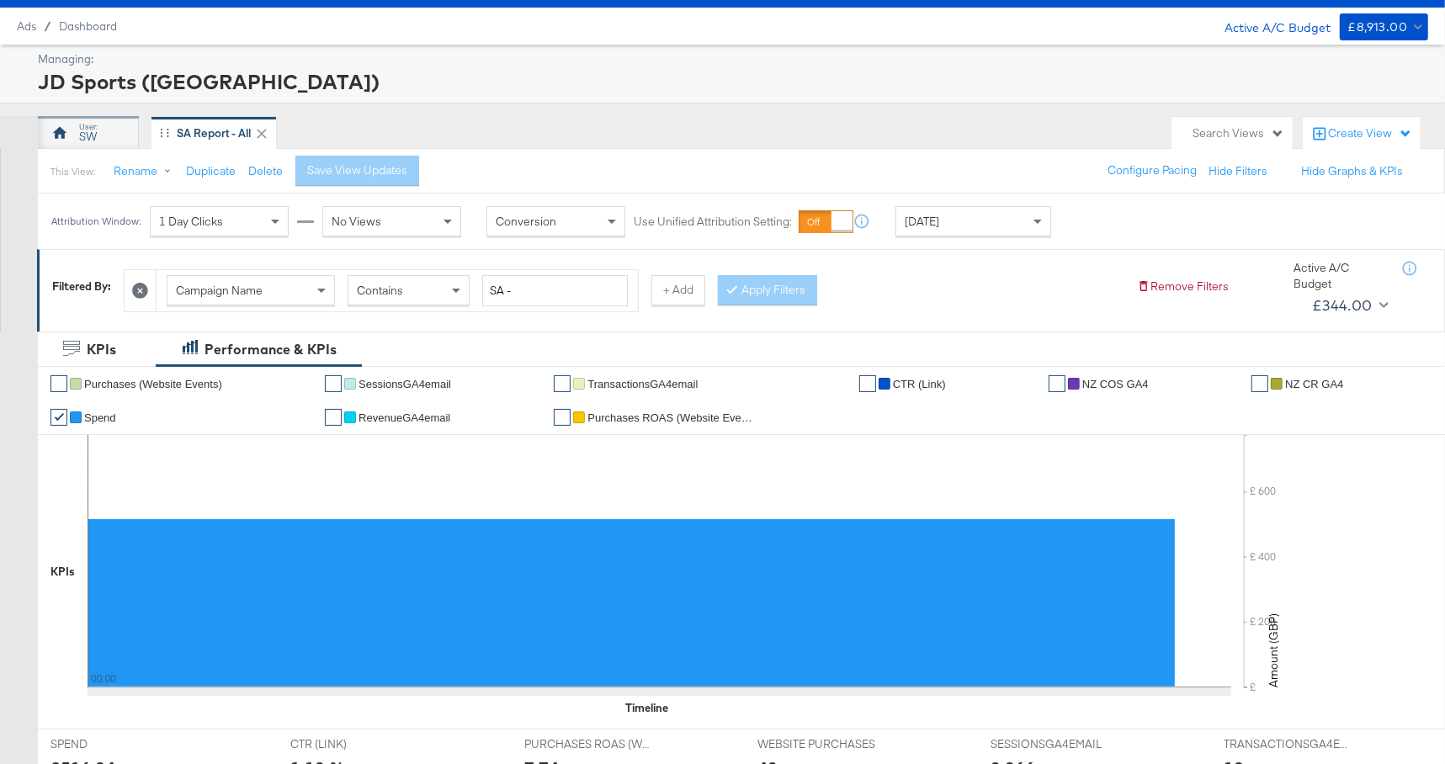
click at [87, 129] on div "SW" at bounding box center [88, 137] width 18 height 16
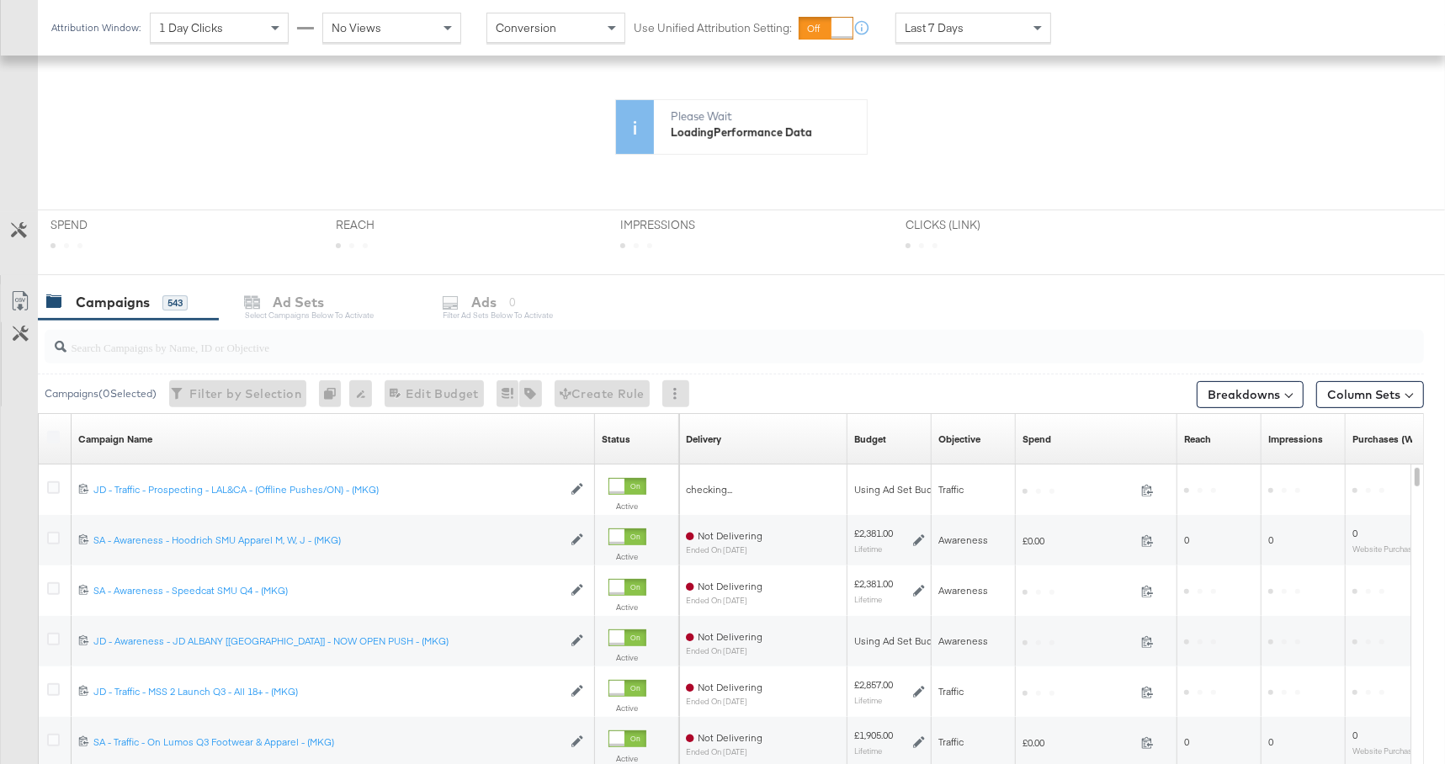
scroll to position [345, 0]
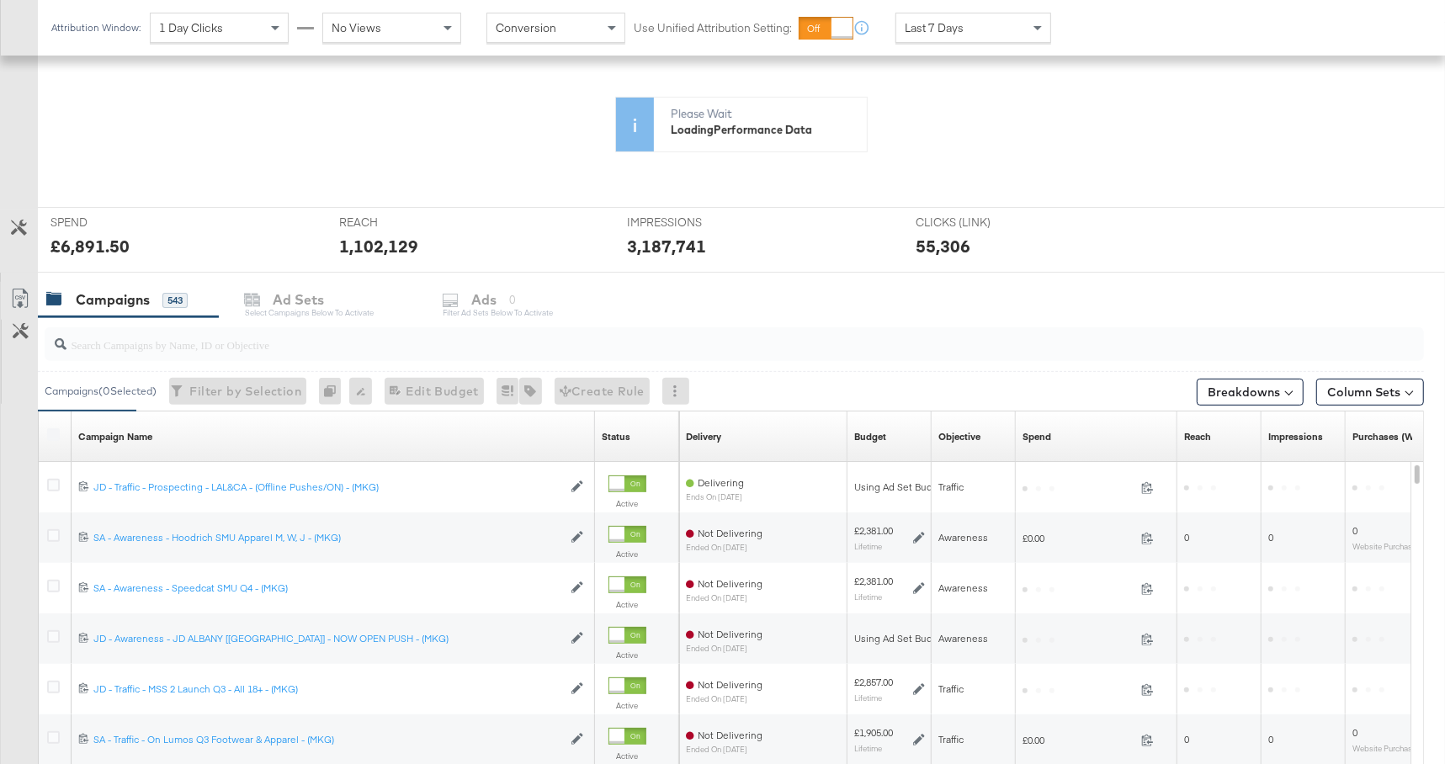
click at [541, 272] on div "REACH REACH 1,102,129" at bounding box center [471, 240] width 289 height 64
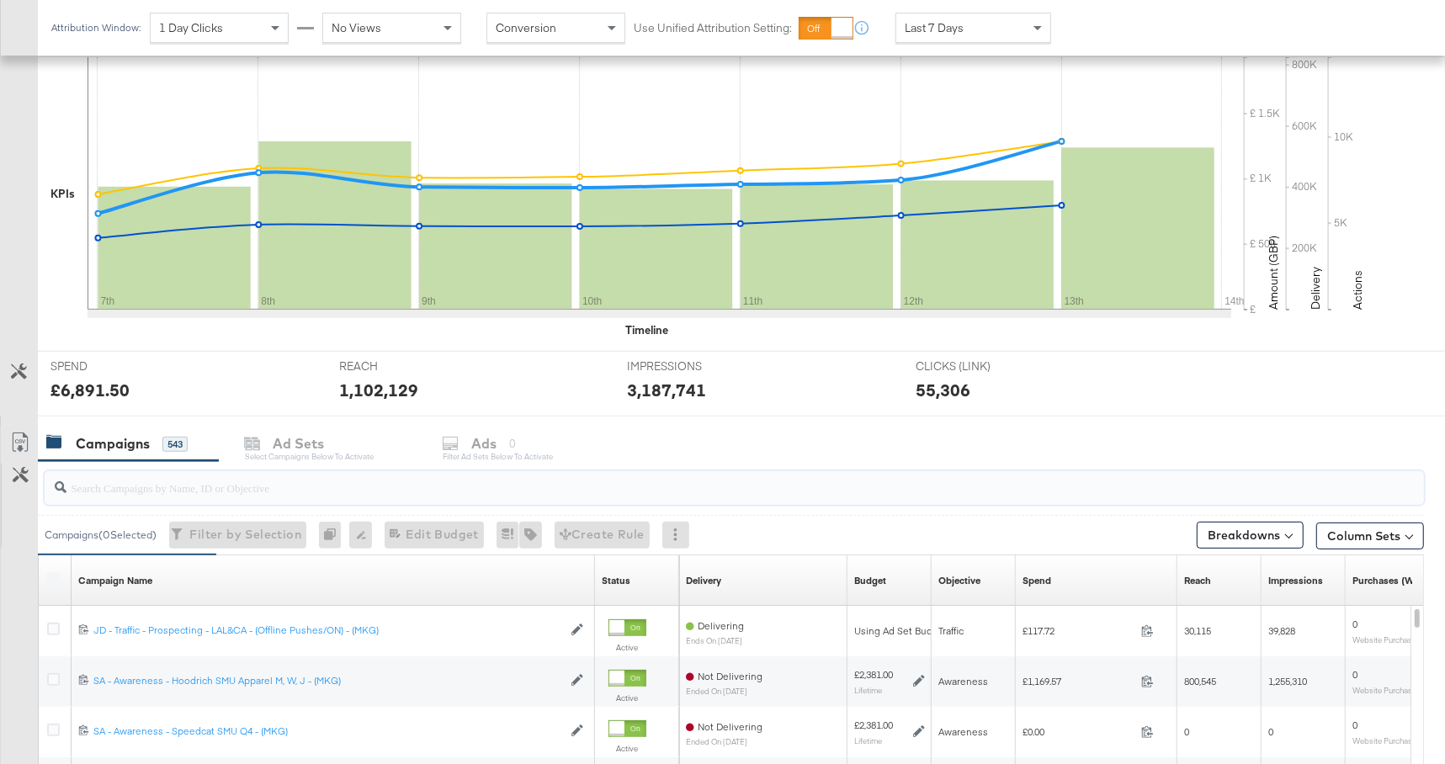
click at [581, 486] on input "search" at bounding box center [682, 481] width 1232 height 33
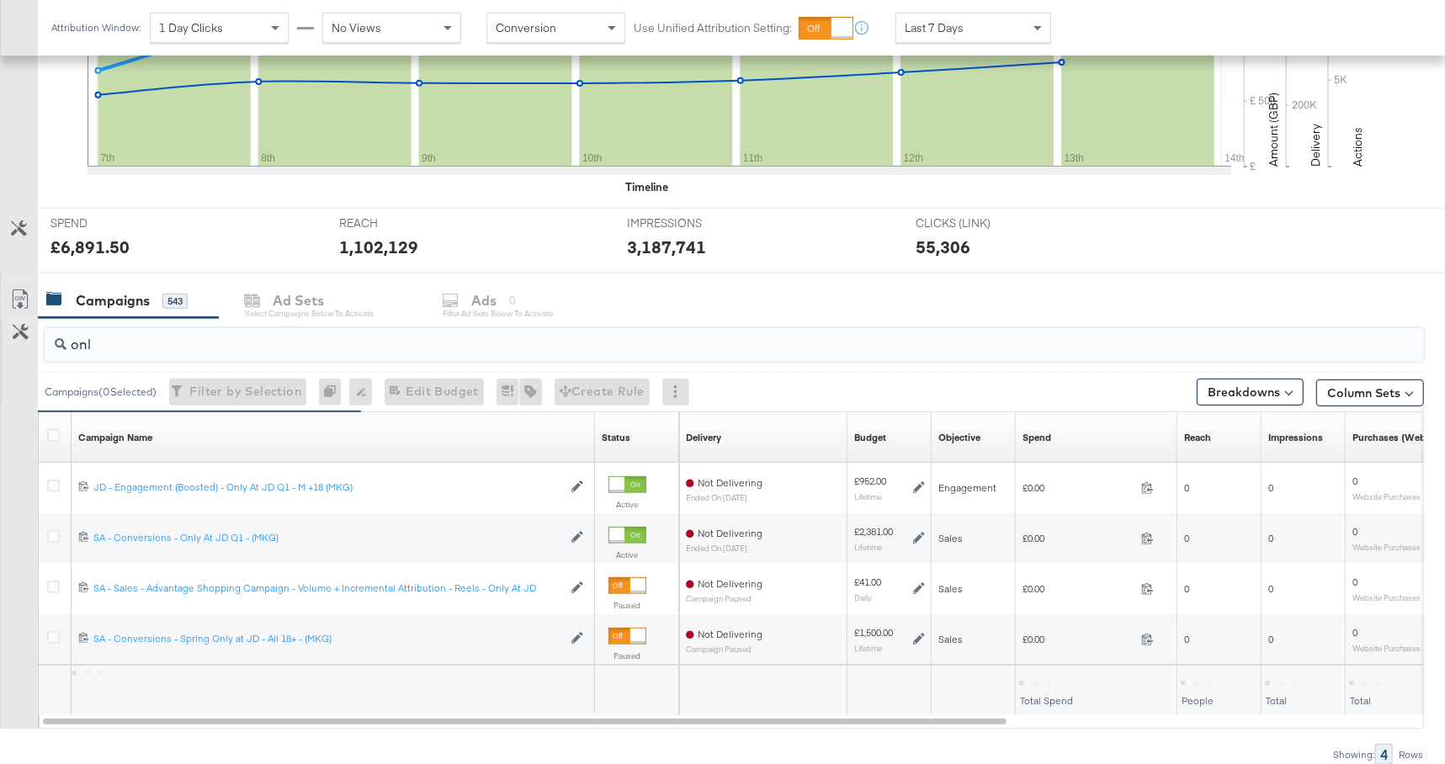
scroll to position [522, 0]
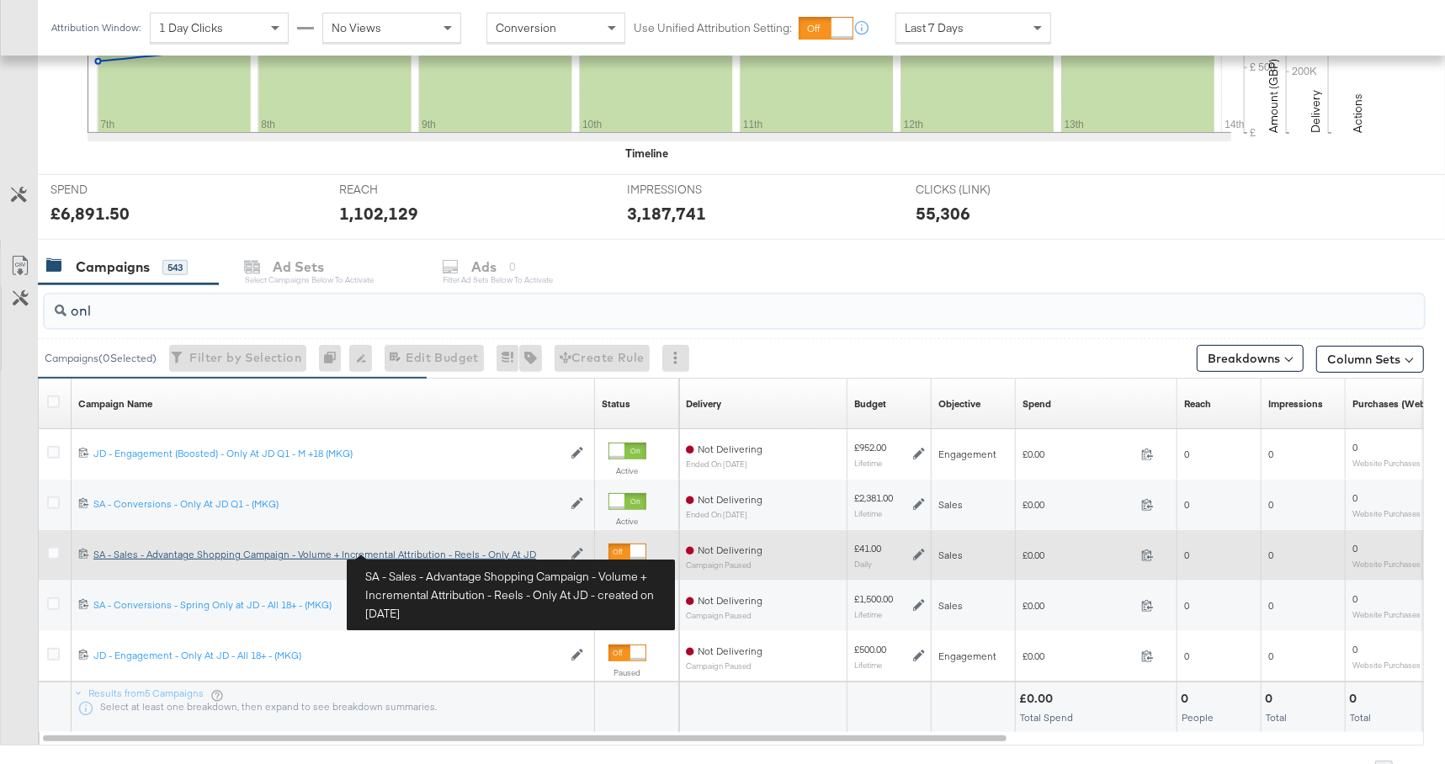
type input "onl"
click at [410, 552] on div "SA - Sales - Advantage Shopping Campaign - Volume + Incremental Attribution - R…" at bounding box center [327, 554] width 469 height 13
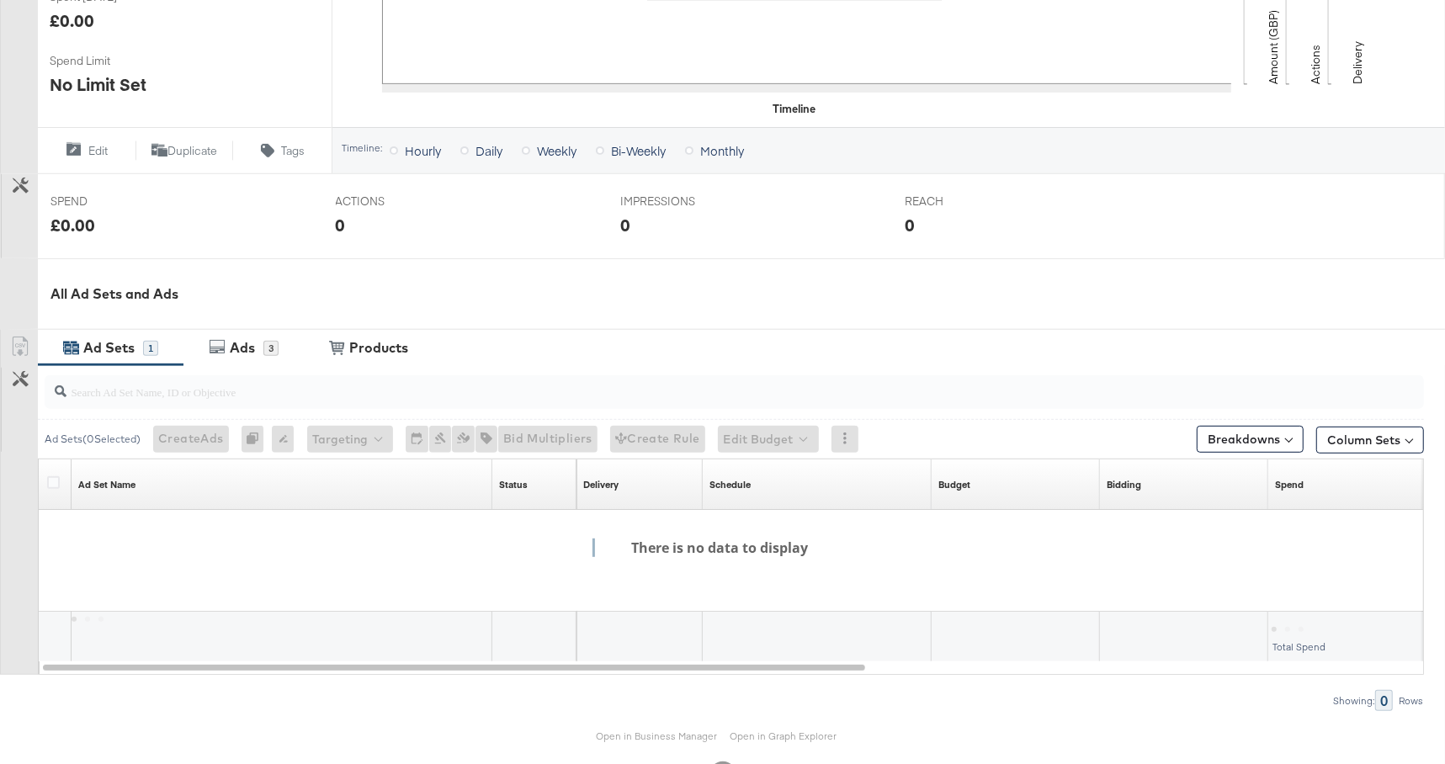
scroll to position [571, 0]
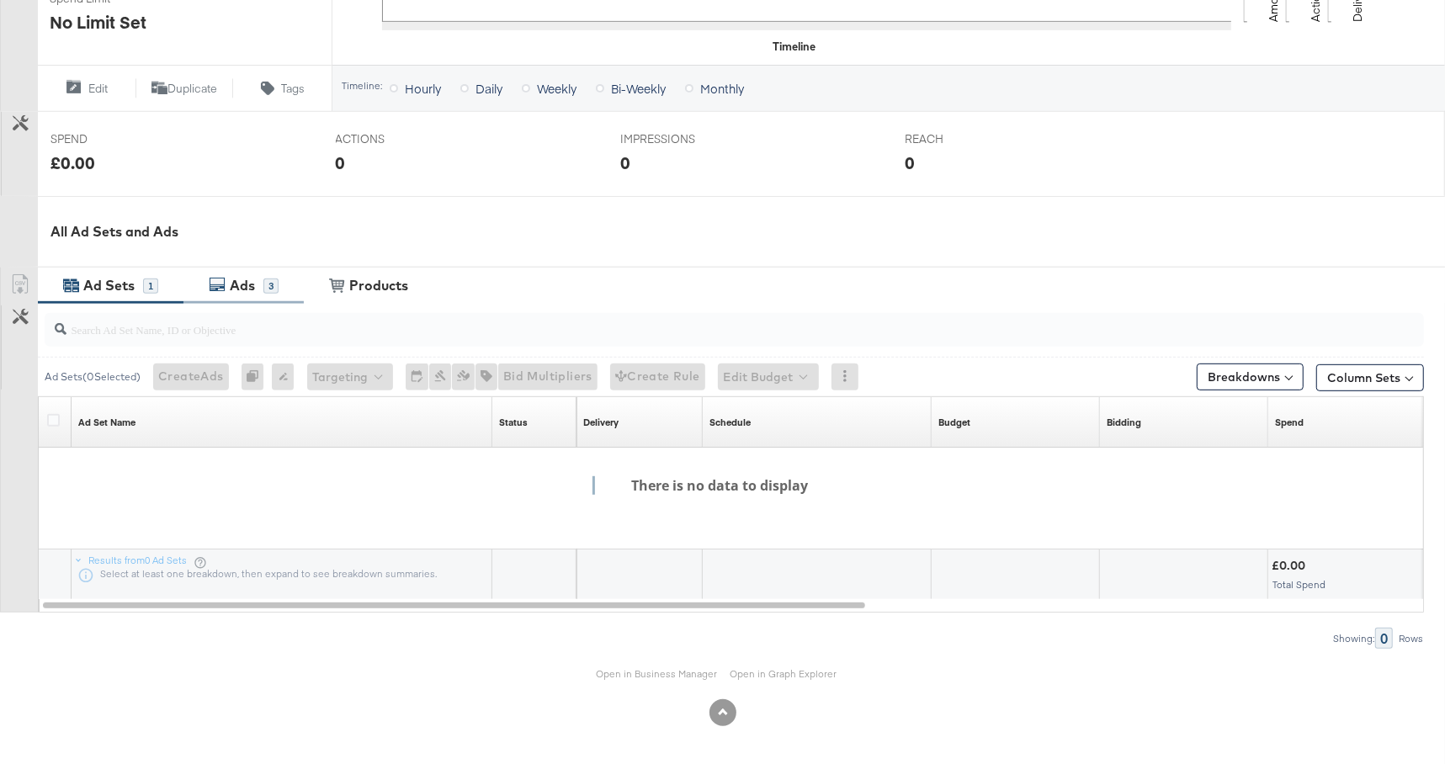
click at [237, 293] on div "Ads" at bounding box center [242, 285] width 25 height 19
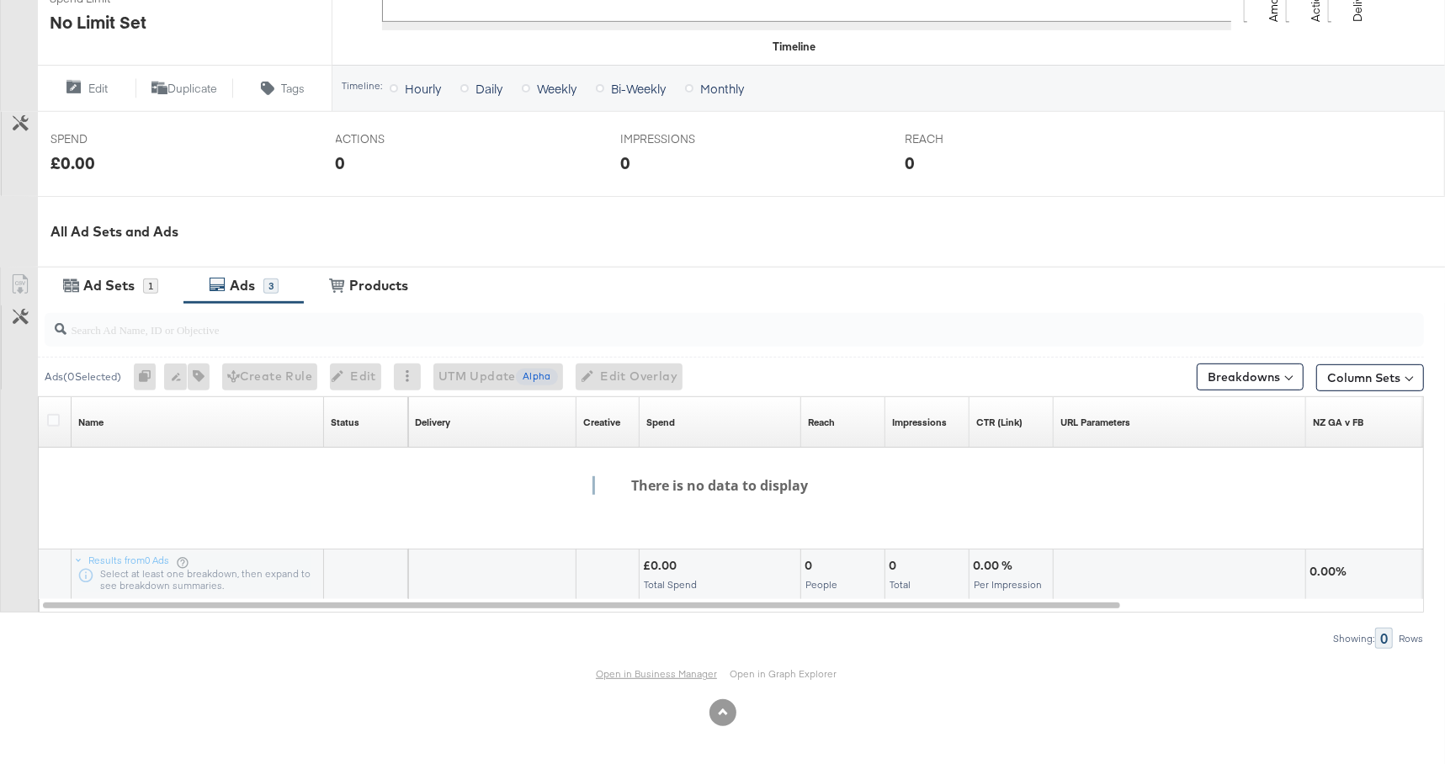
click at [649, 672] on link "Open in Business Manager" at bounding box center [656, 673] width 121 height 13
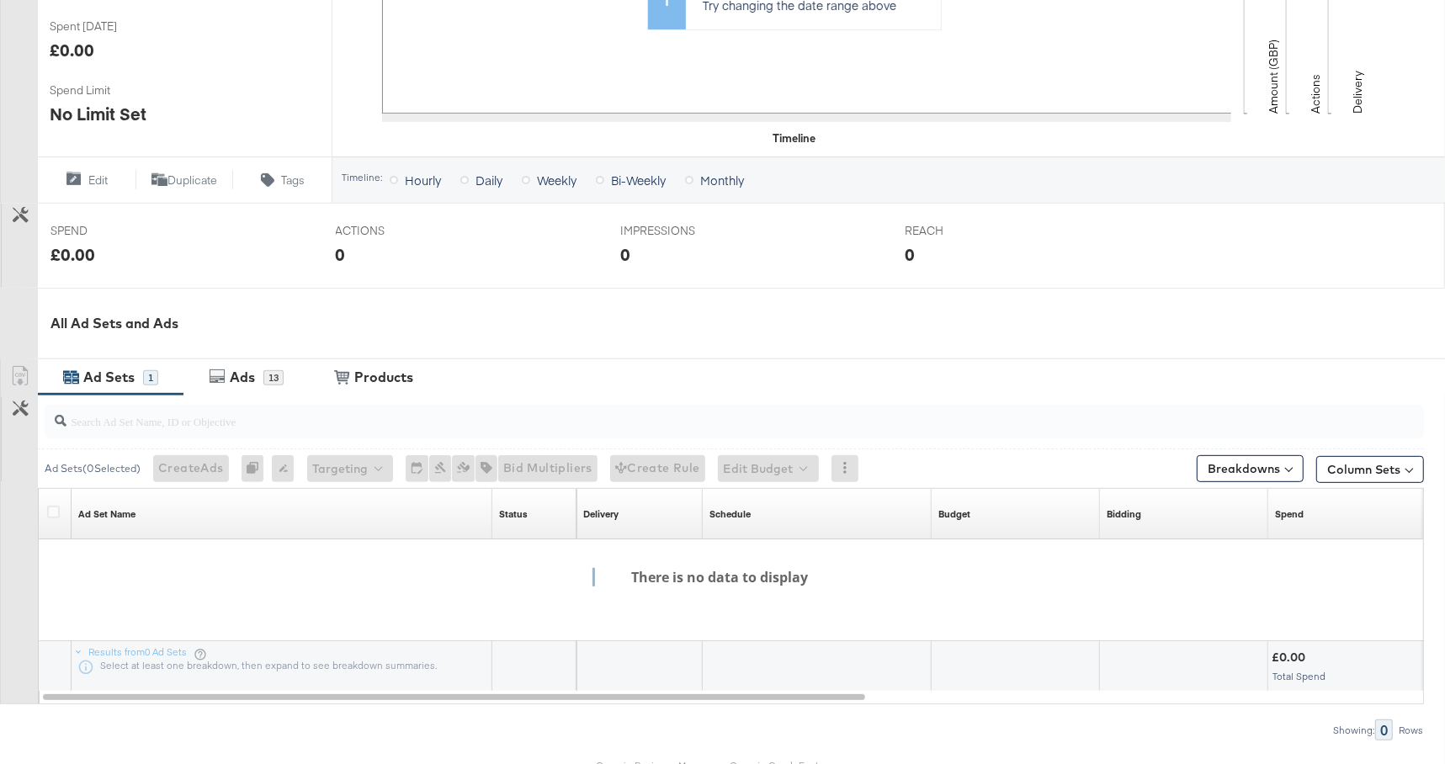
scroll to position [296, 0]
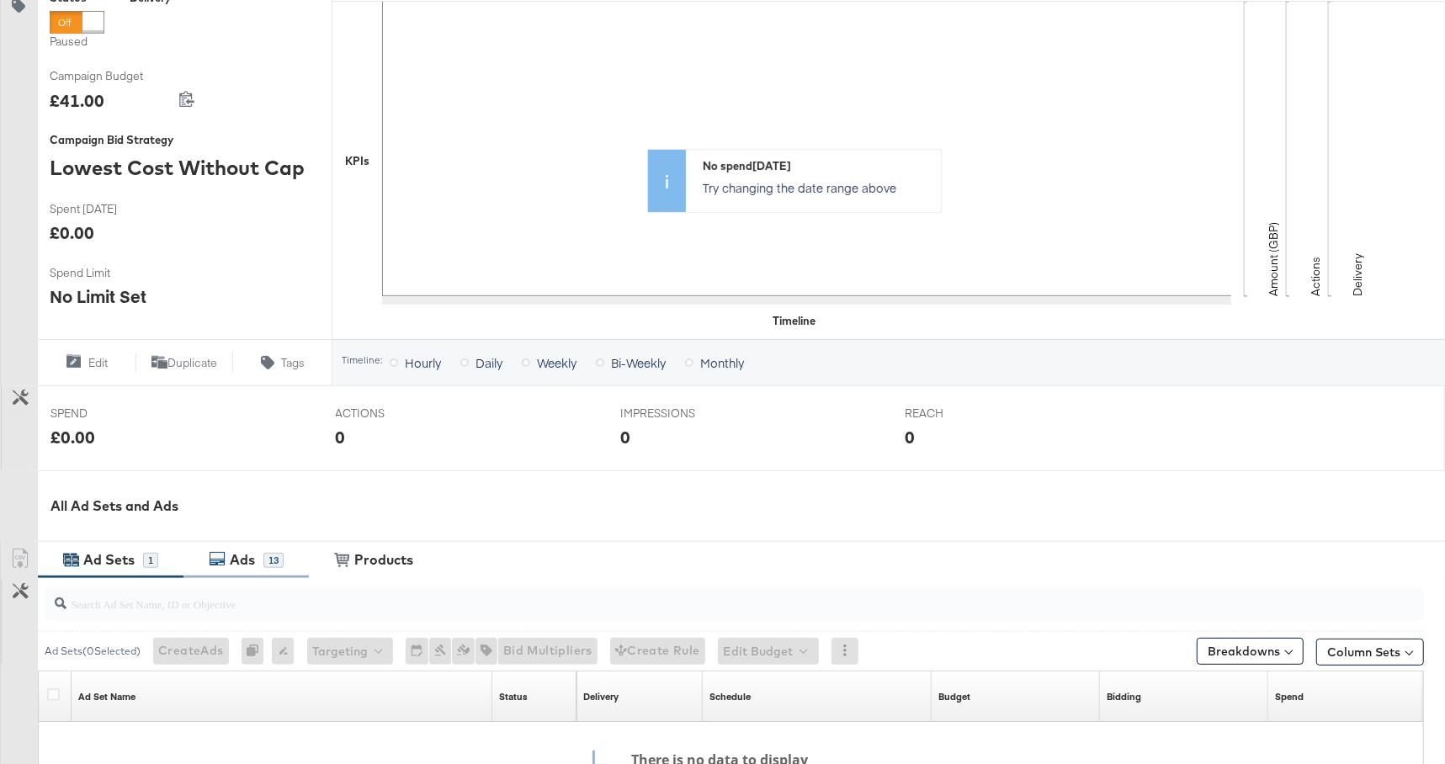
click at [264, 561] on div "13" at bounding box center [273, 560] width 20 height 15
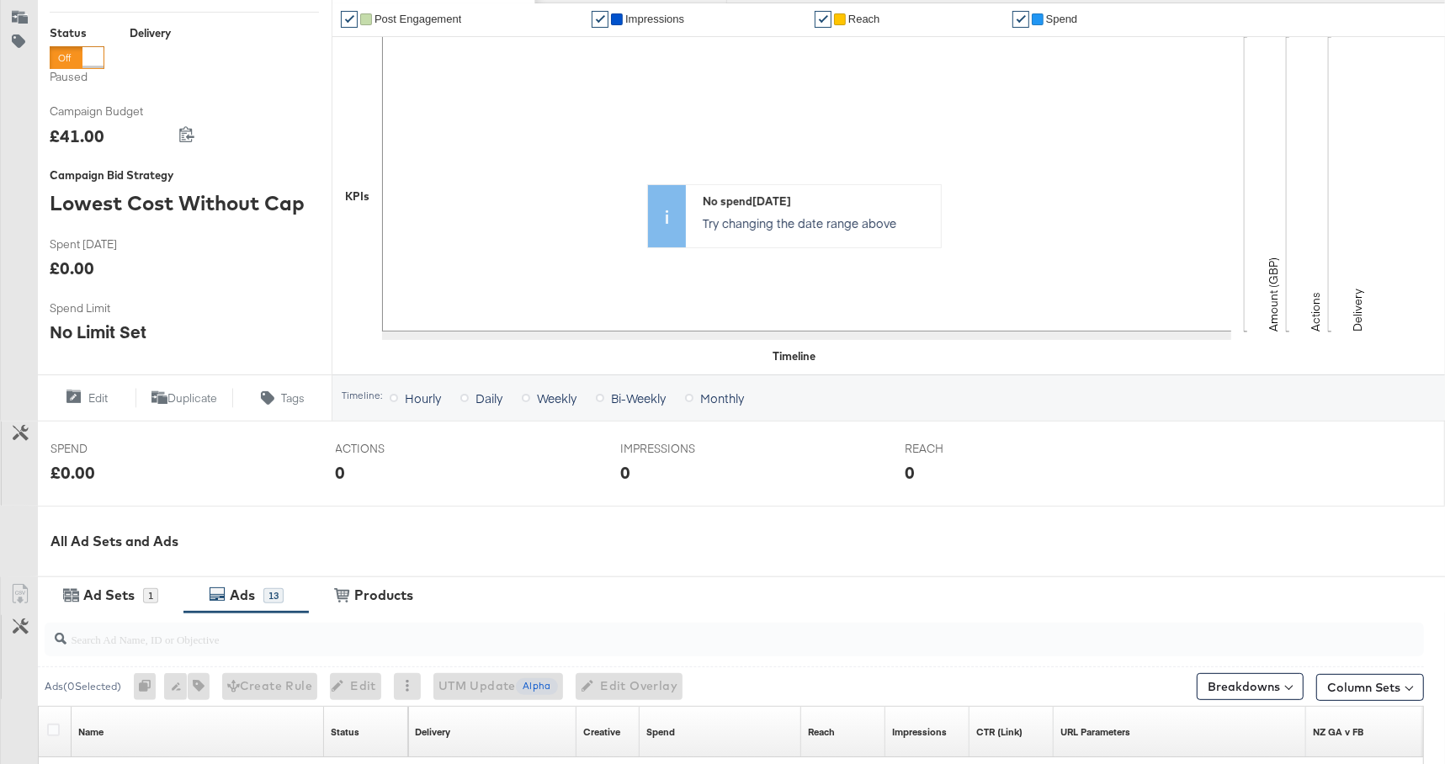
scroll to position [571, 0]
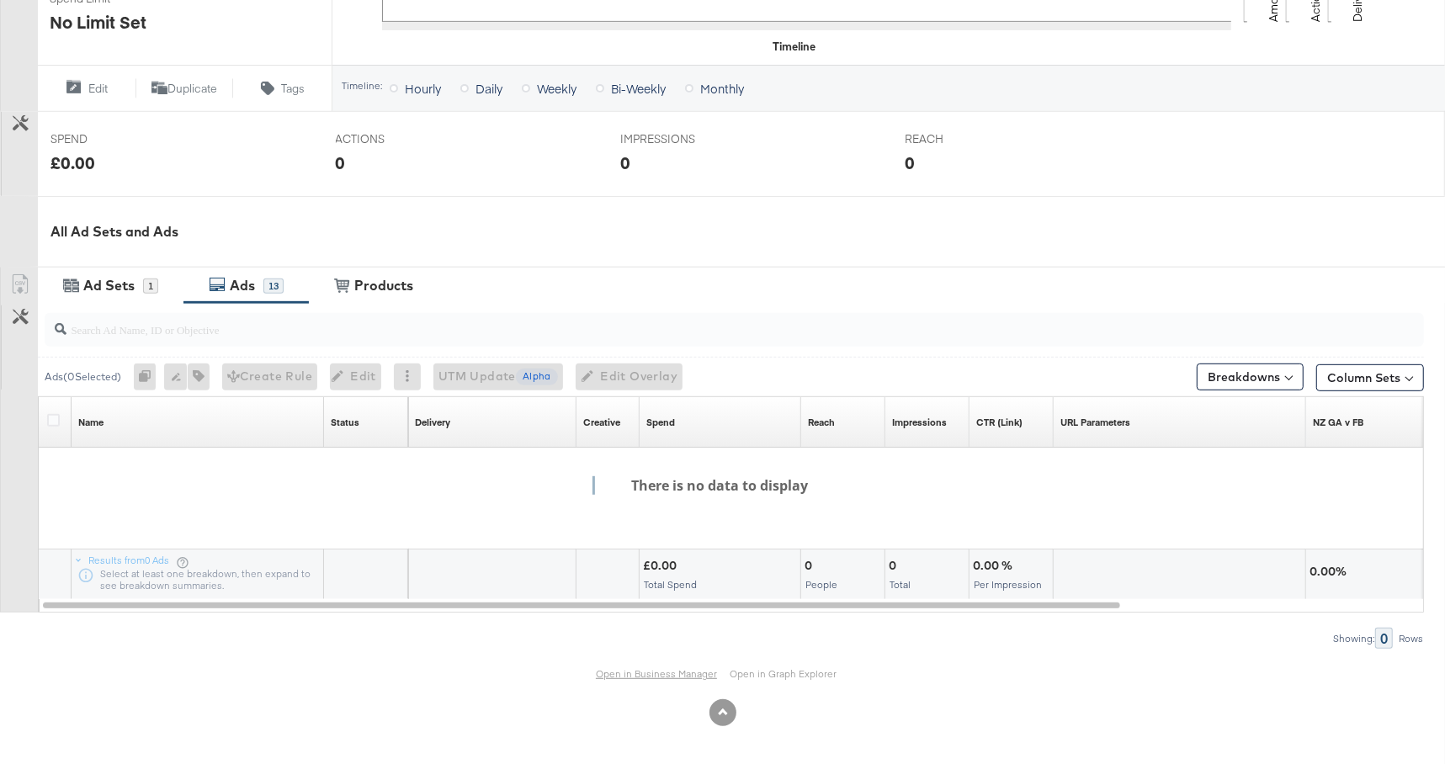
click at [646, 675] on link "Open in Business Manager" at bounding box center [656, 673] width 121 height 13
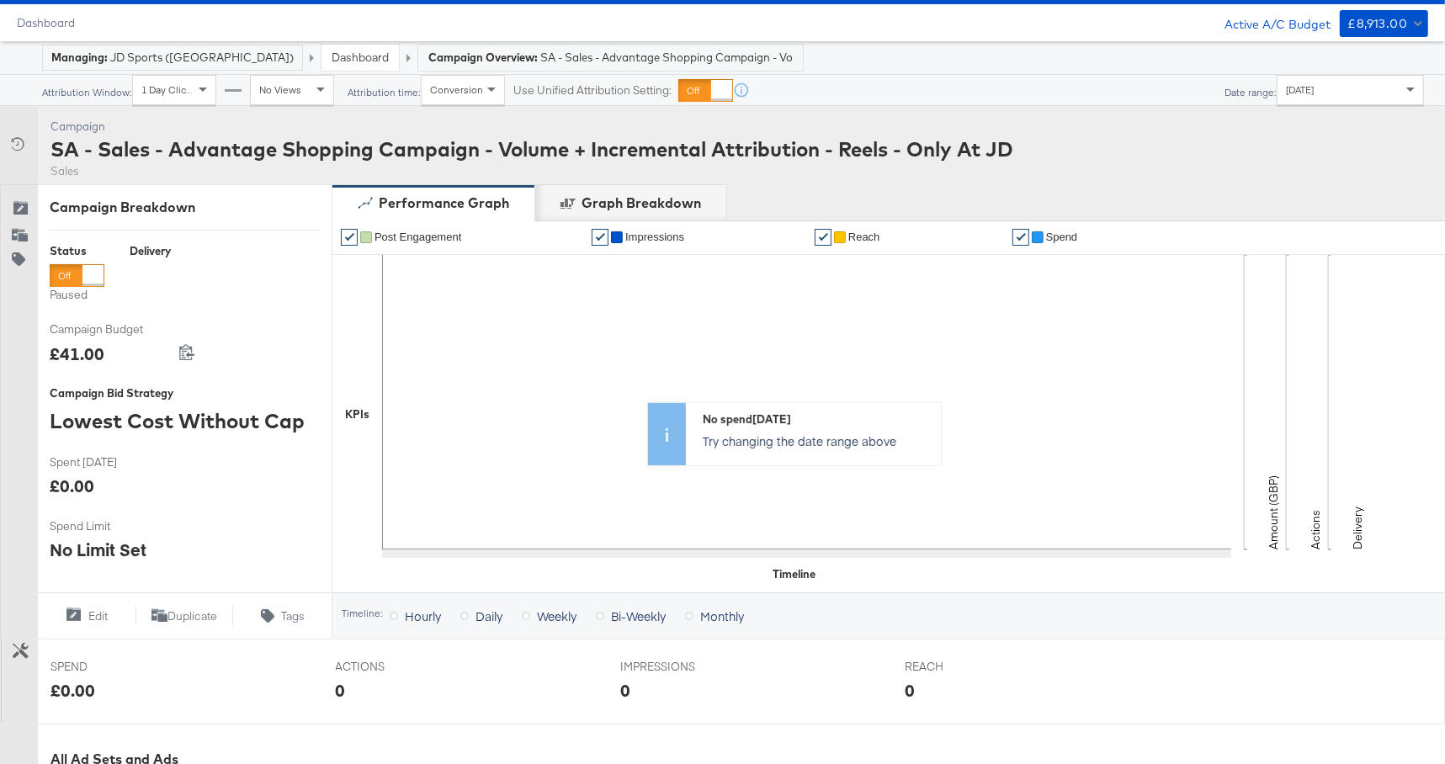
scroll to position [0, 0]
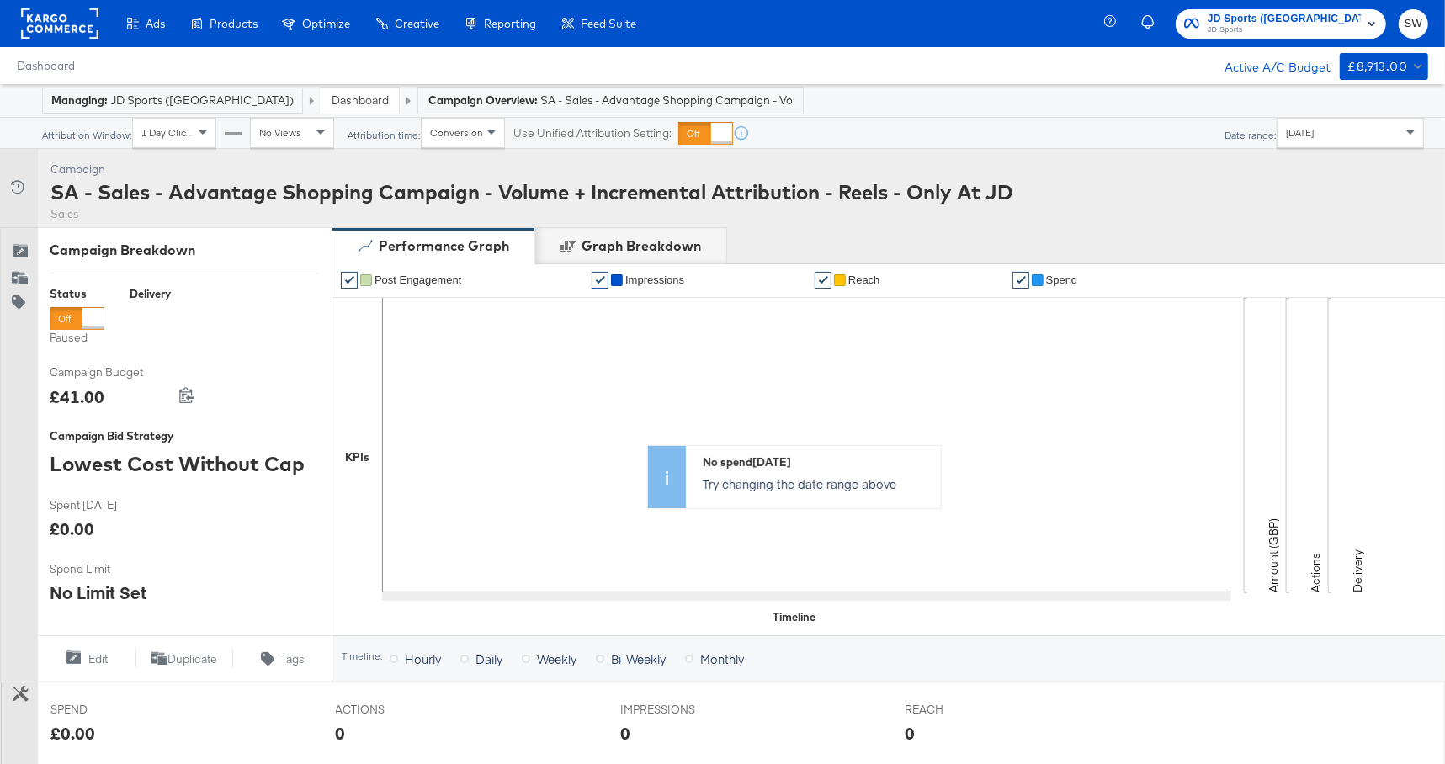
click at [1341, 2] on div "JD Sports ([GEOGRAPHIC_DATA]) JD Sports SW" at bounding box center [1277, 23] width 335 height 47
click at [1338, 18] on span "JD Sports ([GEOGRAPHIC_DATA])" at bounding box center [1284, 19] width 153 height 18
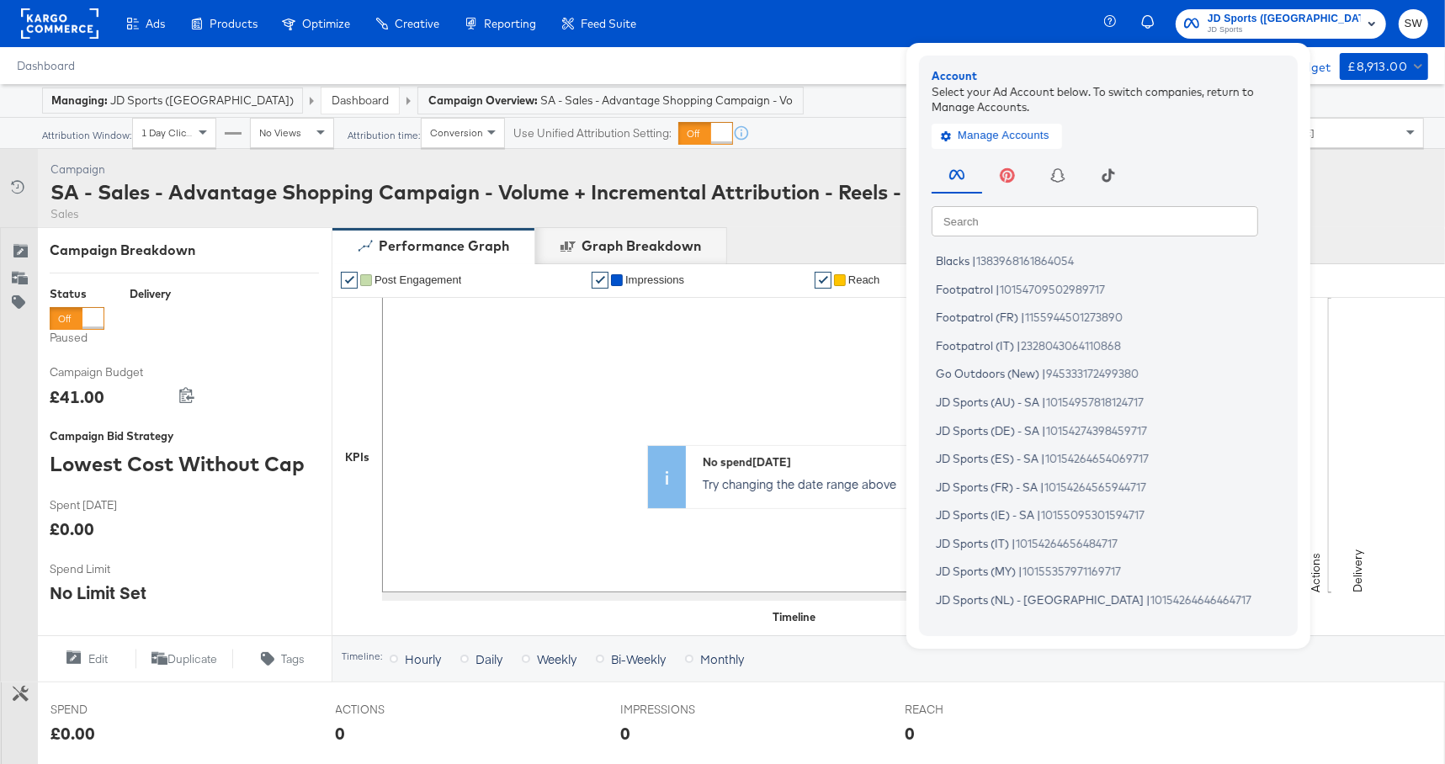
click at [1148, 221] on input "text" at bounding box center [1095, 220] width 327 height 30
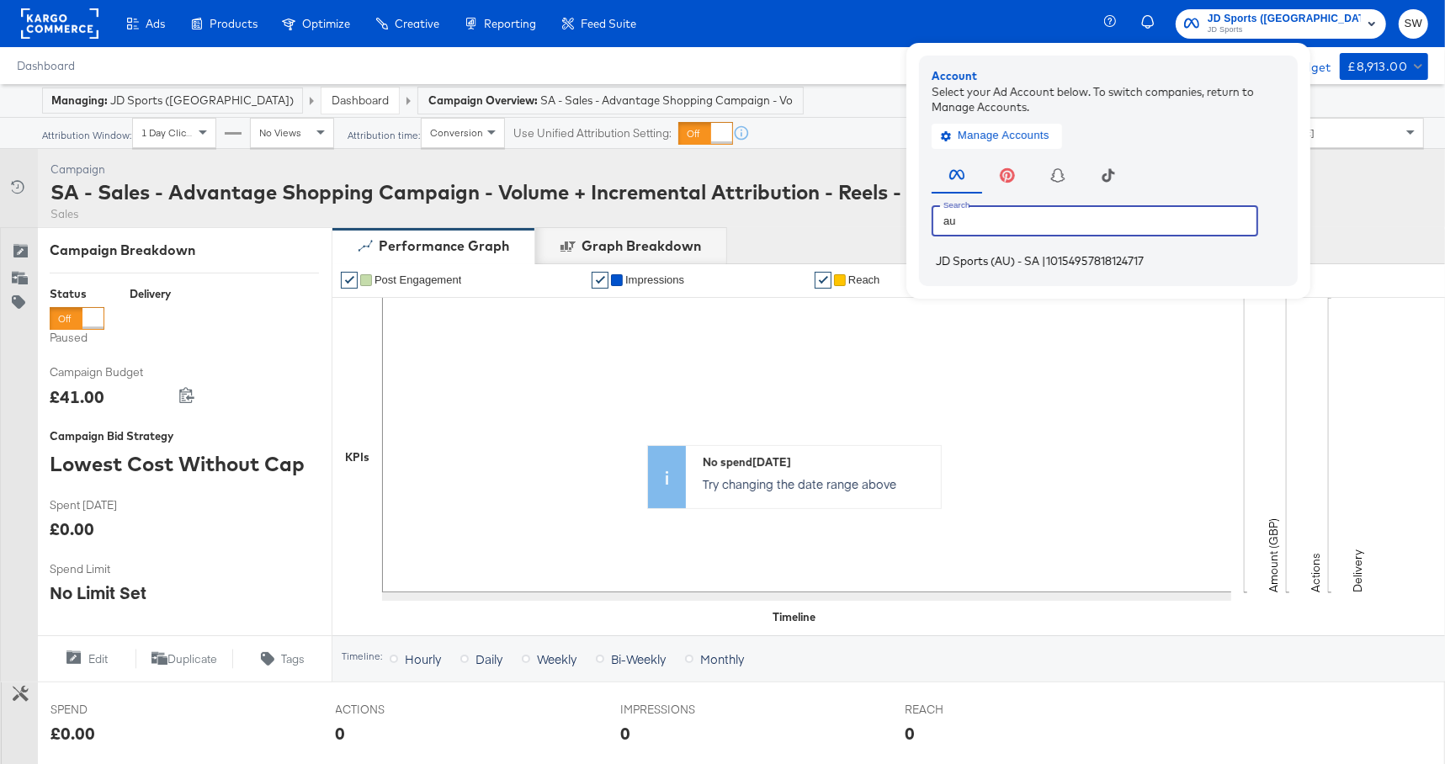
type input "au"
click at [1144, 268] on span "10154957818124717" at bounding box center [1095, 260] width 98 height 13
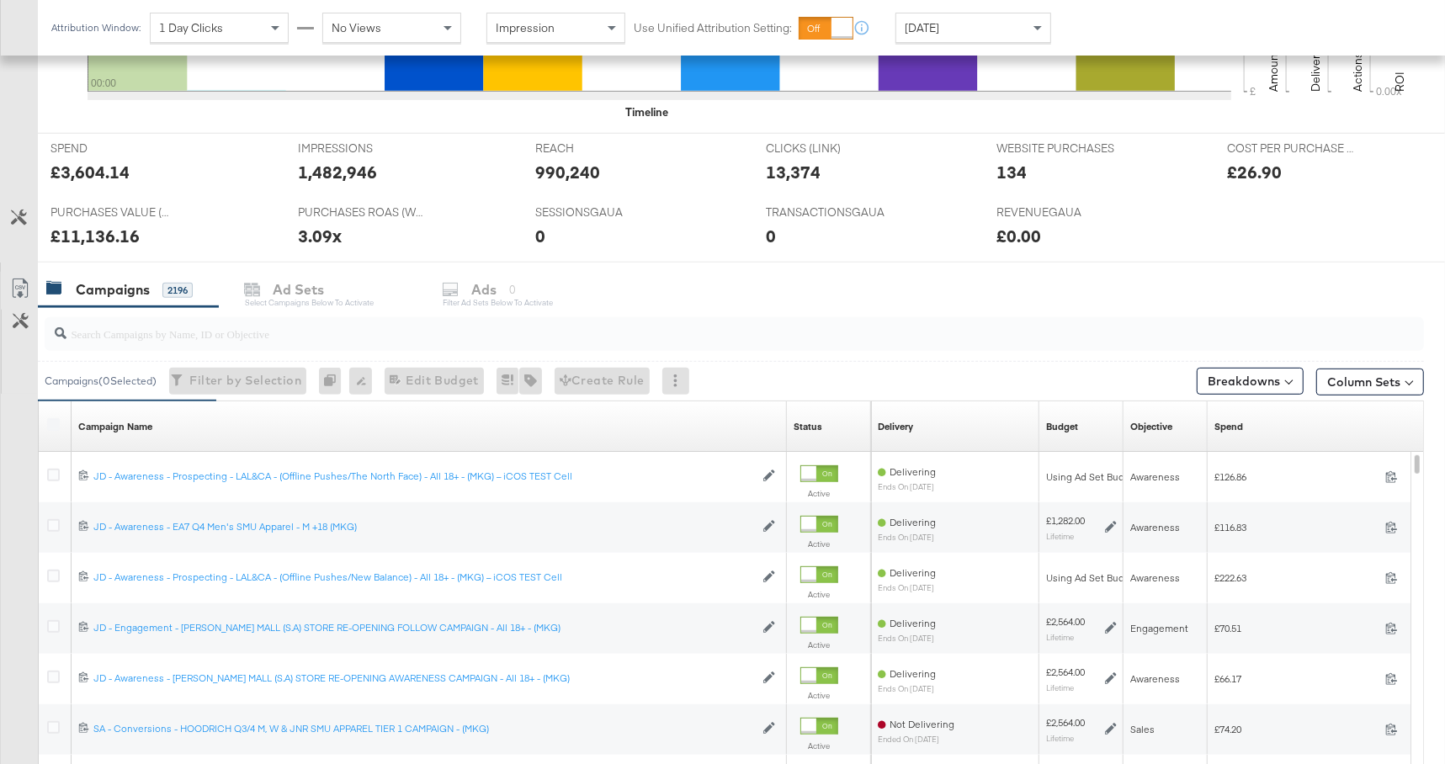
scroll to position [648, 0]
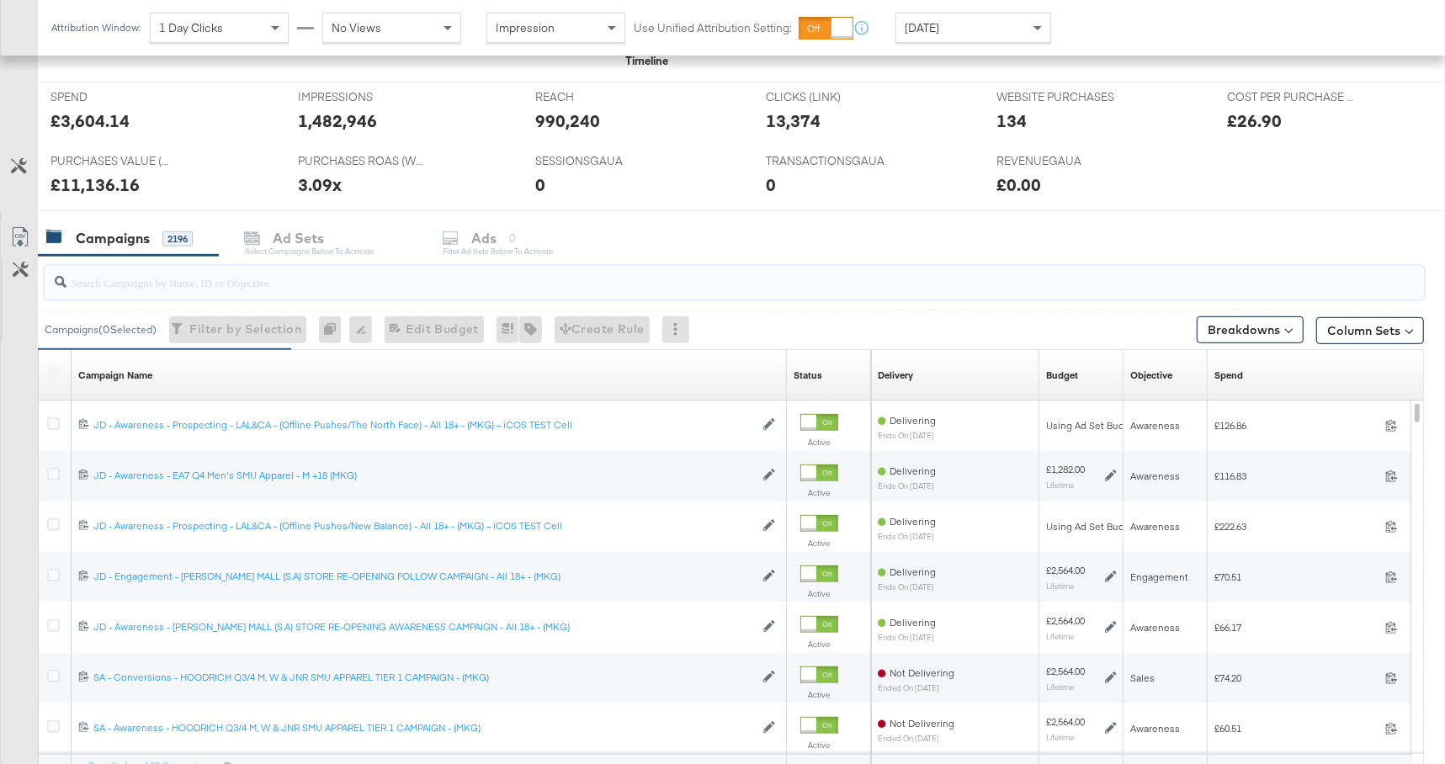
click at [616, 279] on input "search" at bounding box center [682, 275] width 1232 height 33
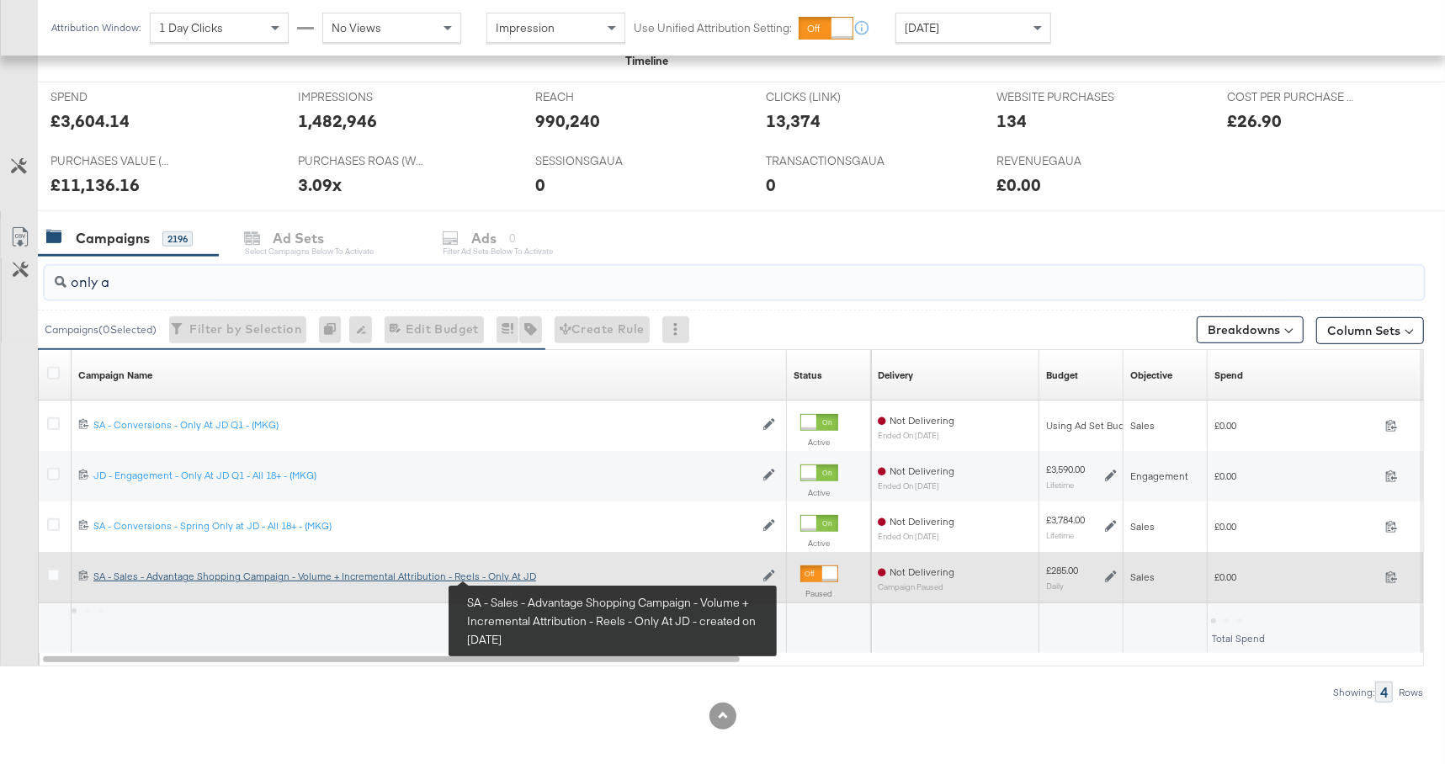
type input "only a"
click at [512, 577] on div "SA - Sales - Advantage Shopping Campaign - Volume + Incremental Attribution - R…" at bounding box center [423, 576] width 661 height 13
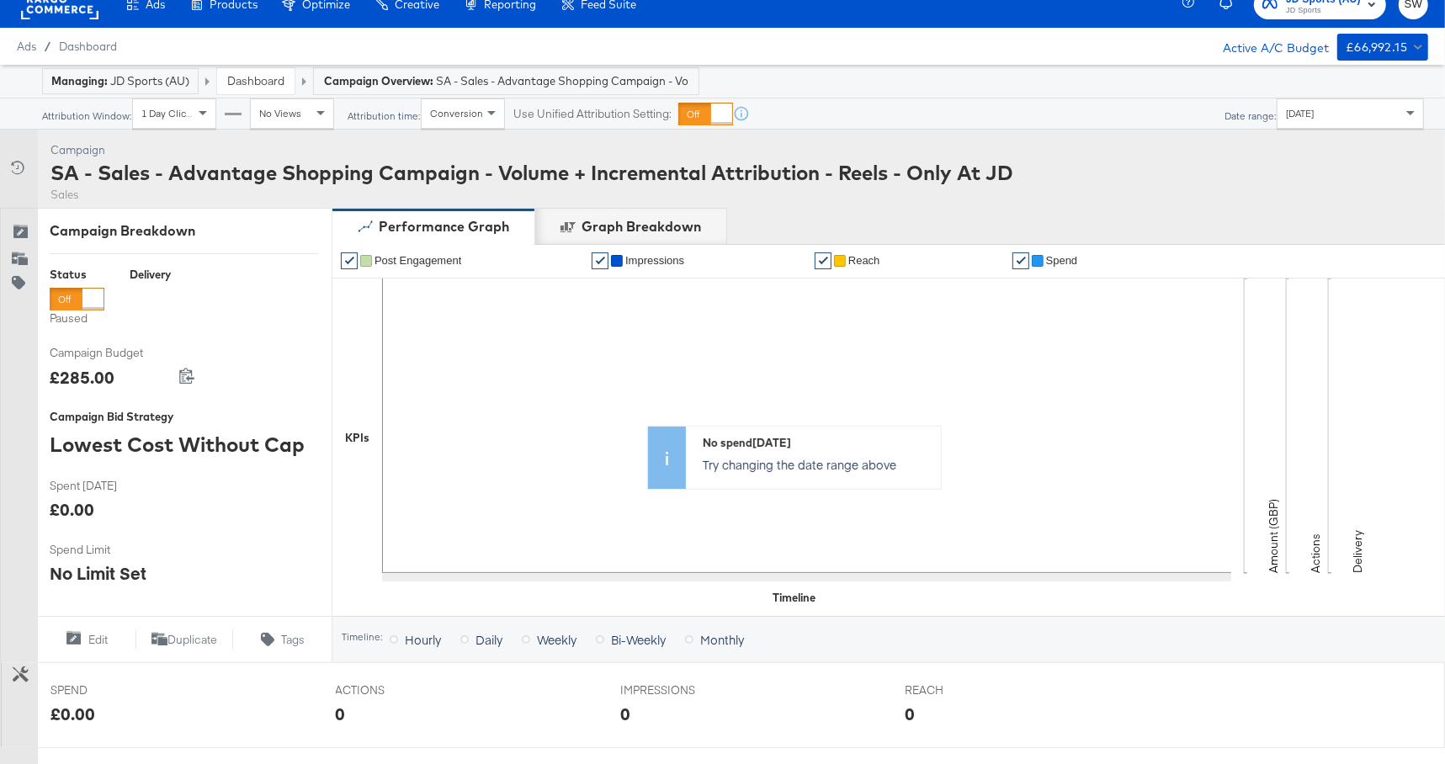
scroll to position [520, 0]
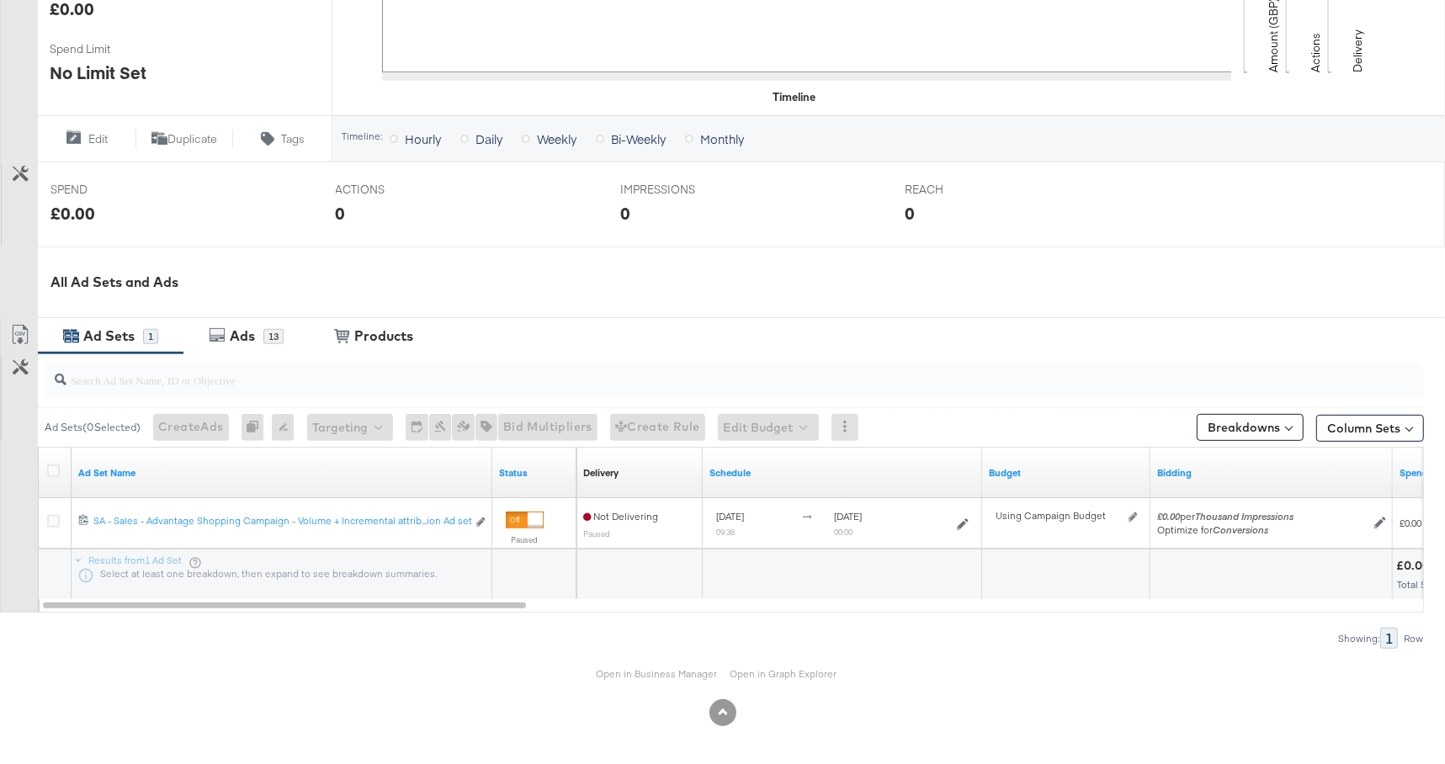
click at [279, 328] on div "13" at bounding box center [273, 336] width 20 height 16
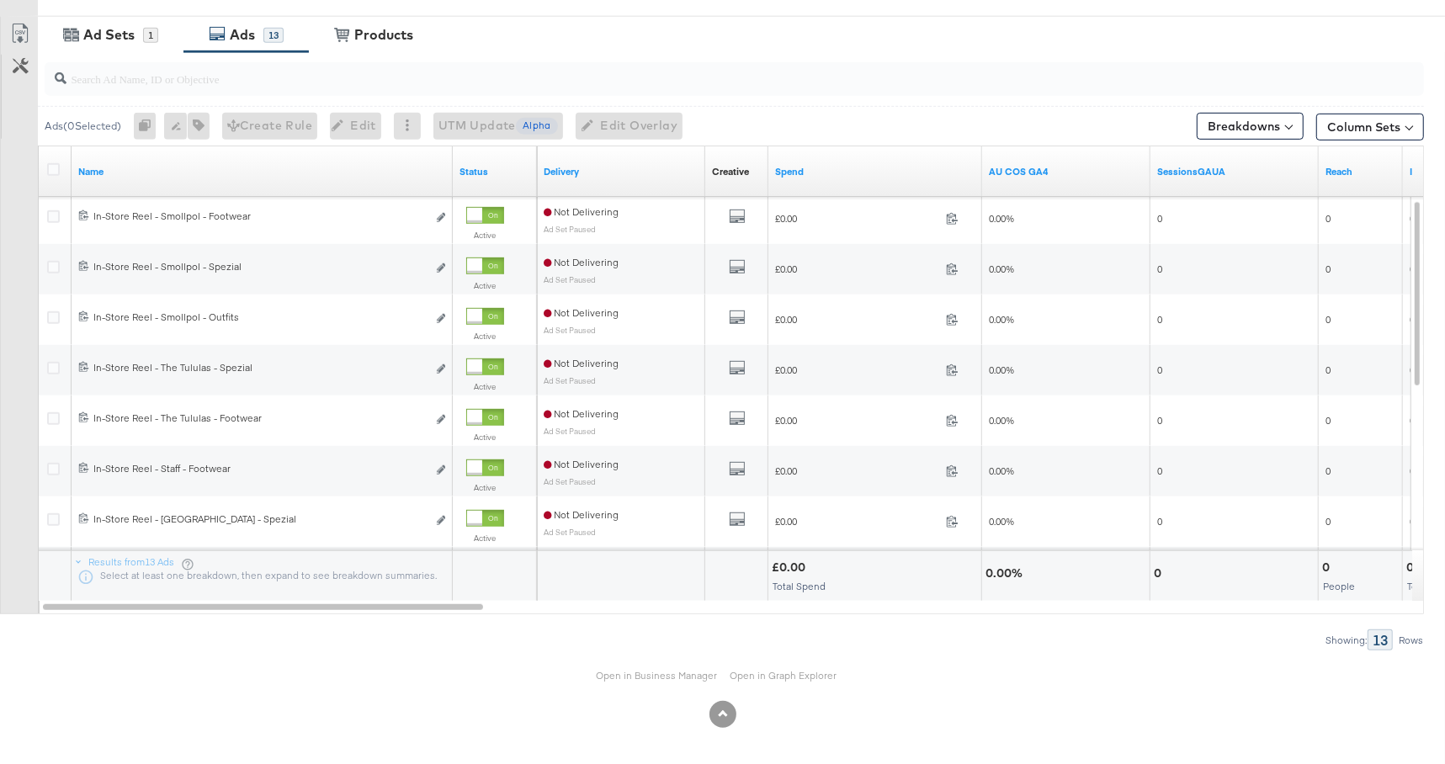
scroll to position [823, 0]
click at [646, 670] on link "Open in Business Manager" at bounding box center [656, 673] width 121 height 13
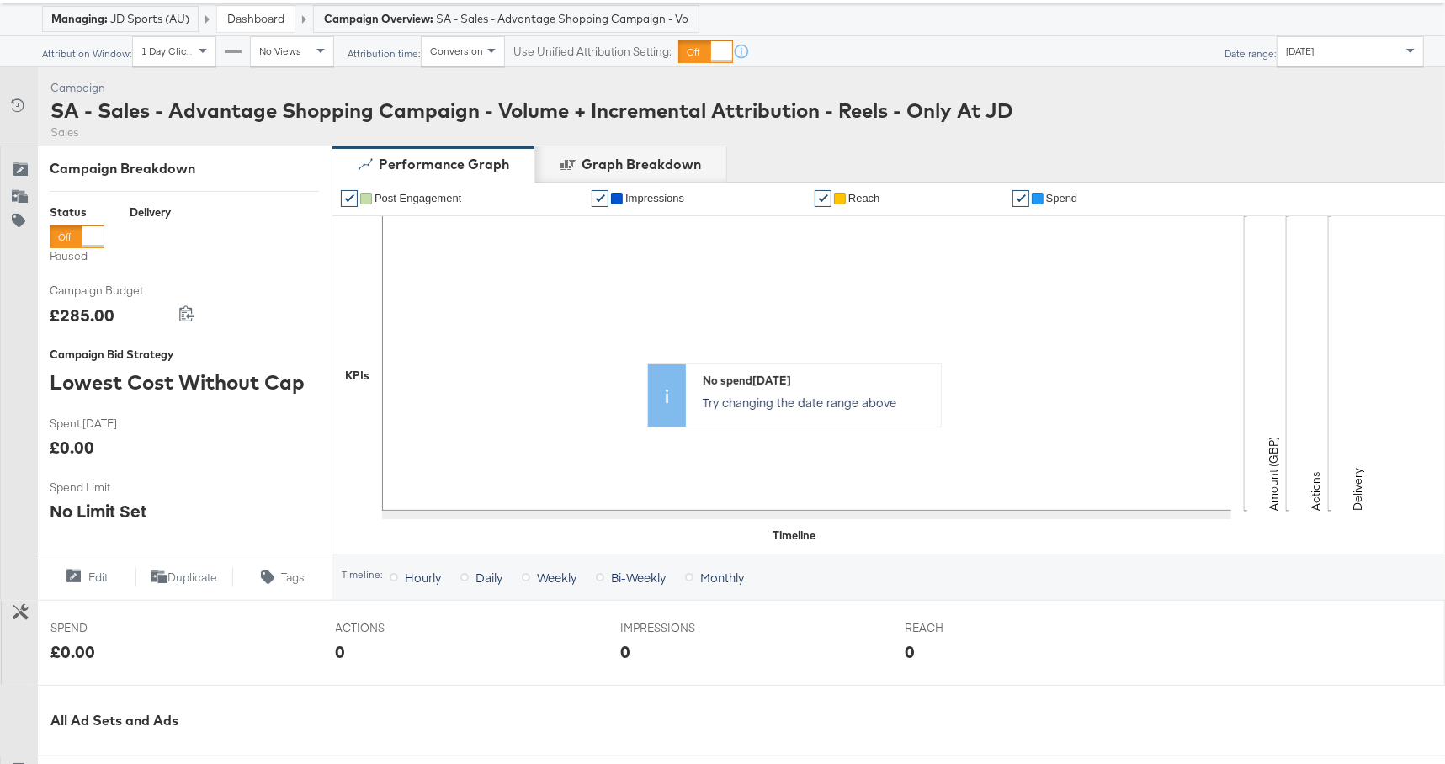
scroll to position [0, 0]
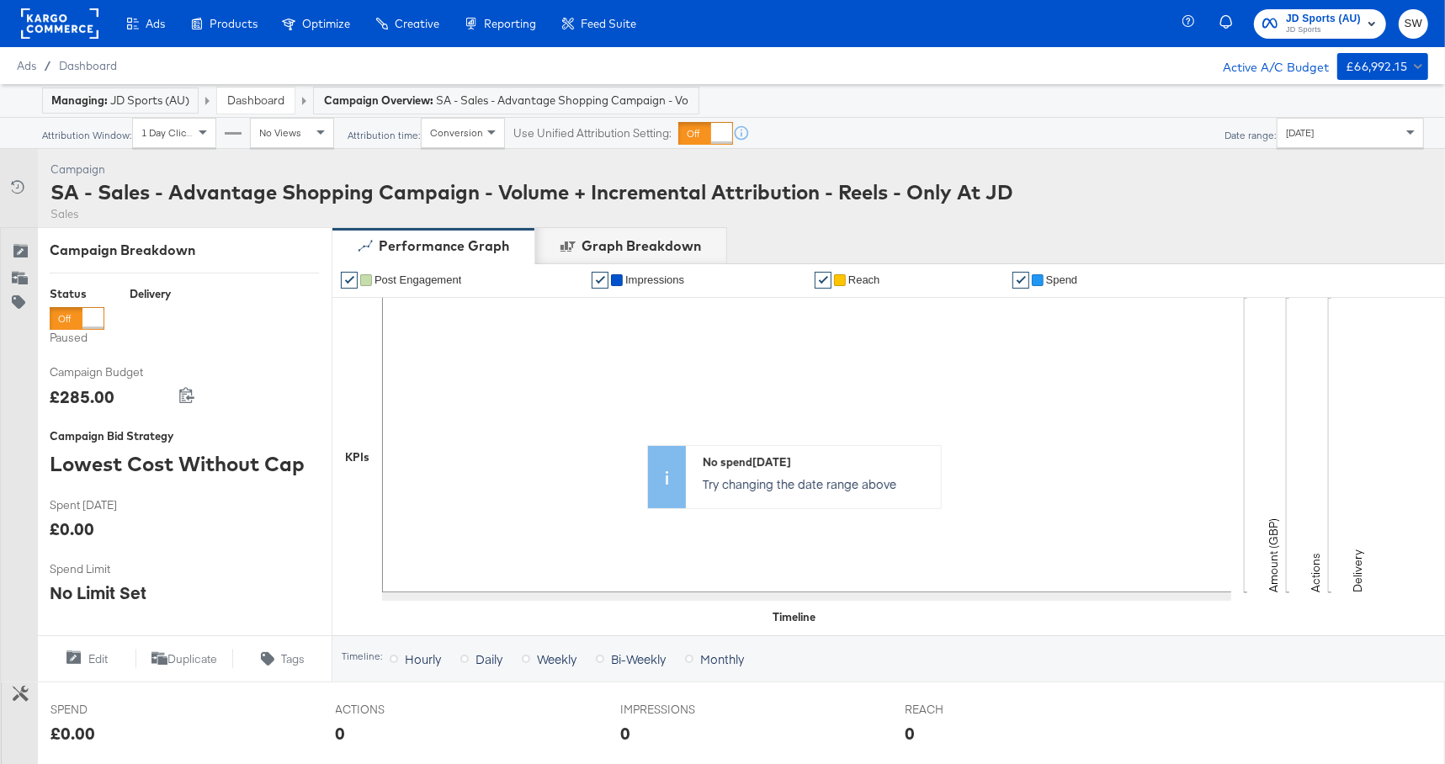
click at [257, 95] on link "Dashboard" at bounding box center [255, 100] width 57 height 15
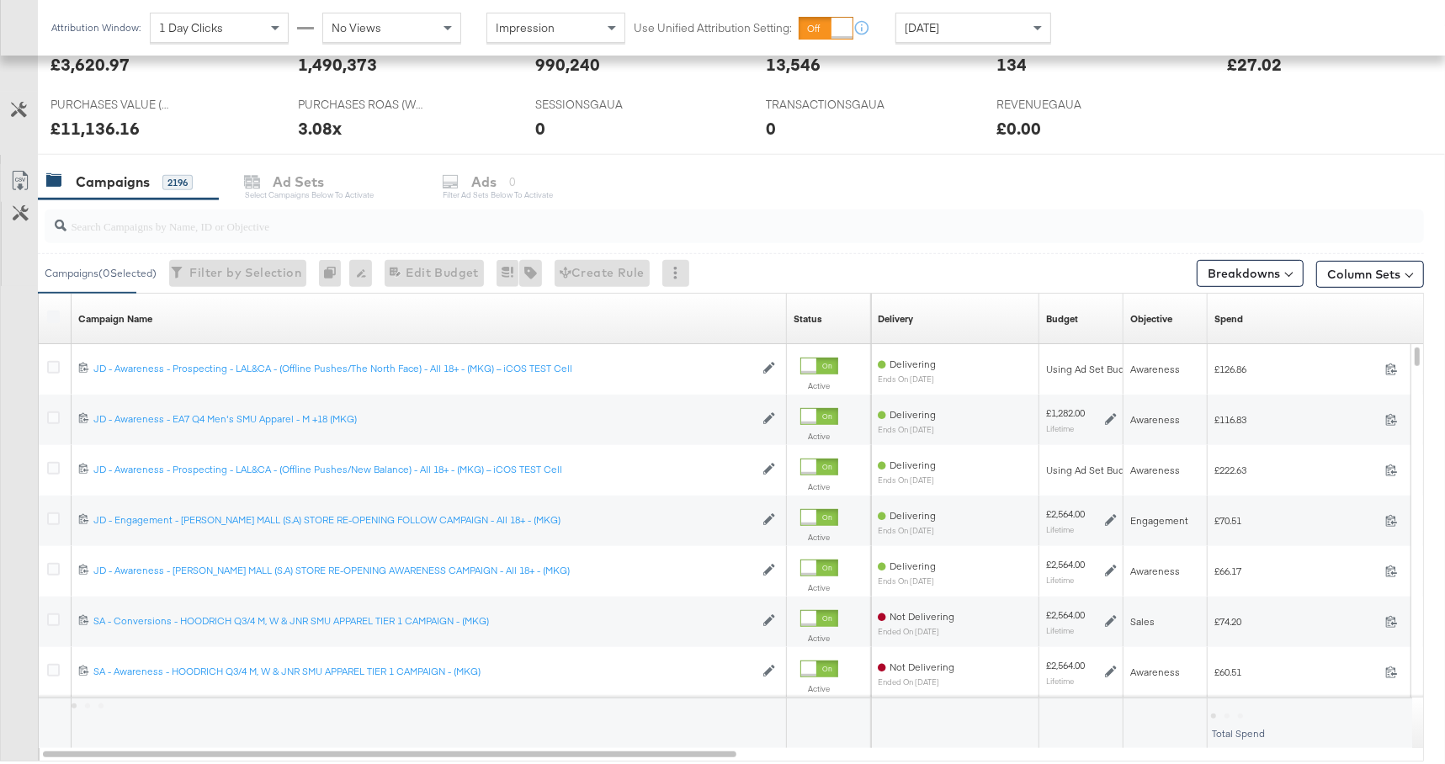
scroll to position [712, 0]
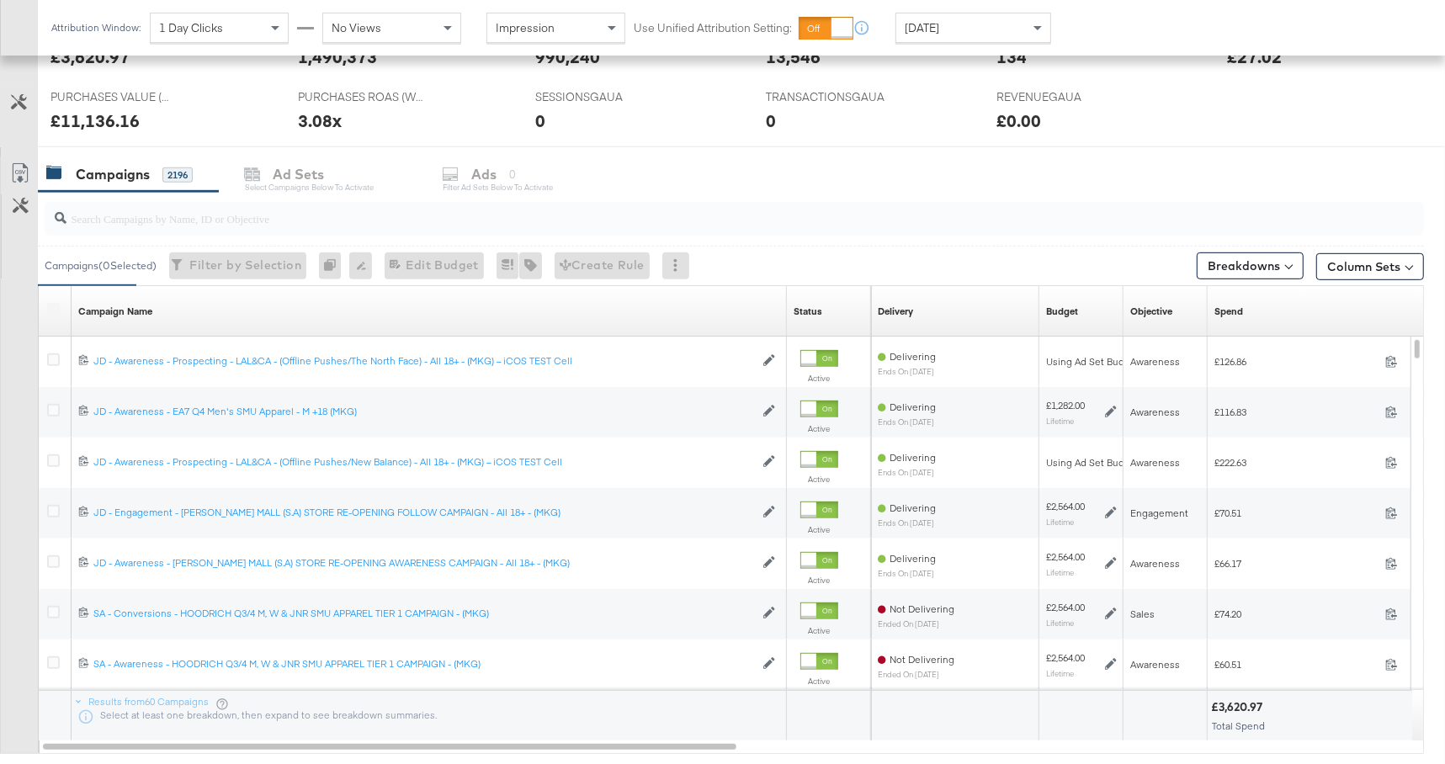
click at [473, 228] on div at bounding box center [734, 219] width 1379 height 34
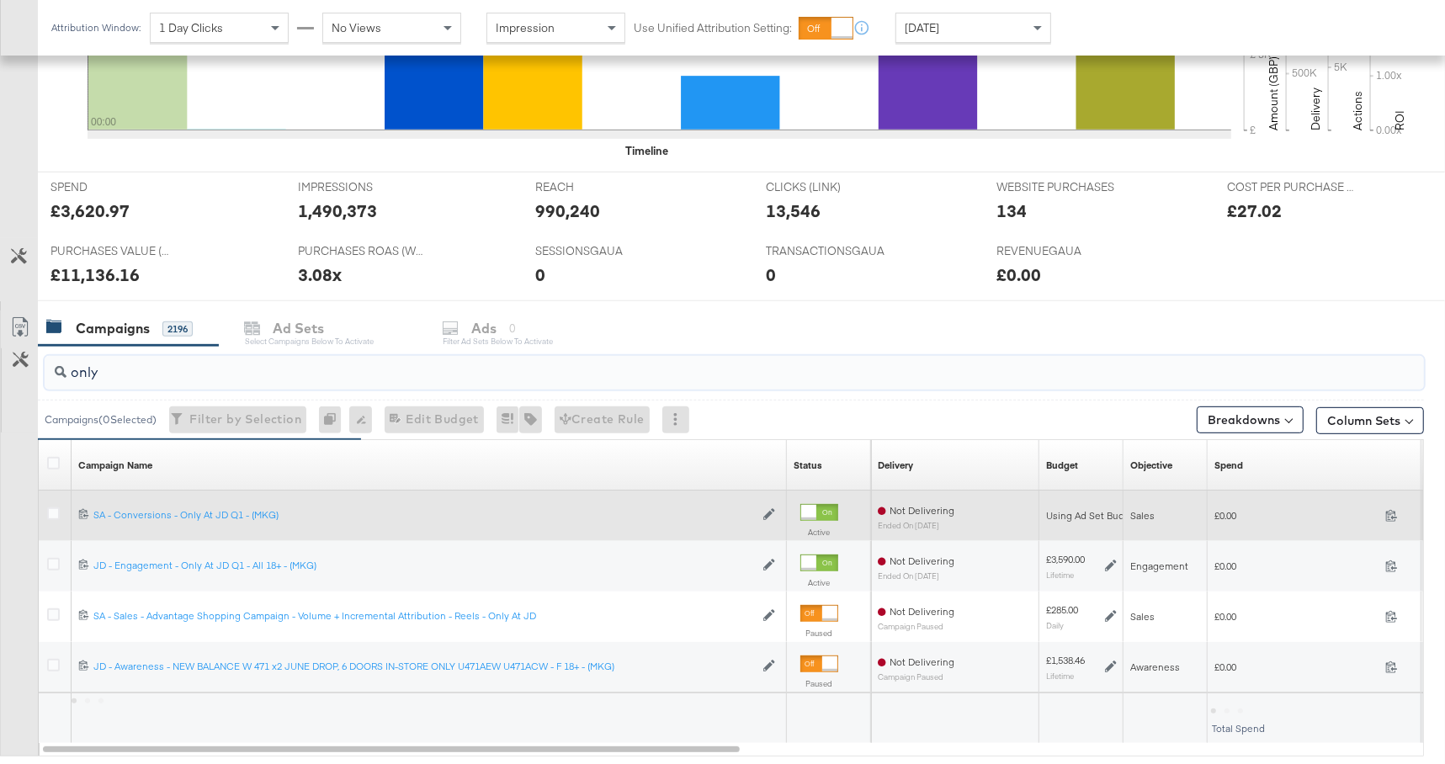
scroll to position [659, 0]
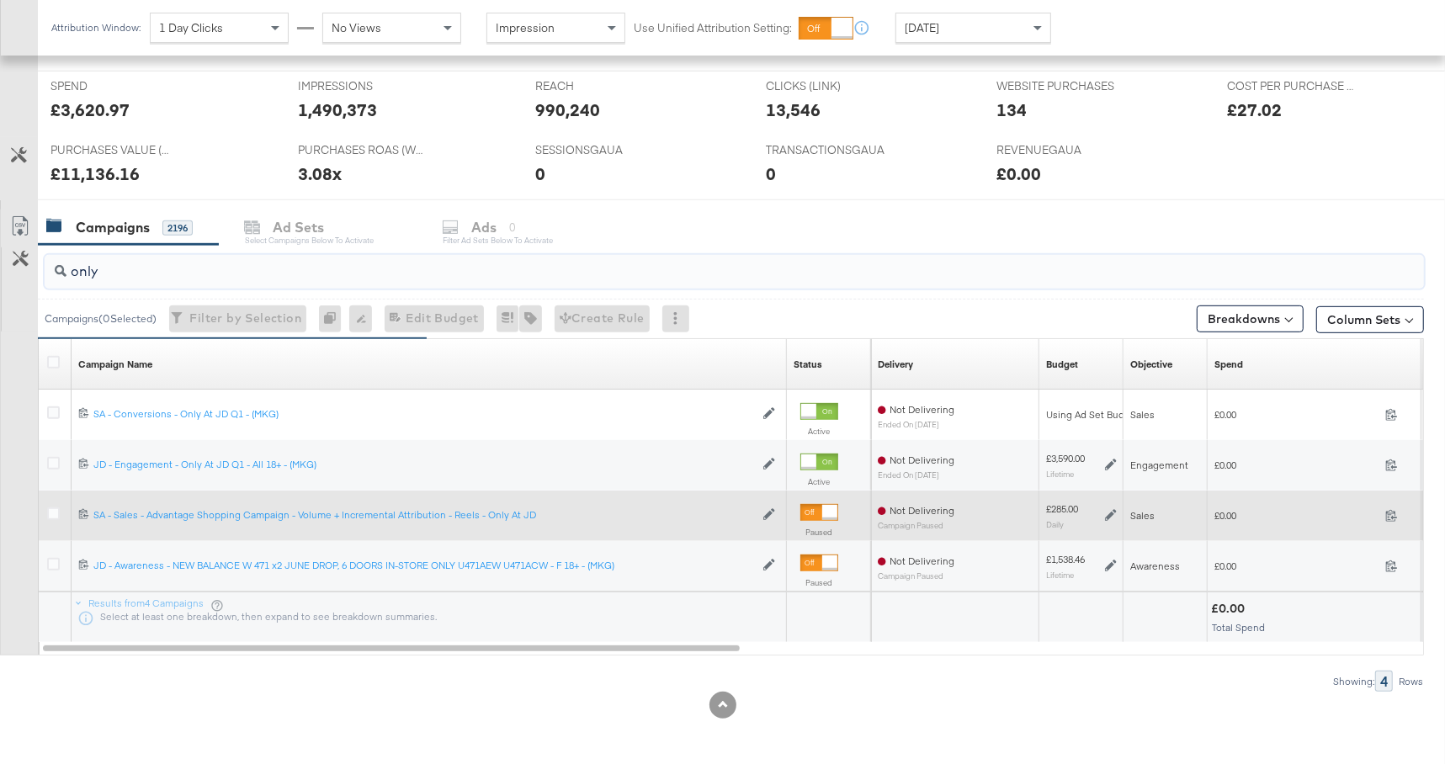
type input "only"
click at [84, 513] on icon at bounding box center [83, 513] width 11 height 11
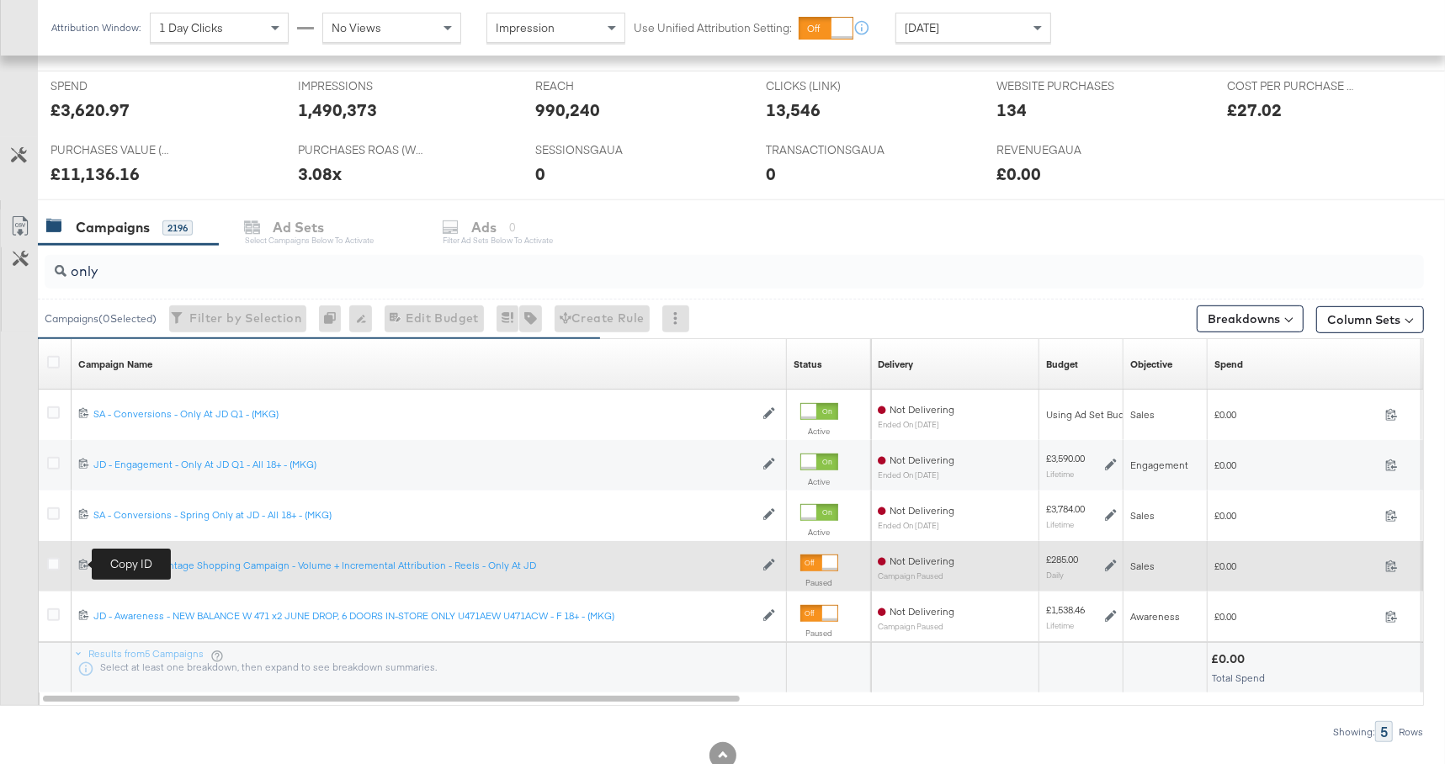
click at [84, 566] on icon at bounding box center [83, 564] width 11 height 11
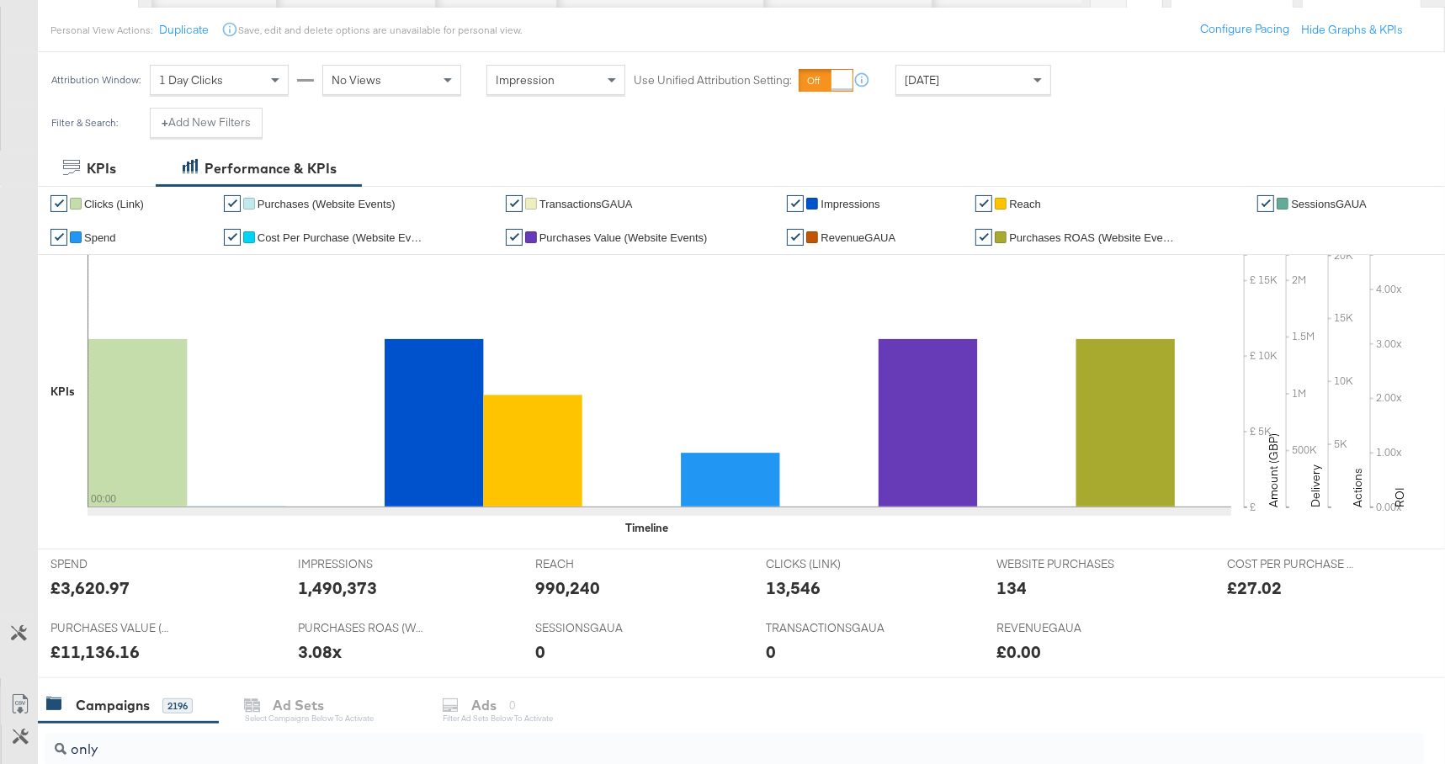
scroll to position [0, 0]
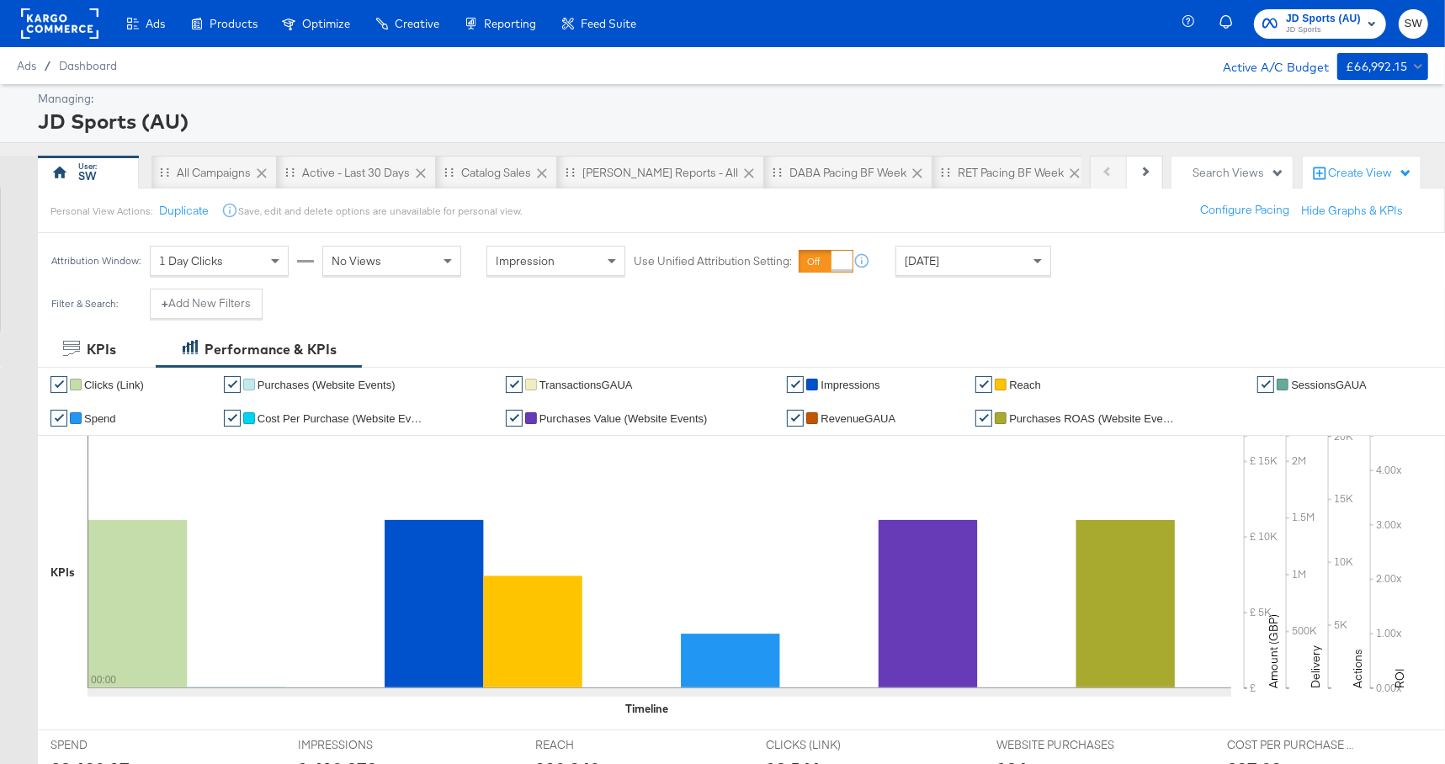
click at [1321, 24] on span "JD Sports" at bounding box center [1323, 30] width 75 height 13
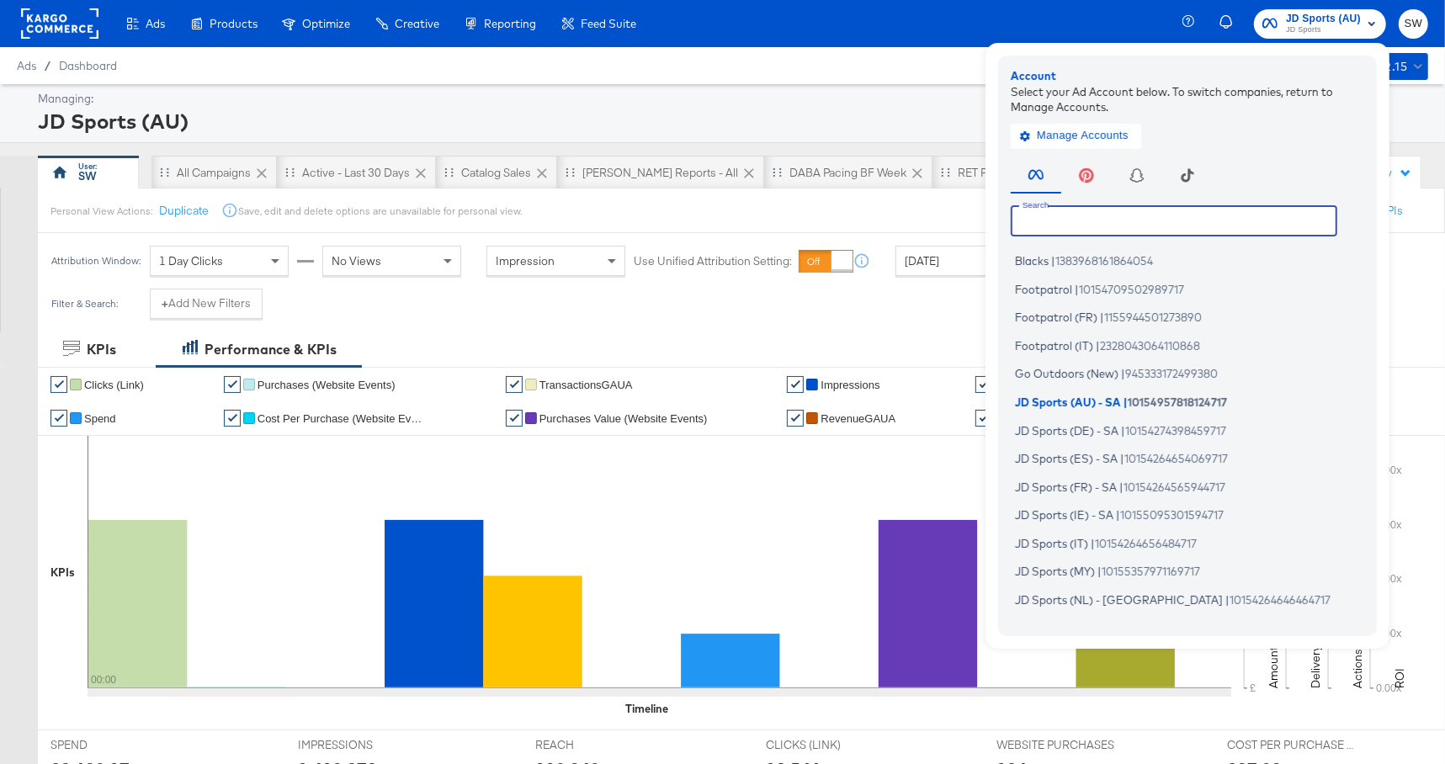
click at [1156, 220] on input "text" at bounding box center [1174, 220] width 327 height 30
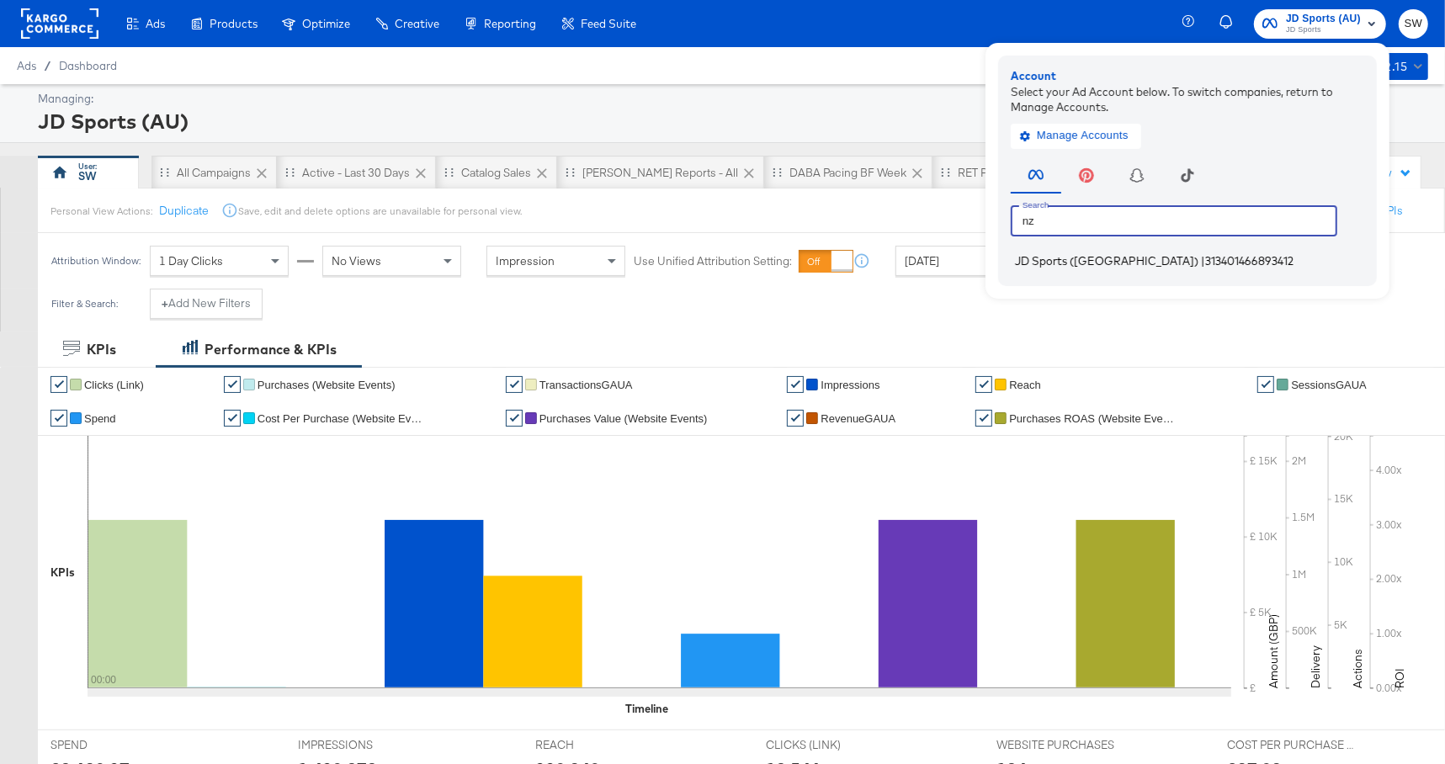
type input "nz"
click at [1205, 263] on span "313401466893412" at bounding box center [1249, 260] width 88 height 13
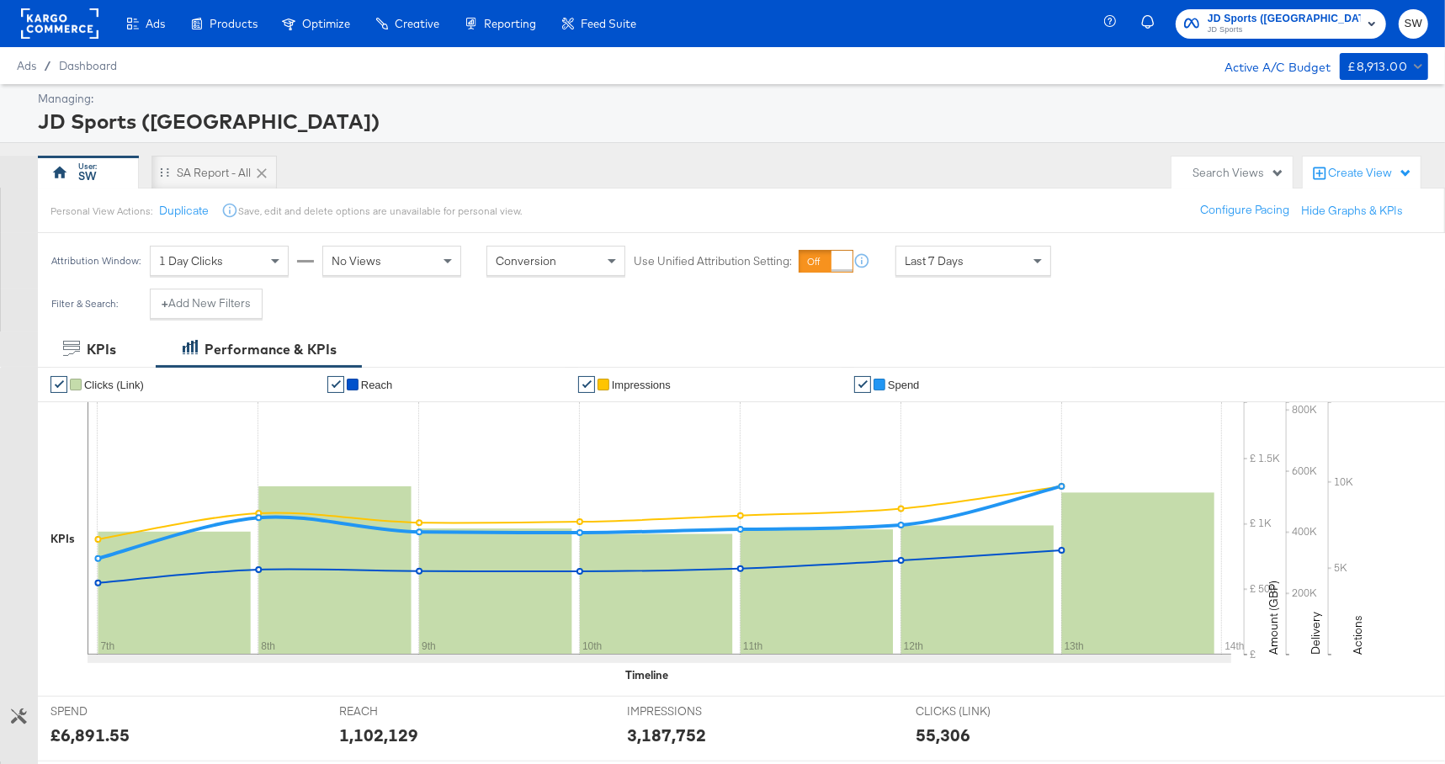
scroll to position [713, 0]
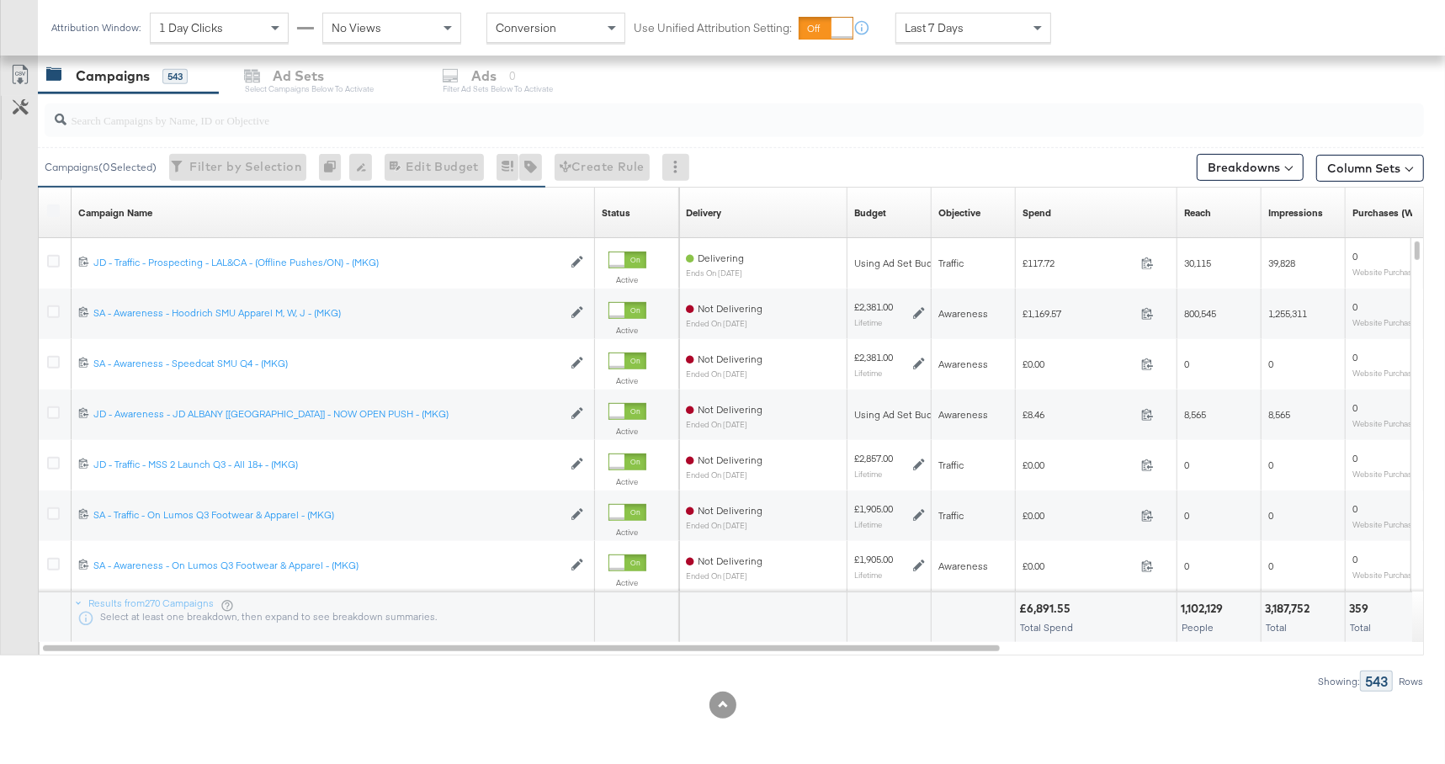
click at [351, 130] on div at bounding box center [734, 121] width 1379 height 34
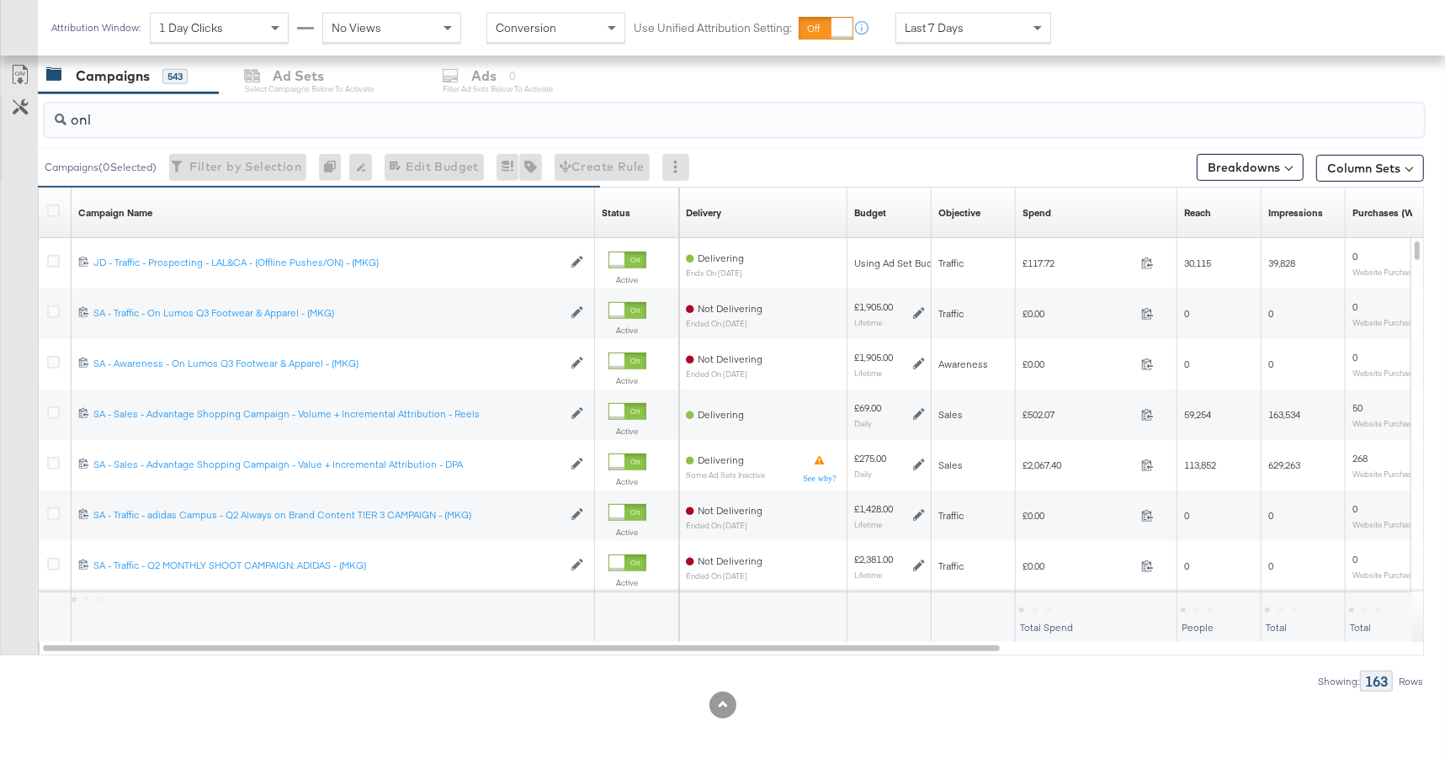
scroll to position [612, 0]
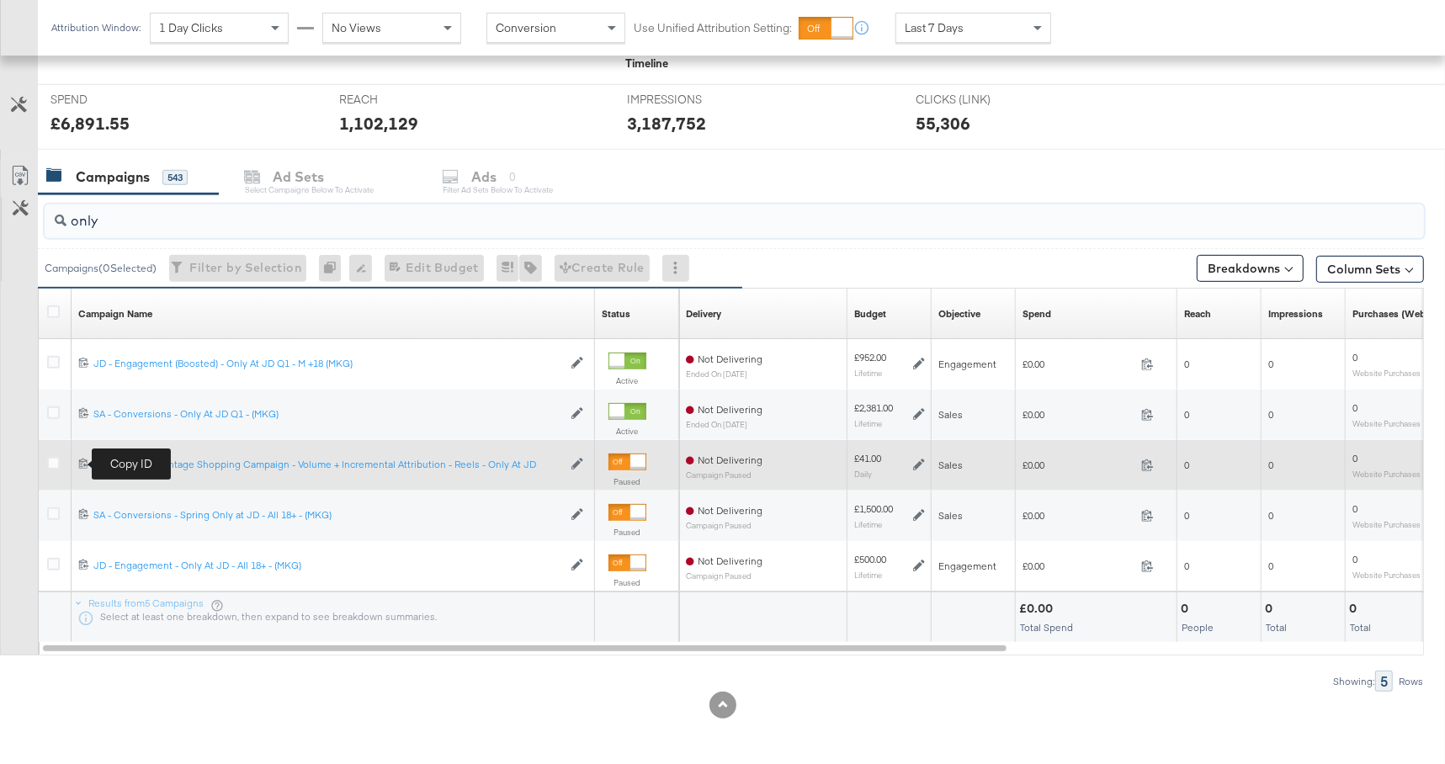
type input "only"
click at [81, 463] on icon at bounding box center [83, 463] width 11 height 11
